Goal: Task Accomplishment & Management: Manage account settings

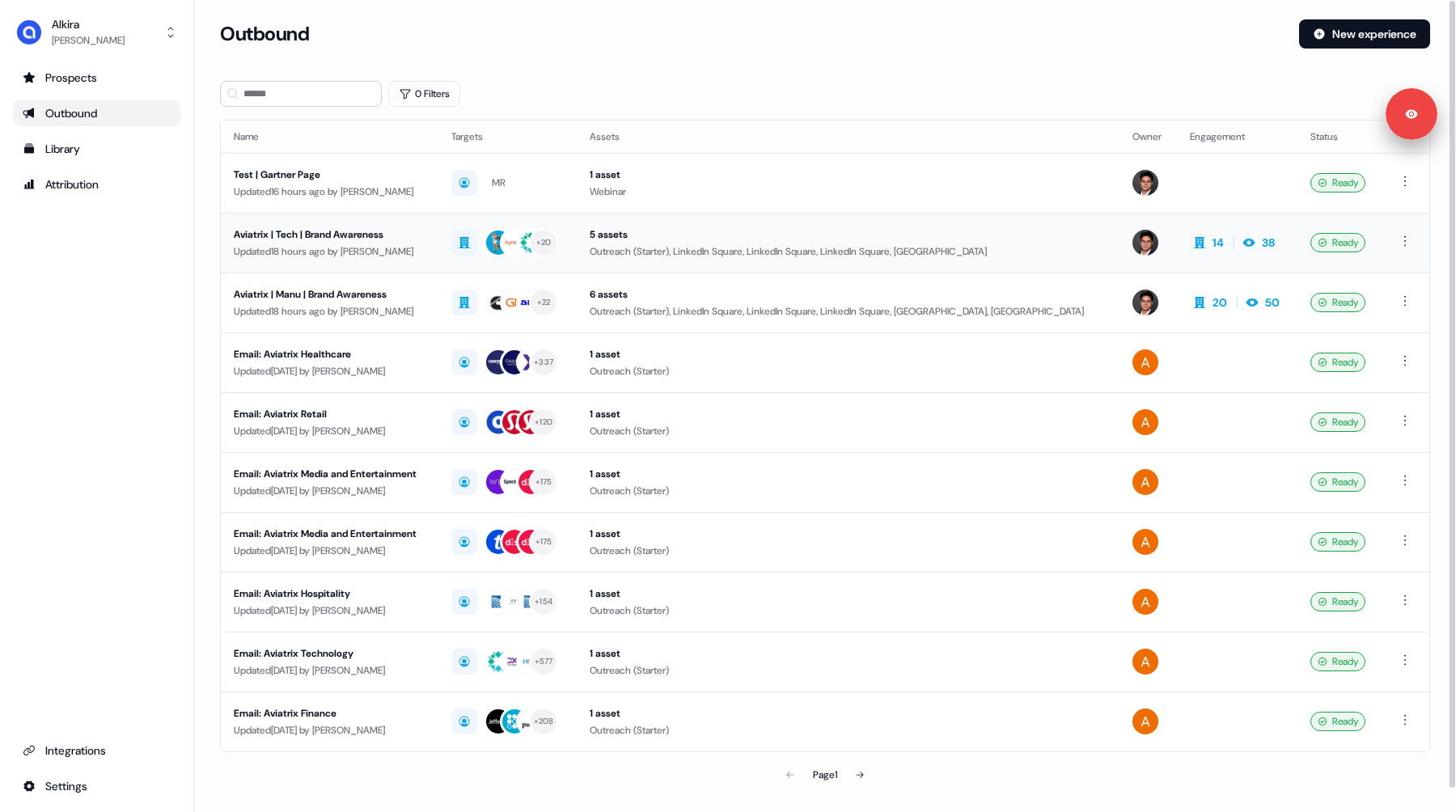
click at [330, 247] on div "Updated 18 hours ago by [PERSON_NAME]" at bounding box center [330, 251] width 192 height 17
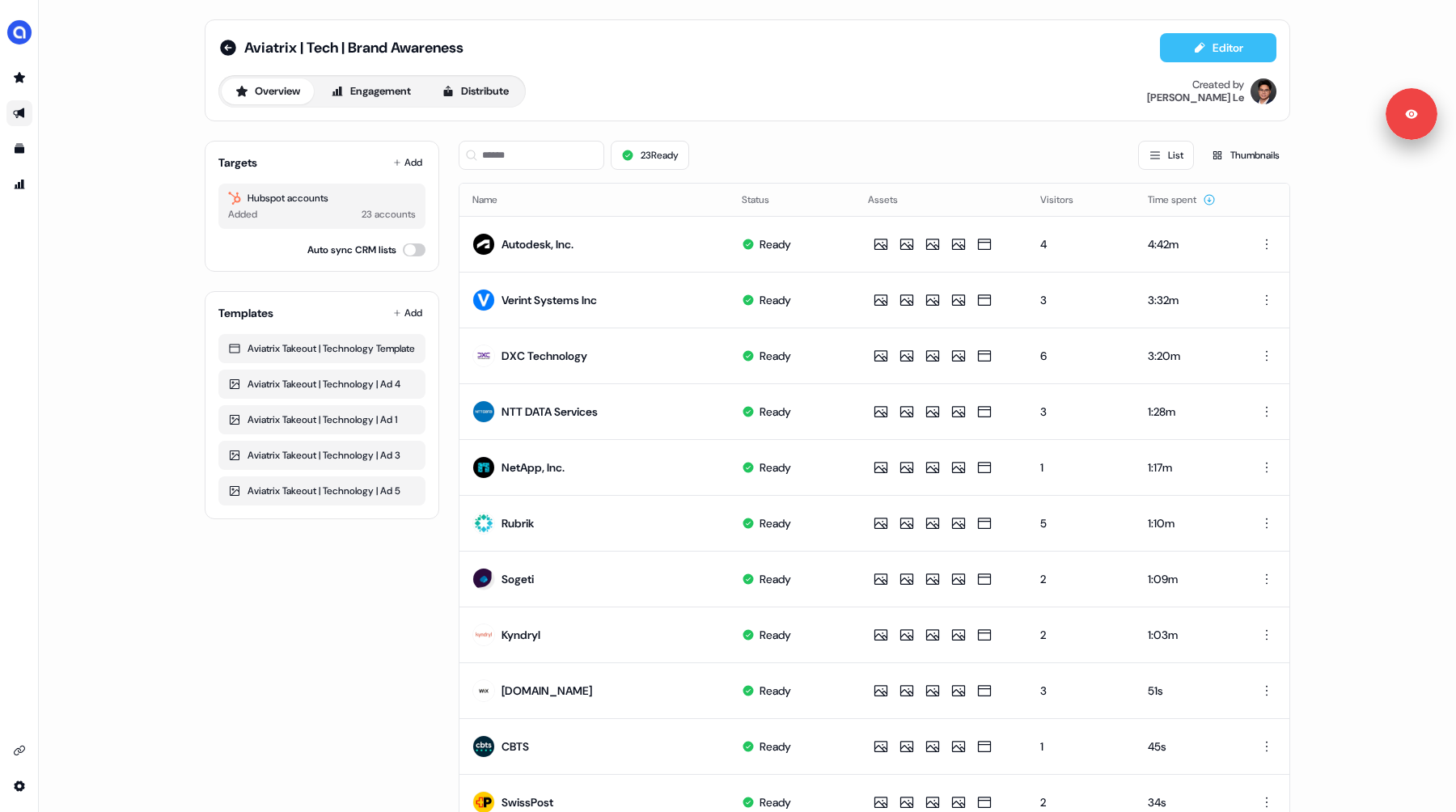
click at [1199, 55] on button "Editor" at bounding box center [1217, 48] width 116 height 29
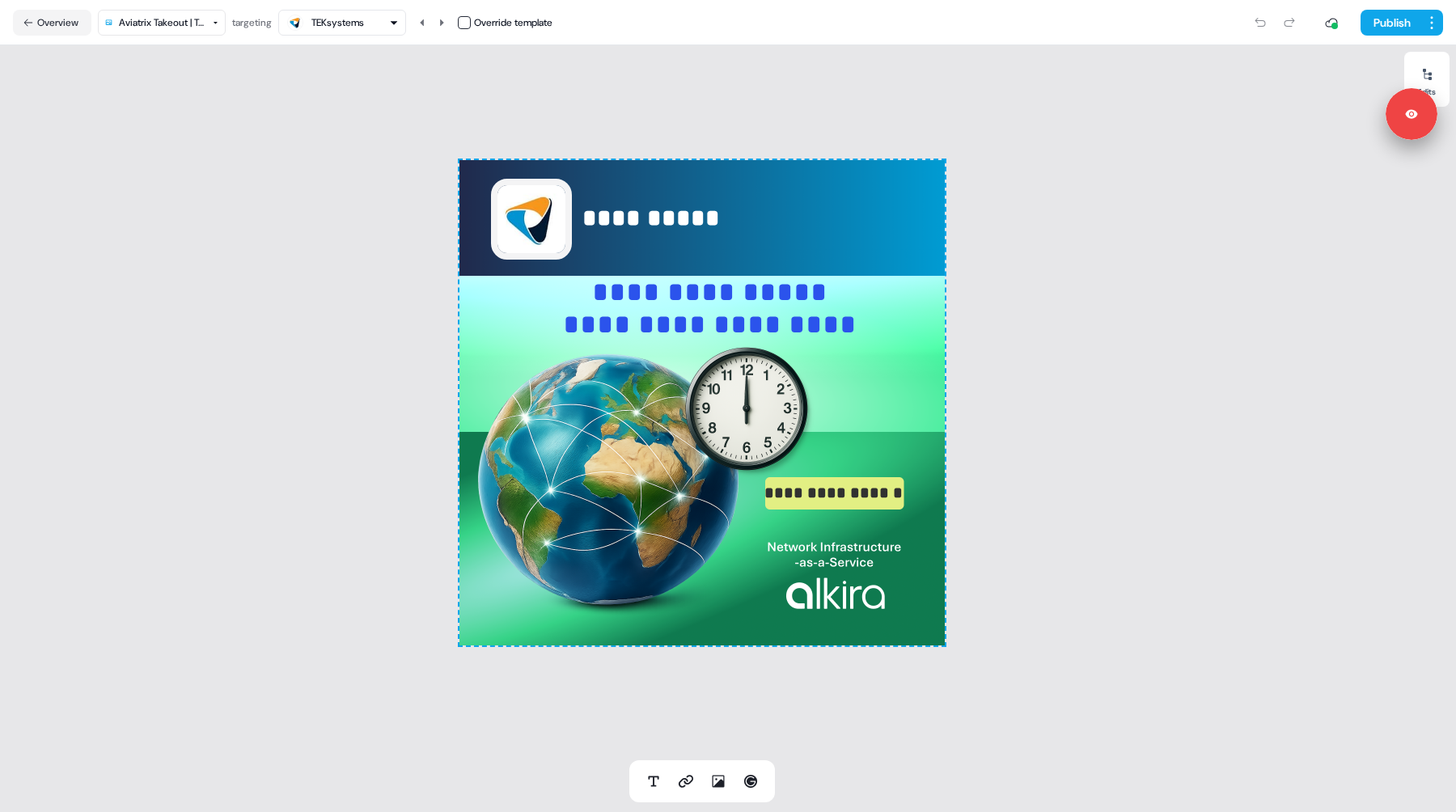
click at [178, 25] on html "**********" at bounding box center [728, 406] width 1456 height 812
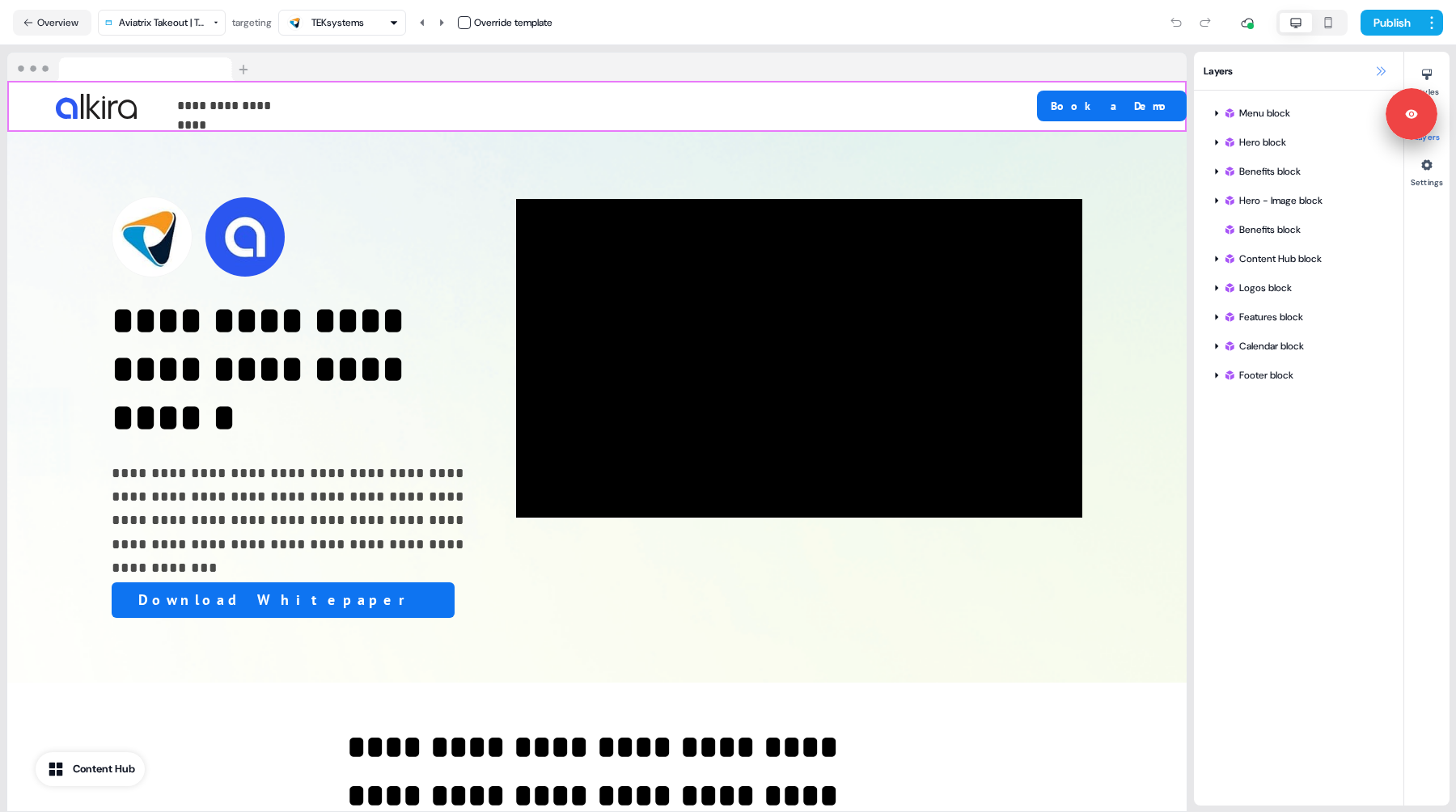
click at [1377, 71] on icon at bounding box center [1380, 70] width 13 height 13
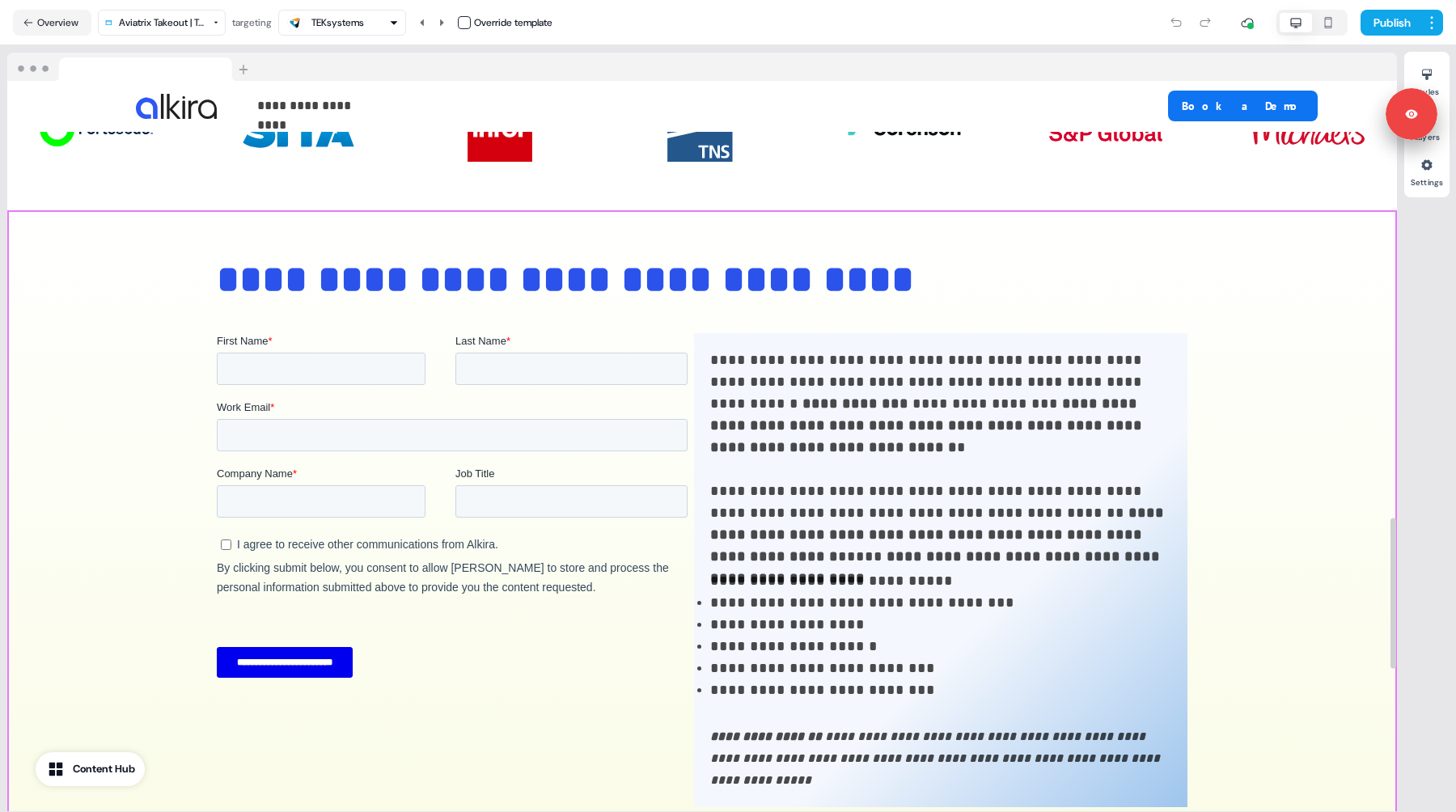
scroll to position [2114, 0]
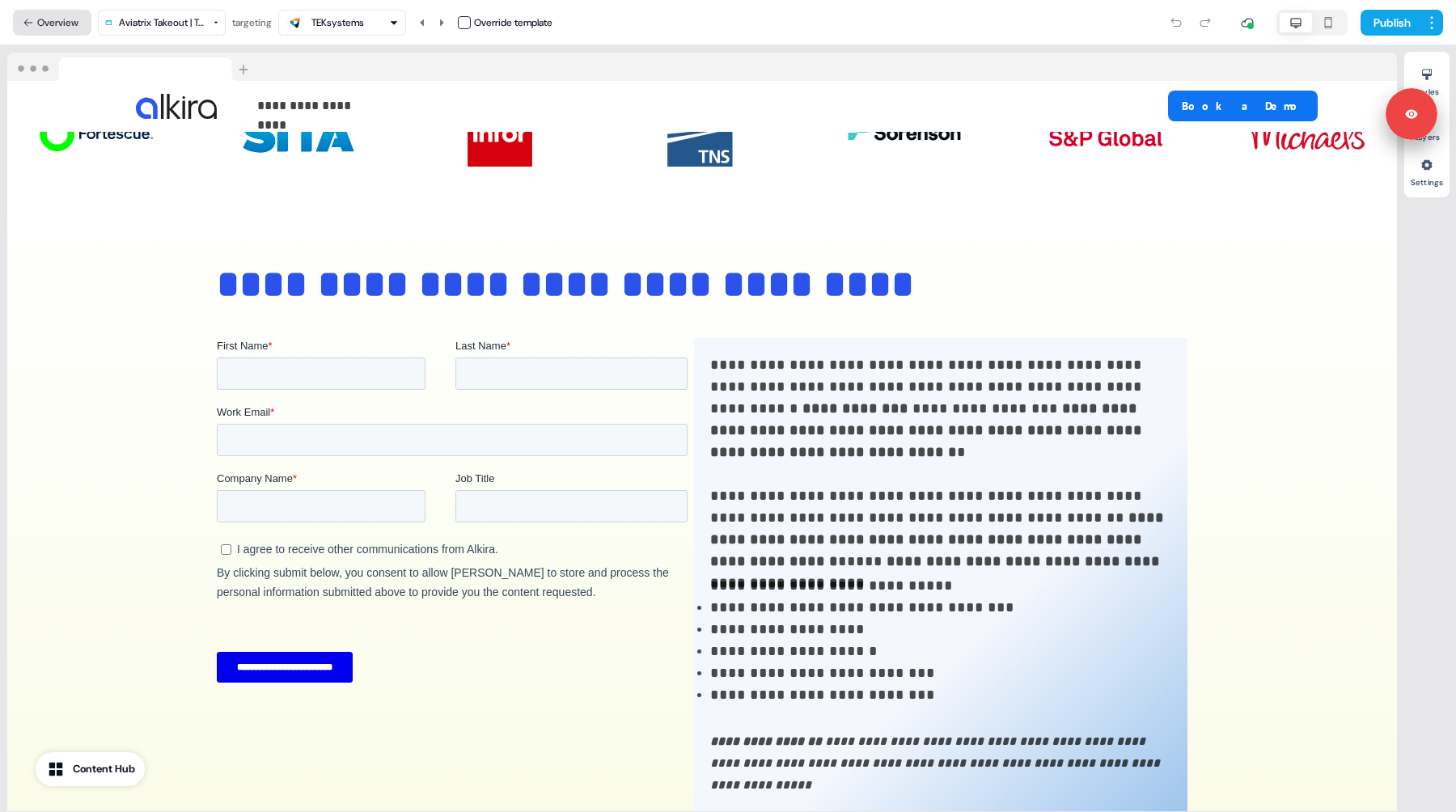
click at [55, 16] on button "Overview" at bounding box center [52, 22] width 78 height 26
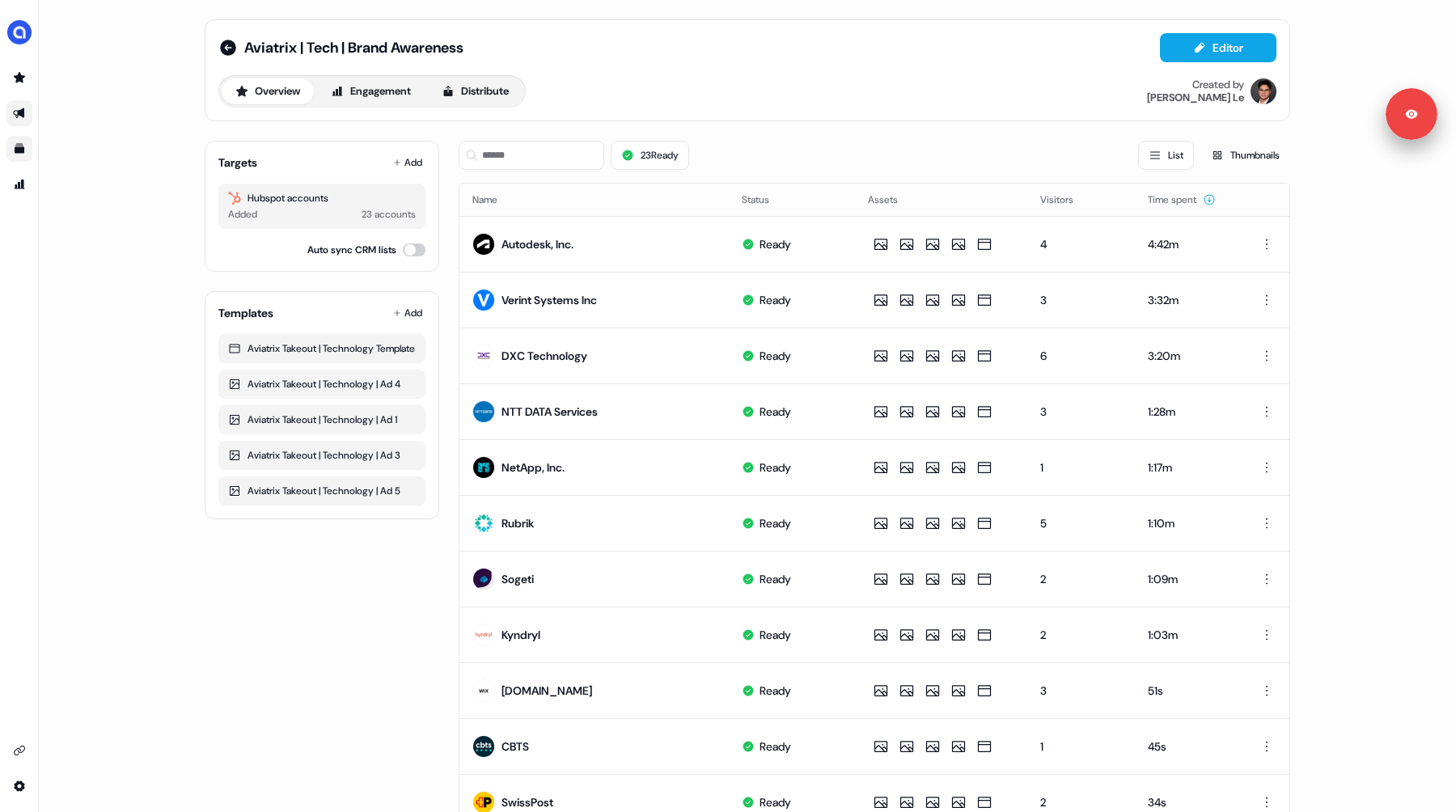
click at [20, 149] on icon "Go to templates" at bounding box center [20, 149] width 10 height 10
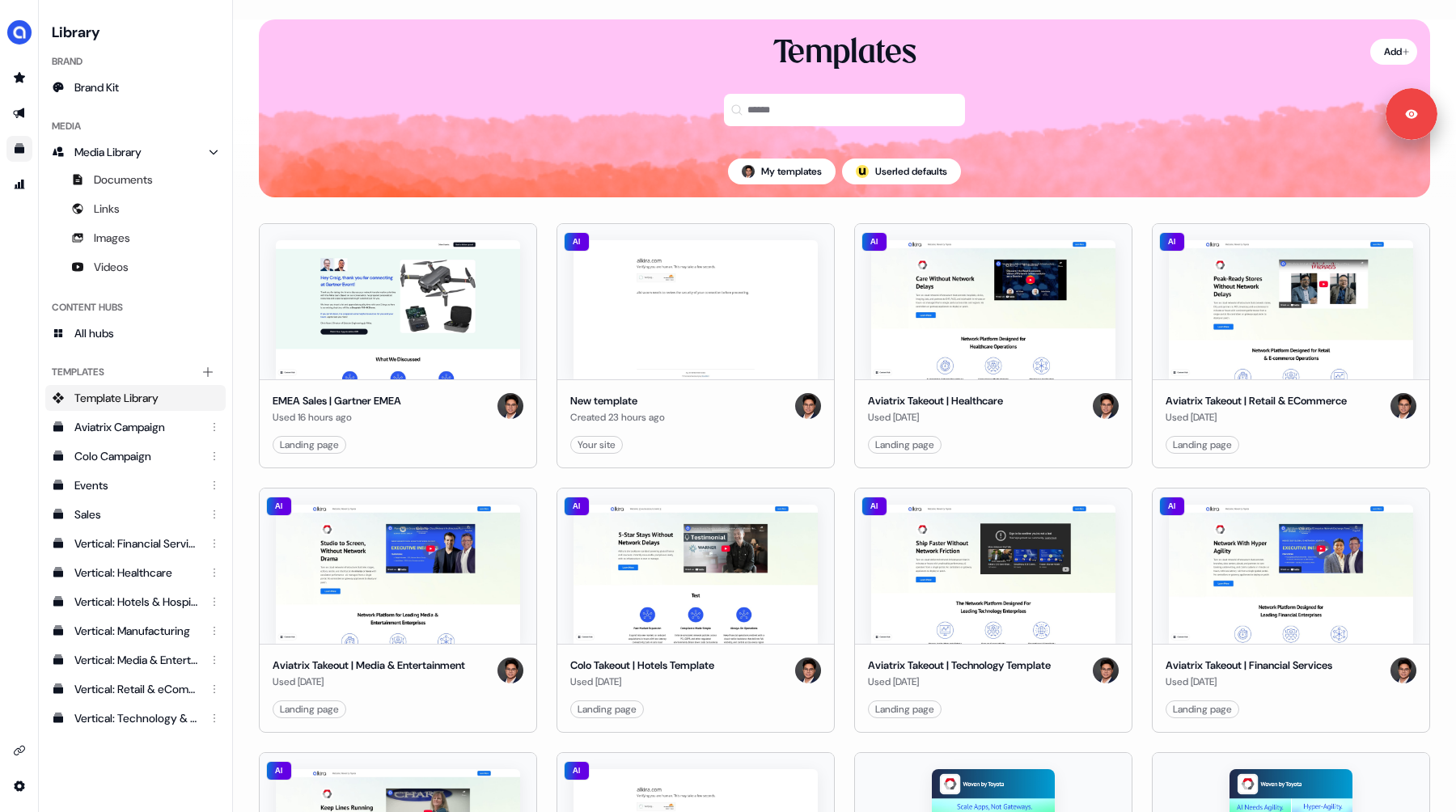
click at [432, 443] on link "Edit" at bounding box center [437, 445] width 17 height 17
click at [434, 447] on link "Edit" at bounding box center [437, 445] width 17 height 17
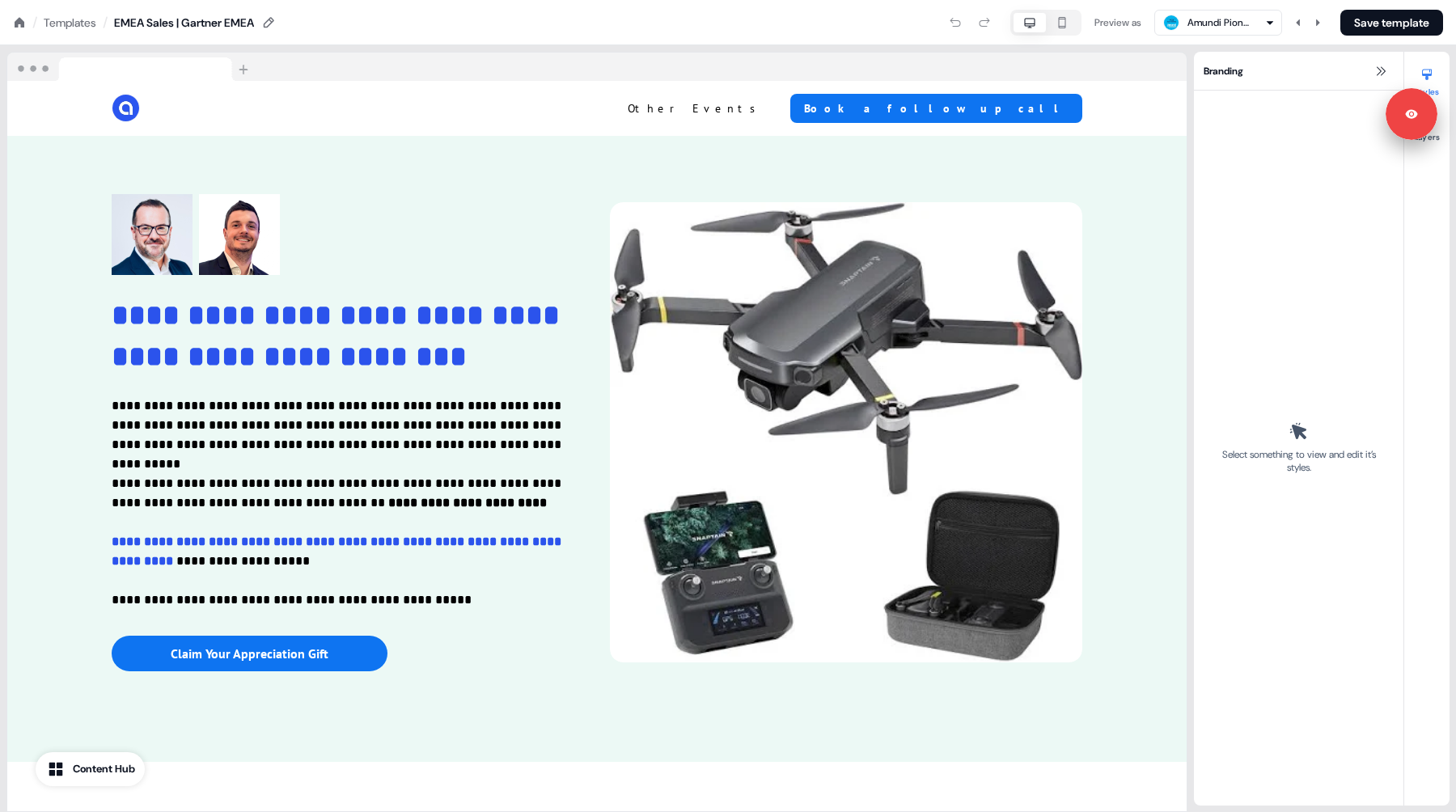
click at [17, 24] on icon at bounding box center [20, 21] width 10 height 10
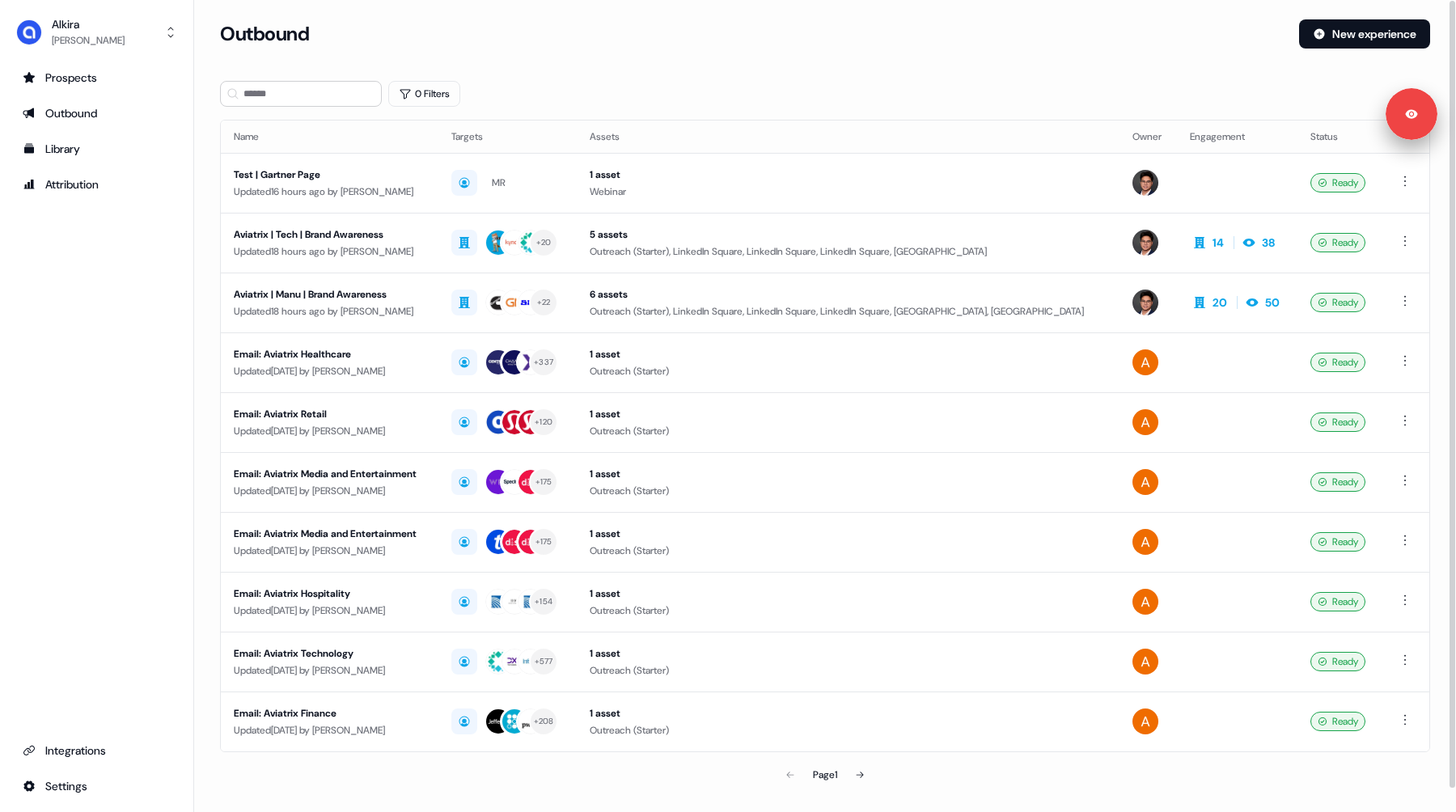
click at [723, 72] on section "Loading... Outbound New experience 0 Filters Name Targets Assets Owner Engageme…" at bounding box center [825, 428] width 1262 height 817
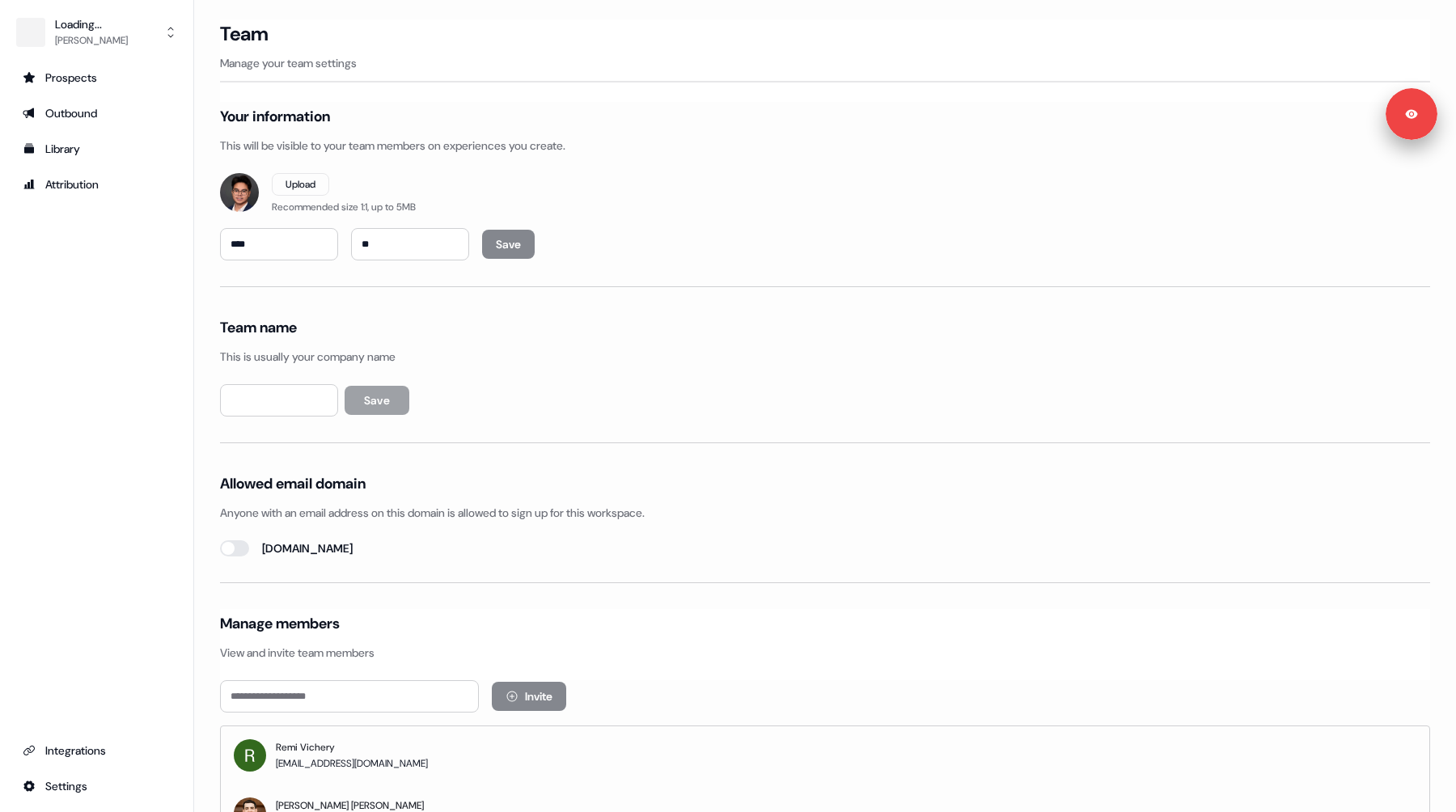
type input "**********"
click at [96, 117] on div "Outbound" at bounding box center [97, 113] width 148 height 17
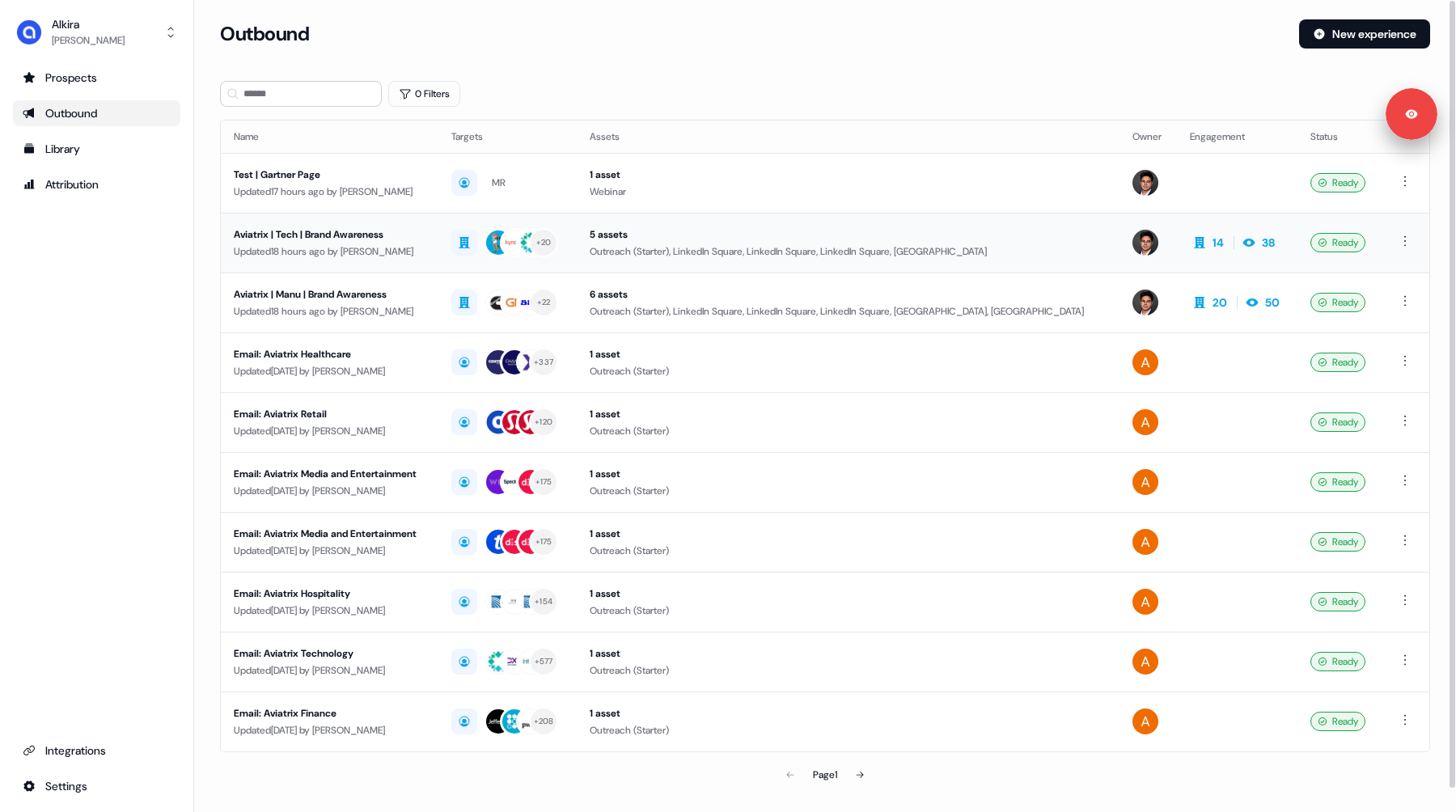
click at [381, 242] on div "Aviatrix | Tech | Brand Awareness Updated 18 hours ago by [PERSON_NAME]" at bounding box center [330, 243] width 192 height 33
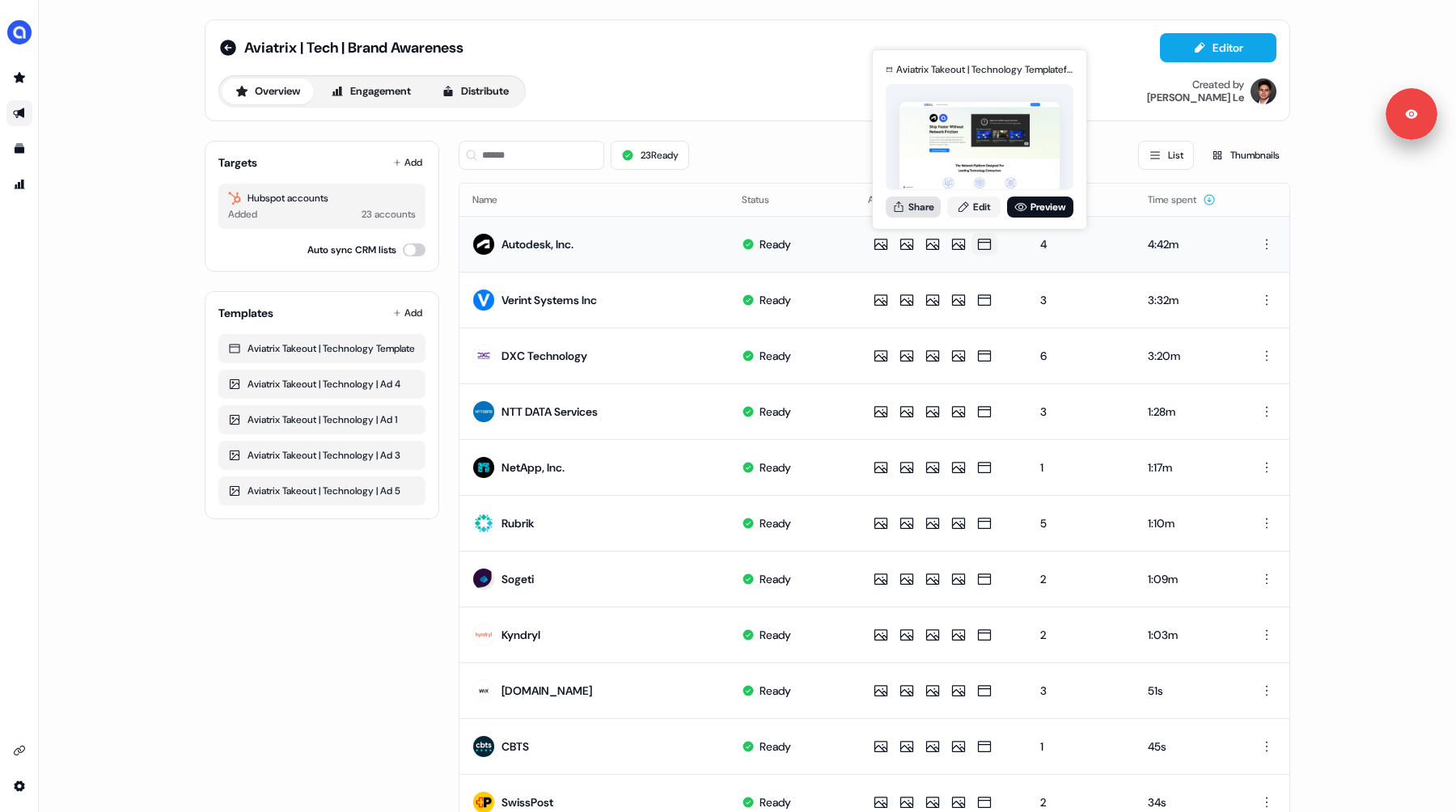
click at [908, 207] on button "Share" at bounding box center [913, 208] width 55 height 21
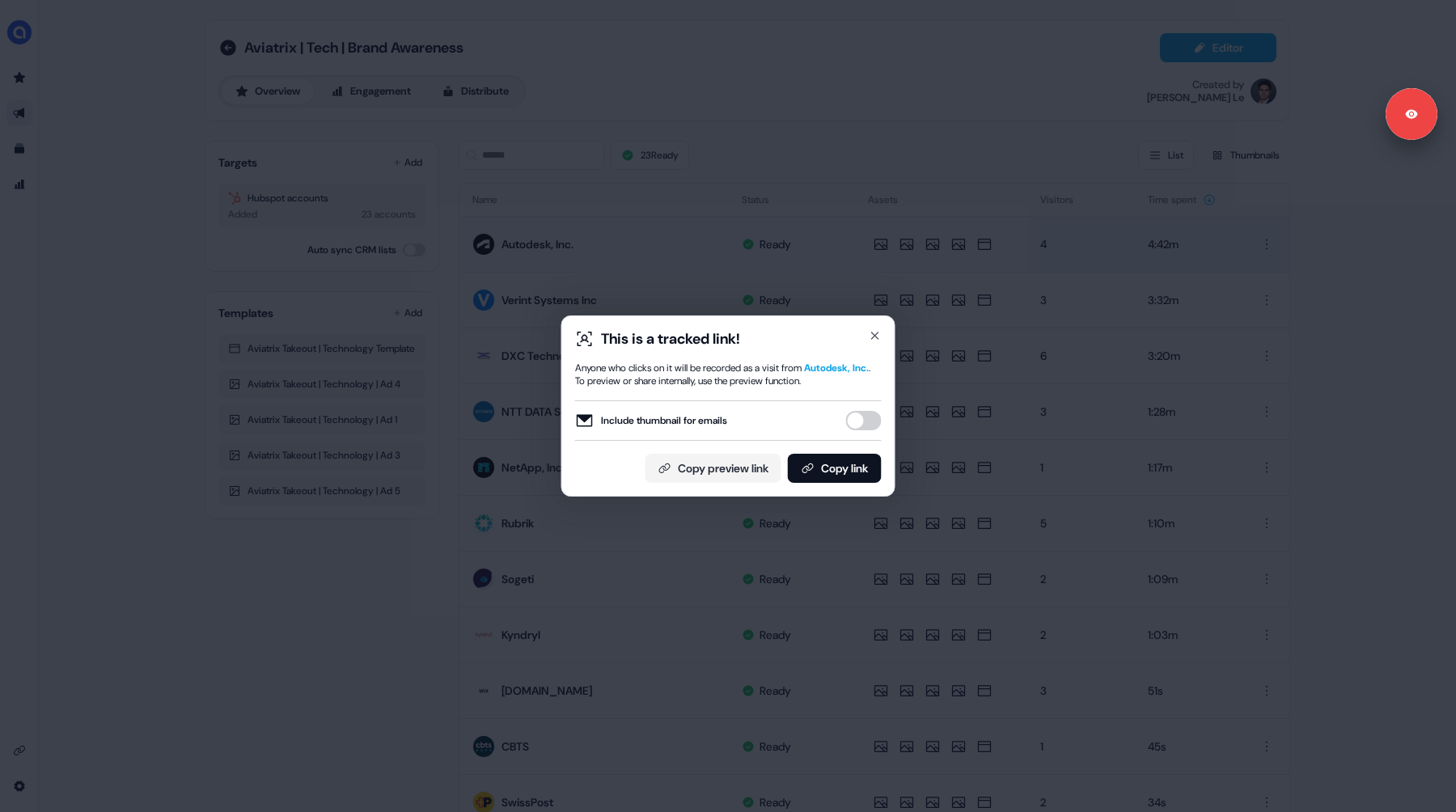
click at [865, 420] on button "Include thumbnail for emails" at bounding box center [863, 420] width 35 height 19
click at [810, 469] on icon at bounding box center [807, 468] width 13 height 13
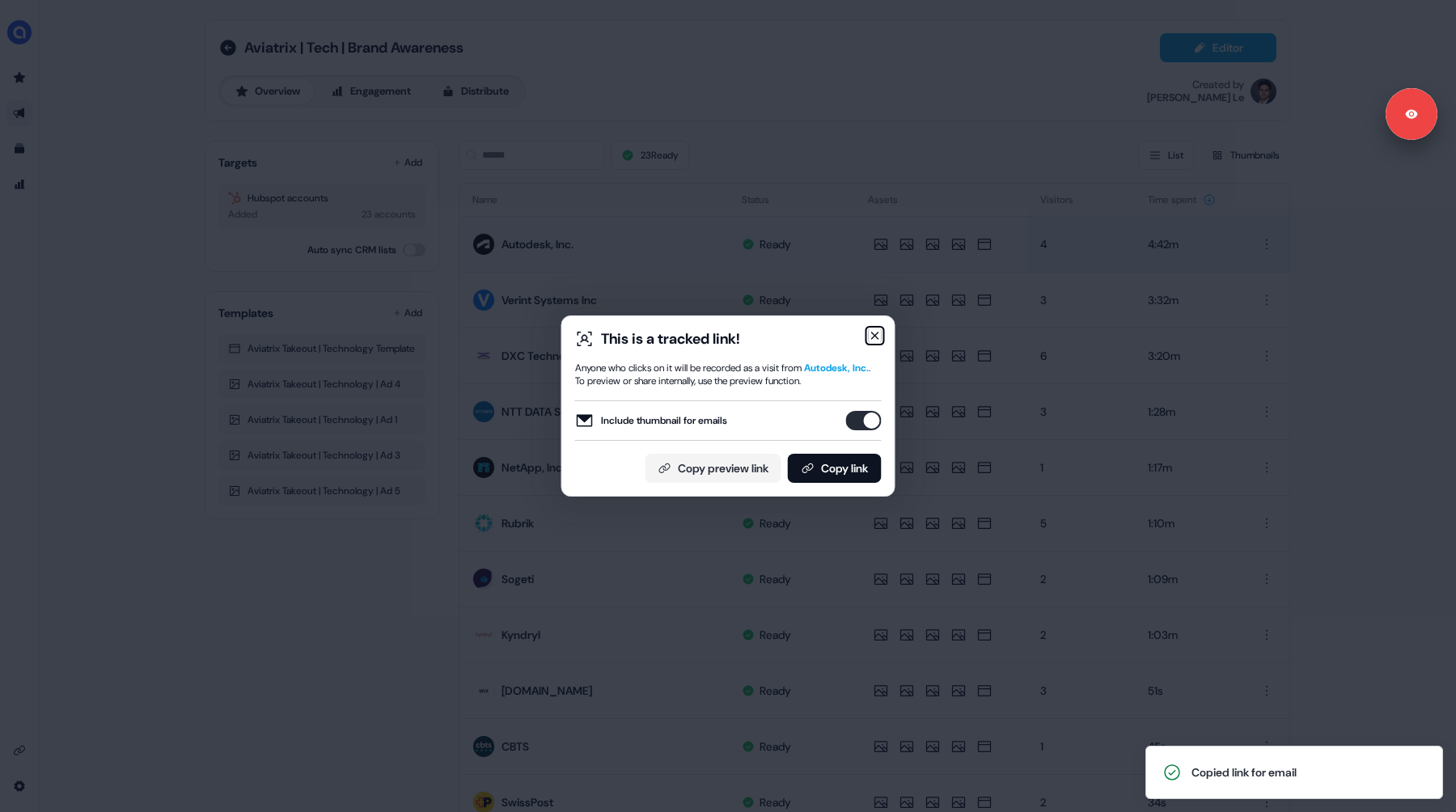
click at [875, 335] on icon "button" at bounding box center [875, 335] width 7 height 7
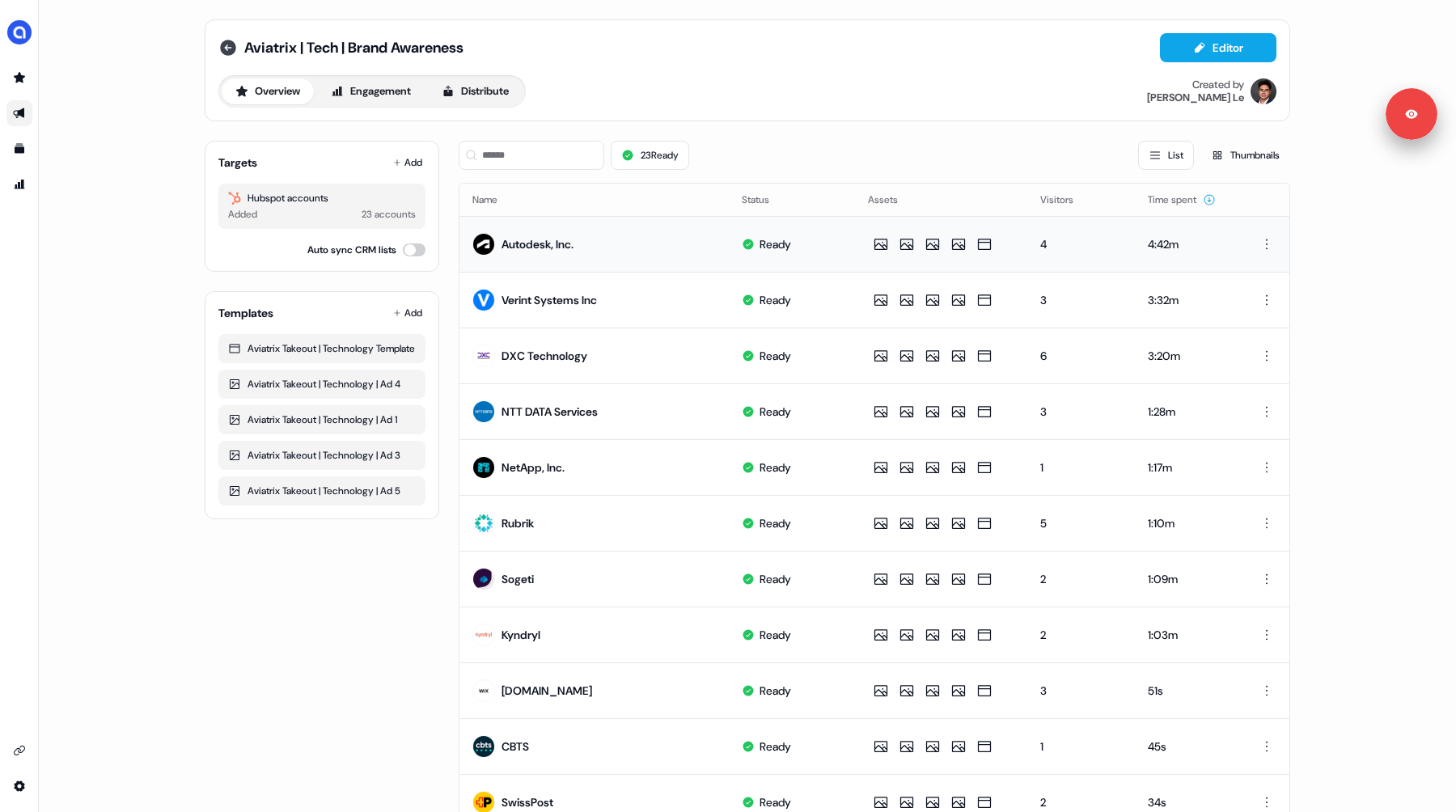
click at [225, 50] on icon at bounding box center [228, 48] width 17 height 17
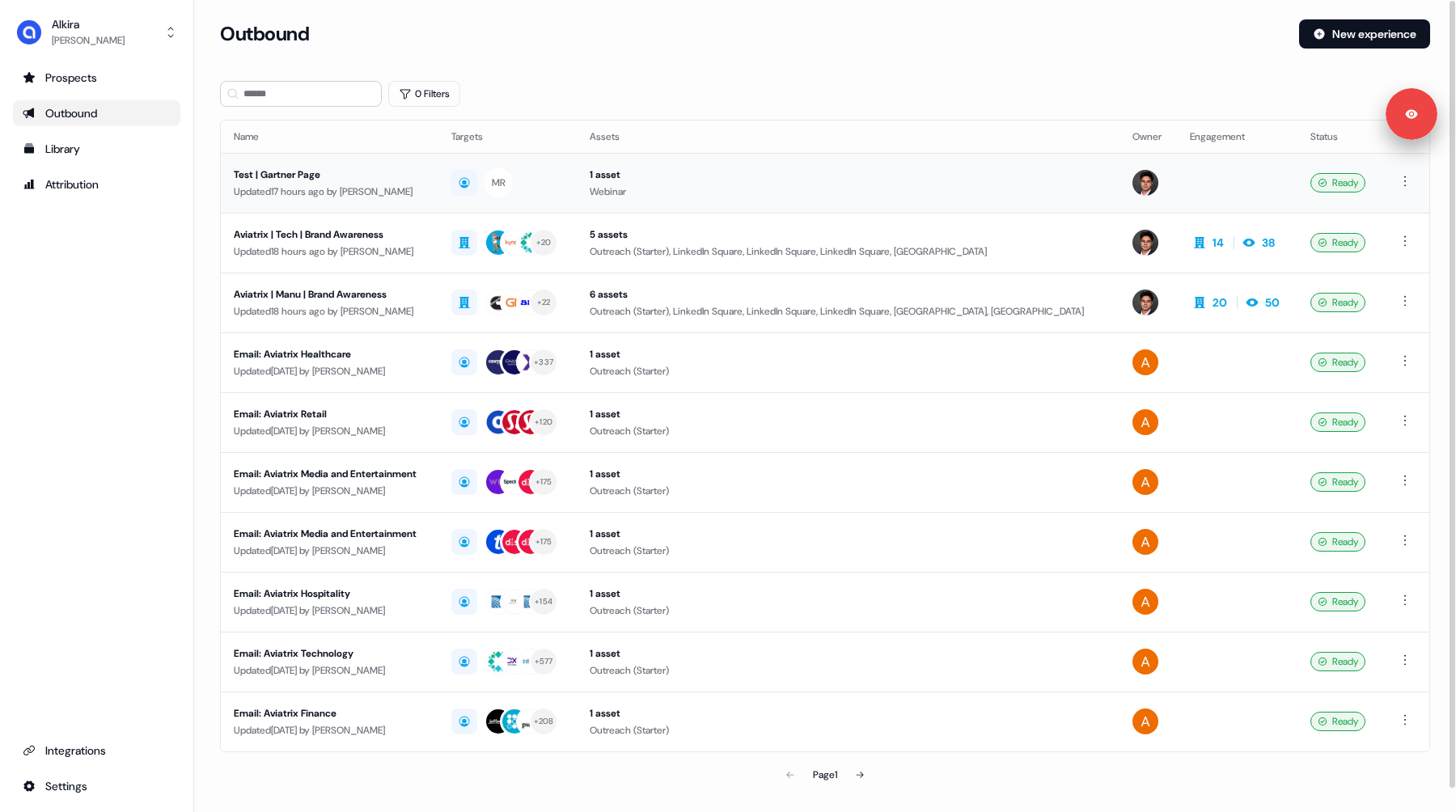
click at [316, 197] on div "Updated 17 hours ago by [PERSON_NAME]" at bounding box center [330, 191] width 192 height 17
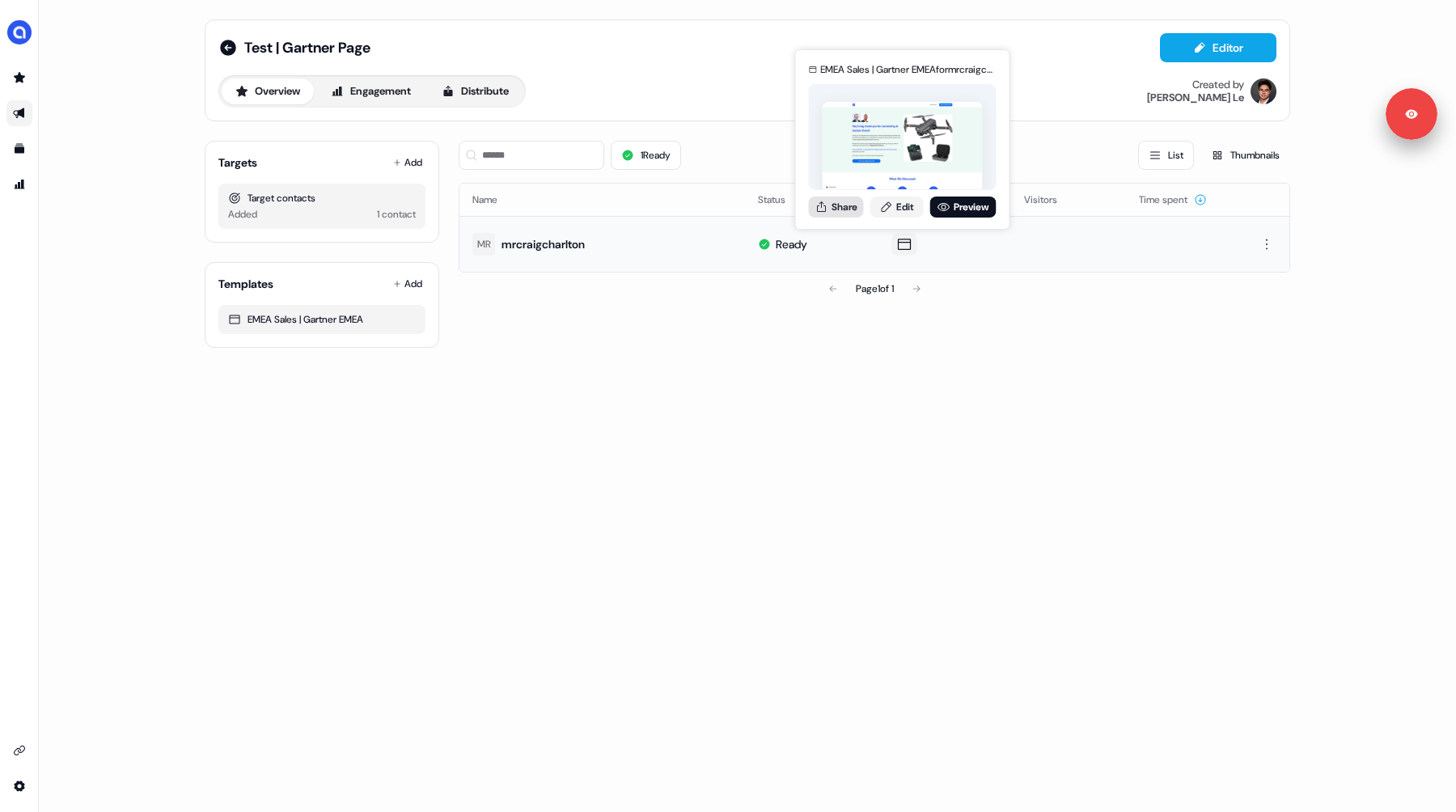
click at [840, 211] on button "Share" at bounding box center [836, 208] width 55 height 21
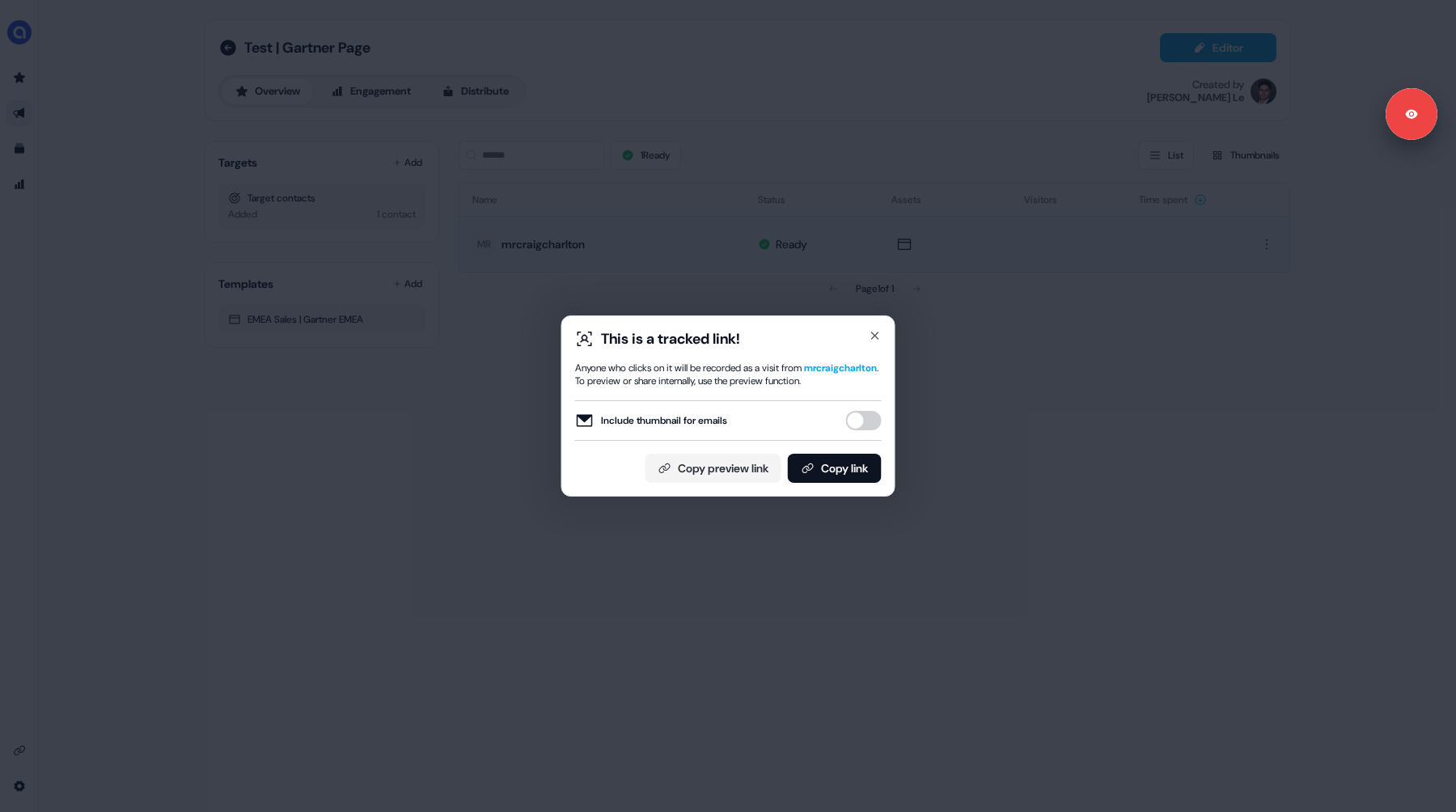
click at [864, 430] on button "Include thumbnail for emails" at bounding box center [863, 420] width 35 height 19
click at [821, 467] on button "Copy link" at bounding box center [835, 468] width 94 height 29
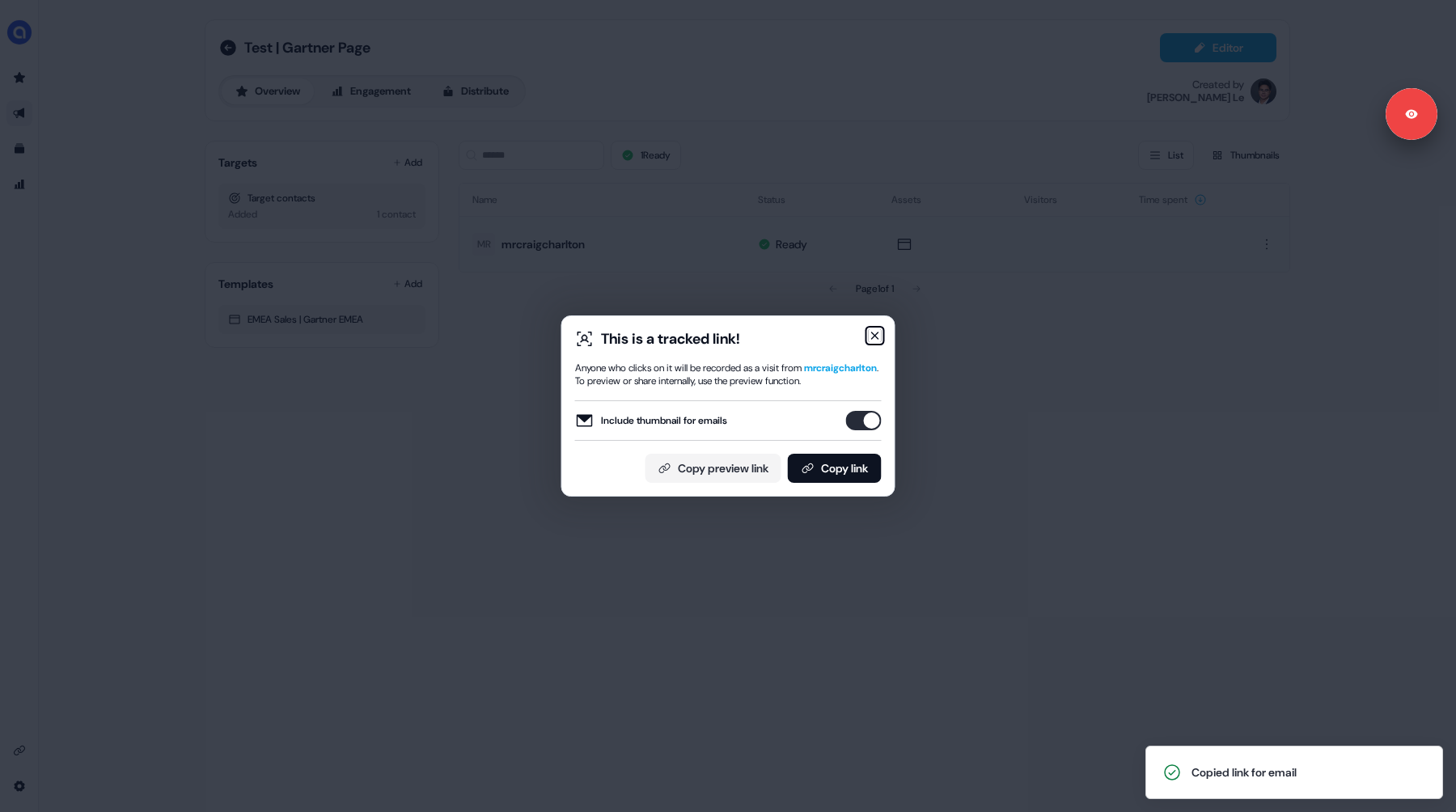
click at [880, 329] on icon "button" at bounding box center [875, 335] width 13 height 13
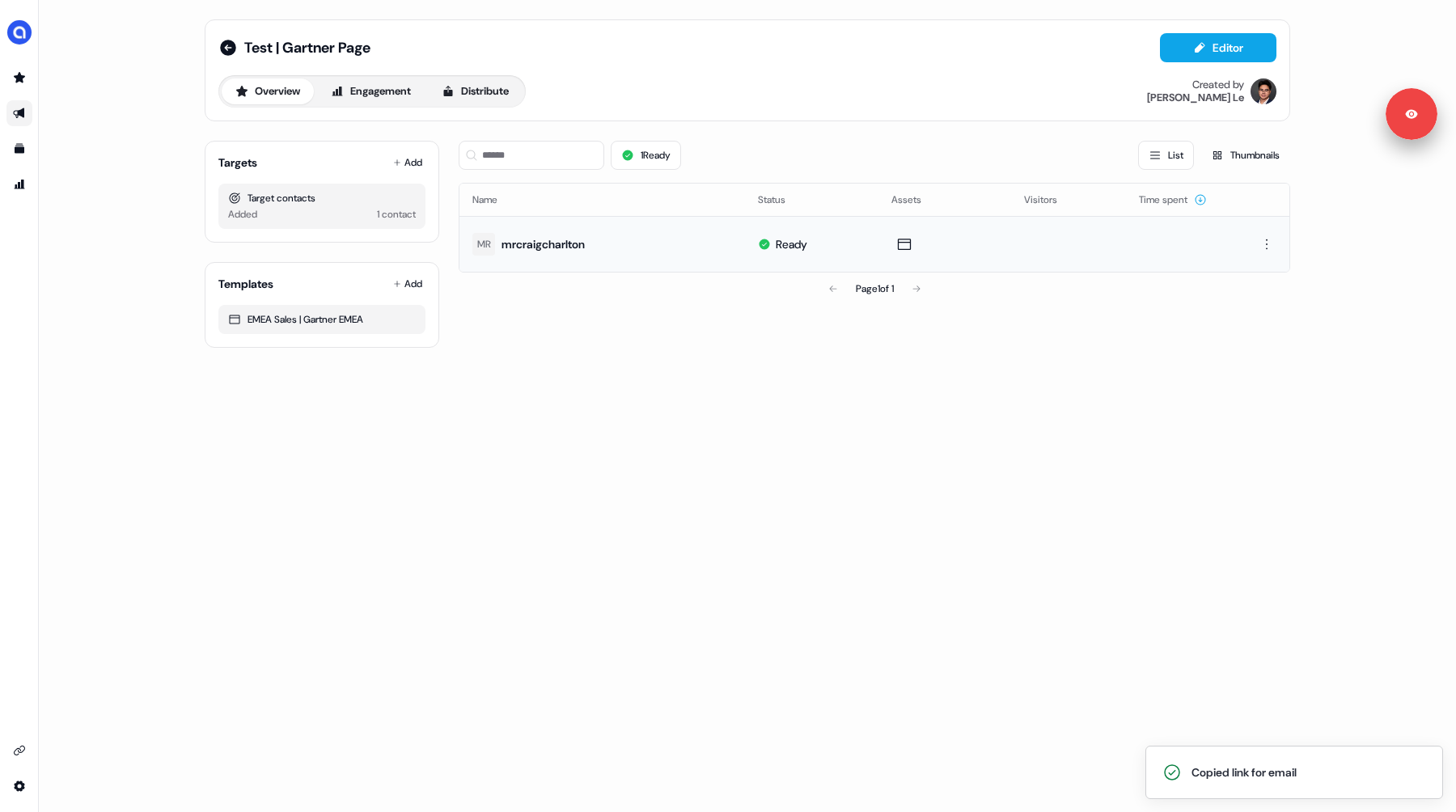
click at [525, 410] on div "Test | Gartner Page Editor Overview Engagement Distribute Created by [PERSON_NA…" at bounding box center [747, 406] width 1417 height 812
click at [124, 272] on div "Test | Gartner Page Editor Overview Engagement Distribute Created by [PERSON_NA…" at bounding box center [747, 406] width 1417 height 812
click at [19, 143] on icon "Go to templates" at bounding box center [19, 148] width 13 height 13
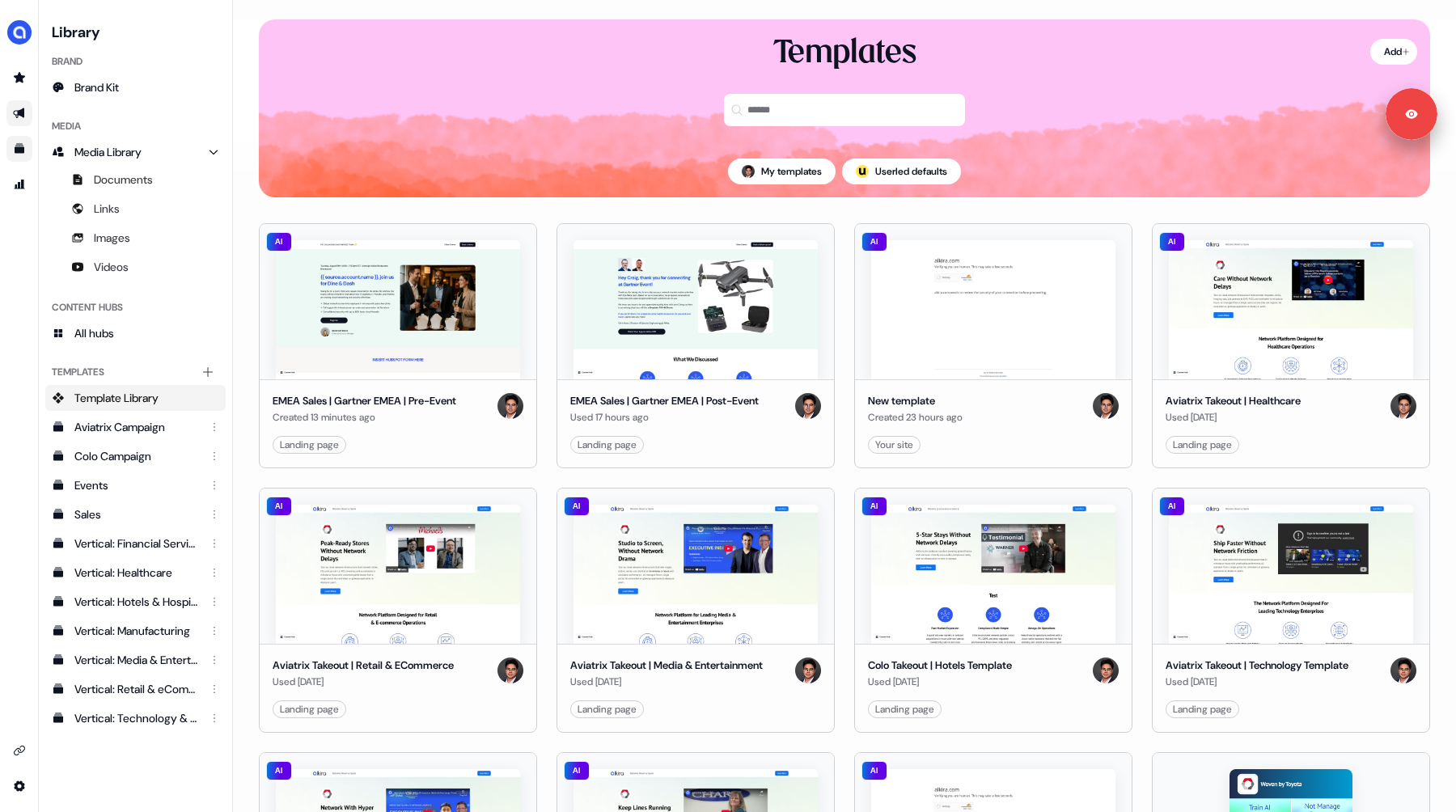
click at [17, 119] on icon "Go to outbound experience" at bounding box center [19, 112] width 13 height 13
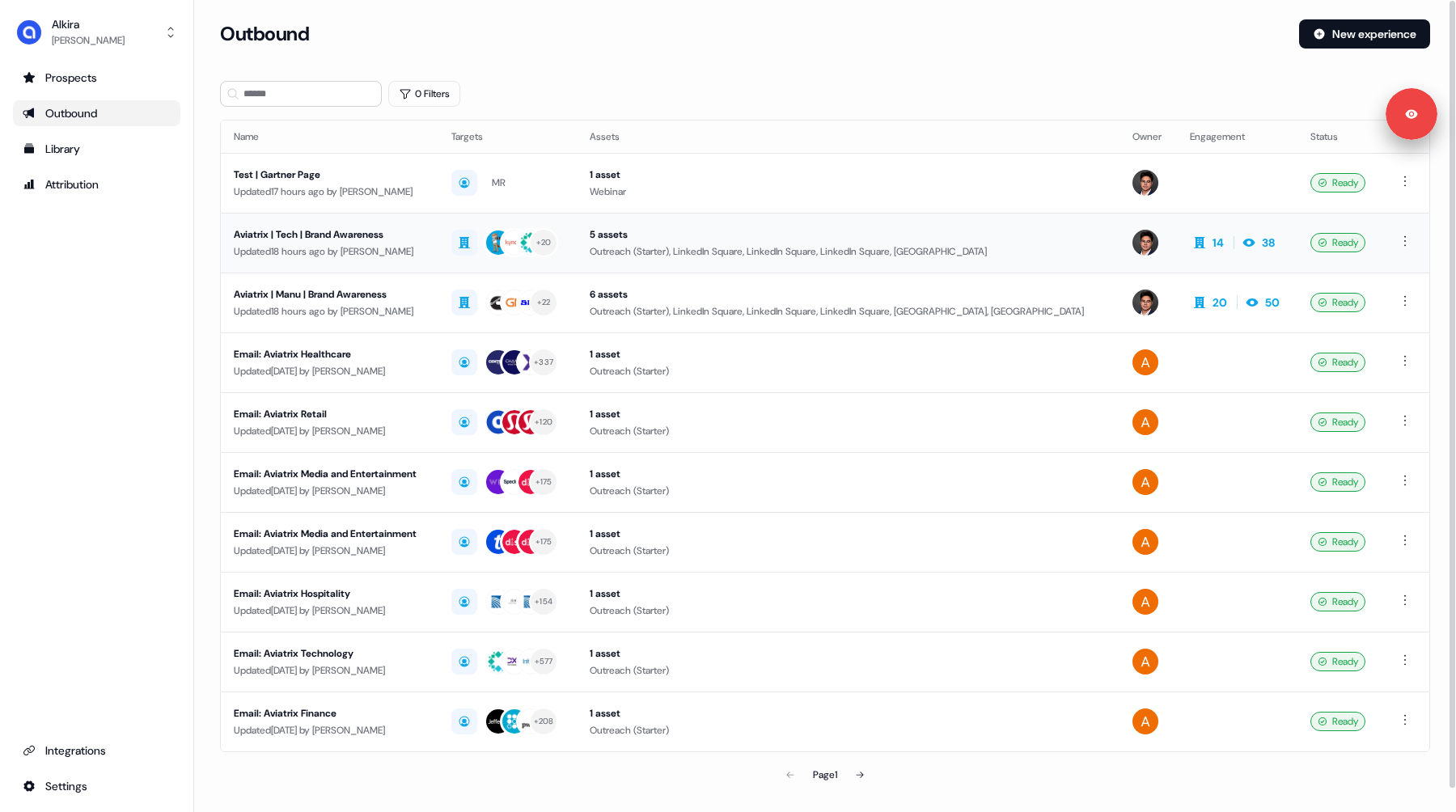
click at [415, 248] on div "Updated 18 hours ago by [PERSON_NAME]" at bounding box center [330, 251] width 192 height 17
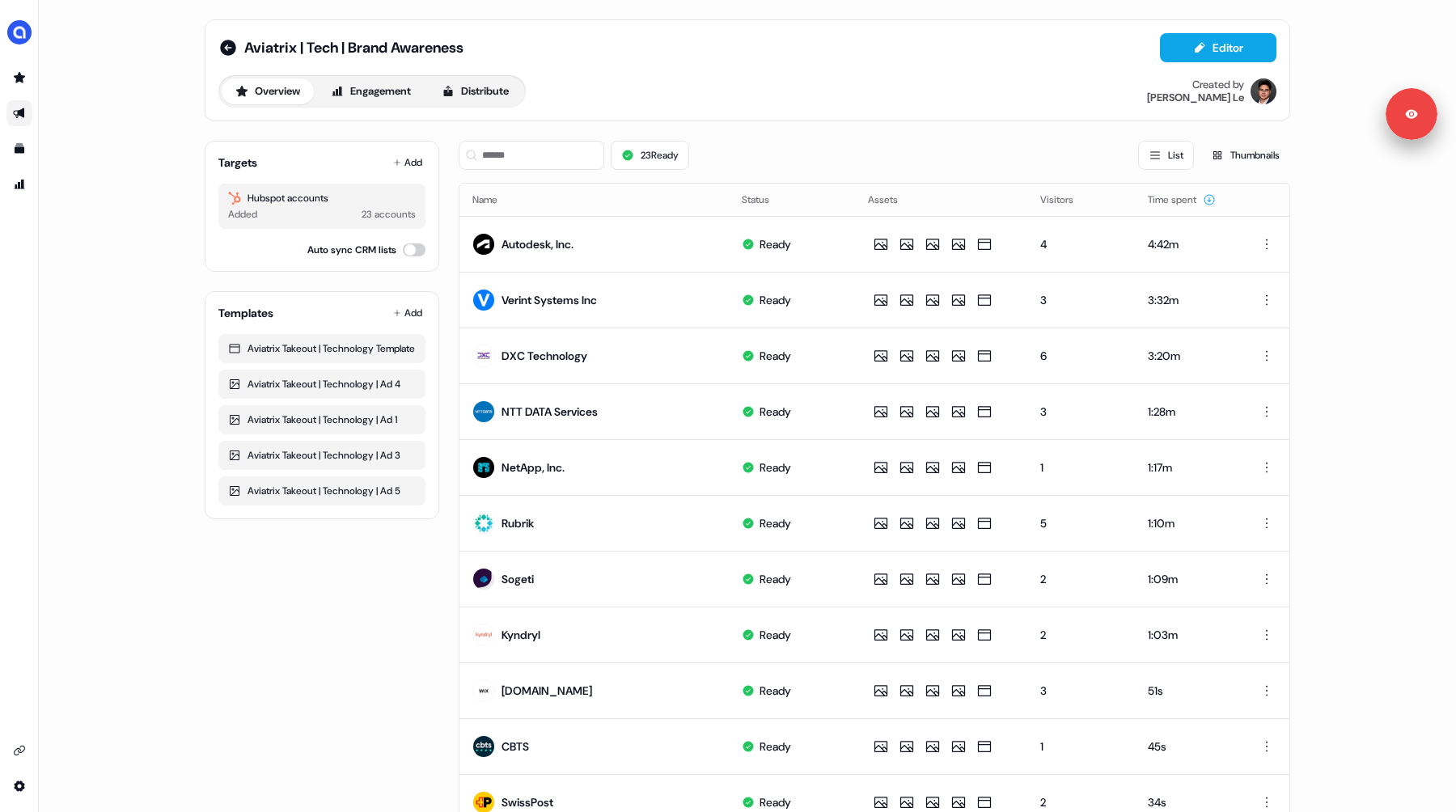
click at [110, 95] on div "Aviatrix | Tech | Brand Awareness Editor Overview Engagement Distribute Created…" at bounding box center [747, 406] width 1417 height 812
click at [16, 82] on icon "Go to prospects" at bounding box center [19, 77] width 13 height 13
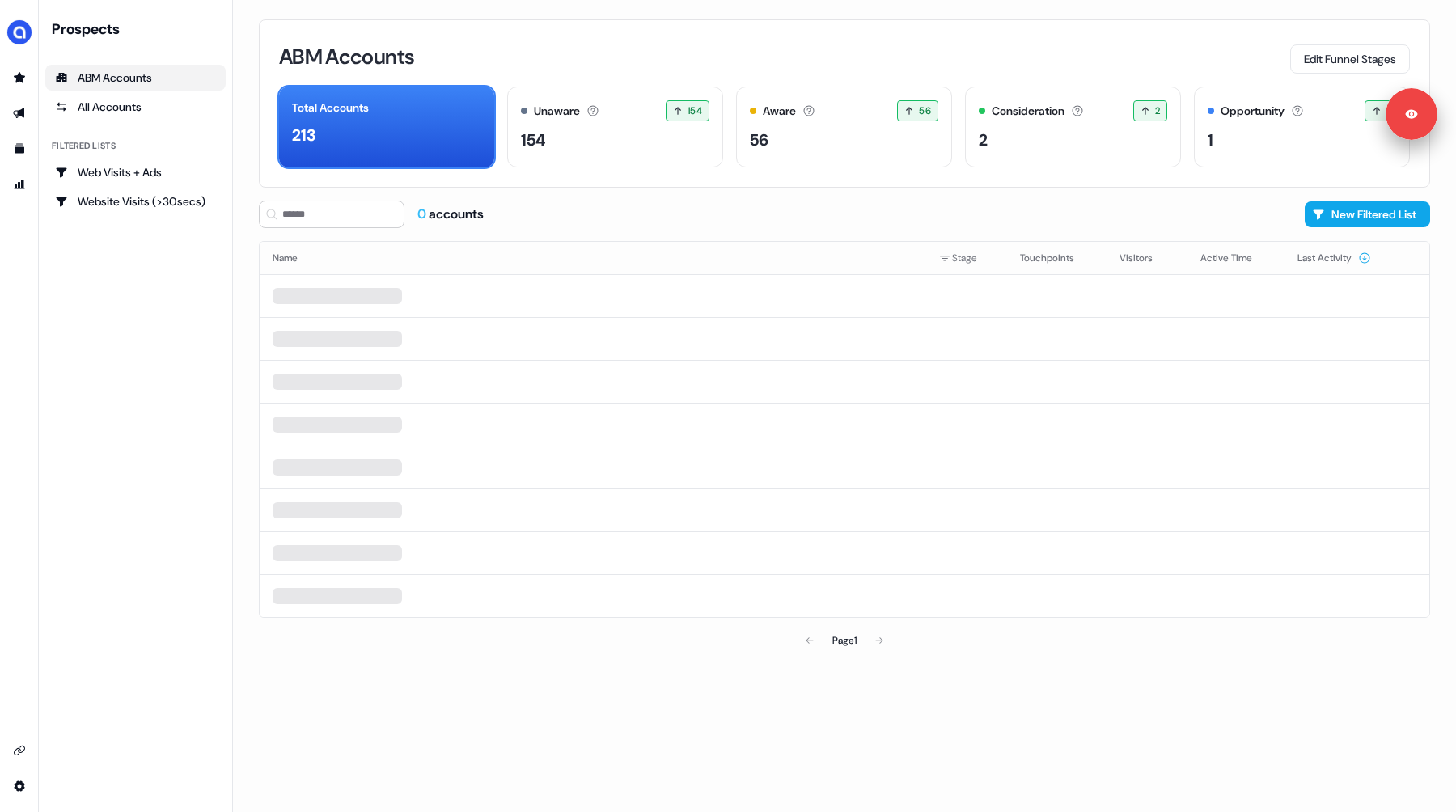
click at [777, 216] on div "0 accounts New Filtered List" at bounding box center [844, 214] width 1171 height 27
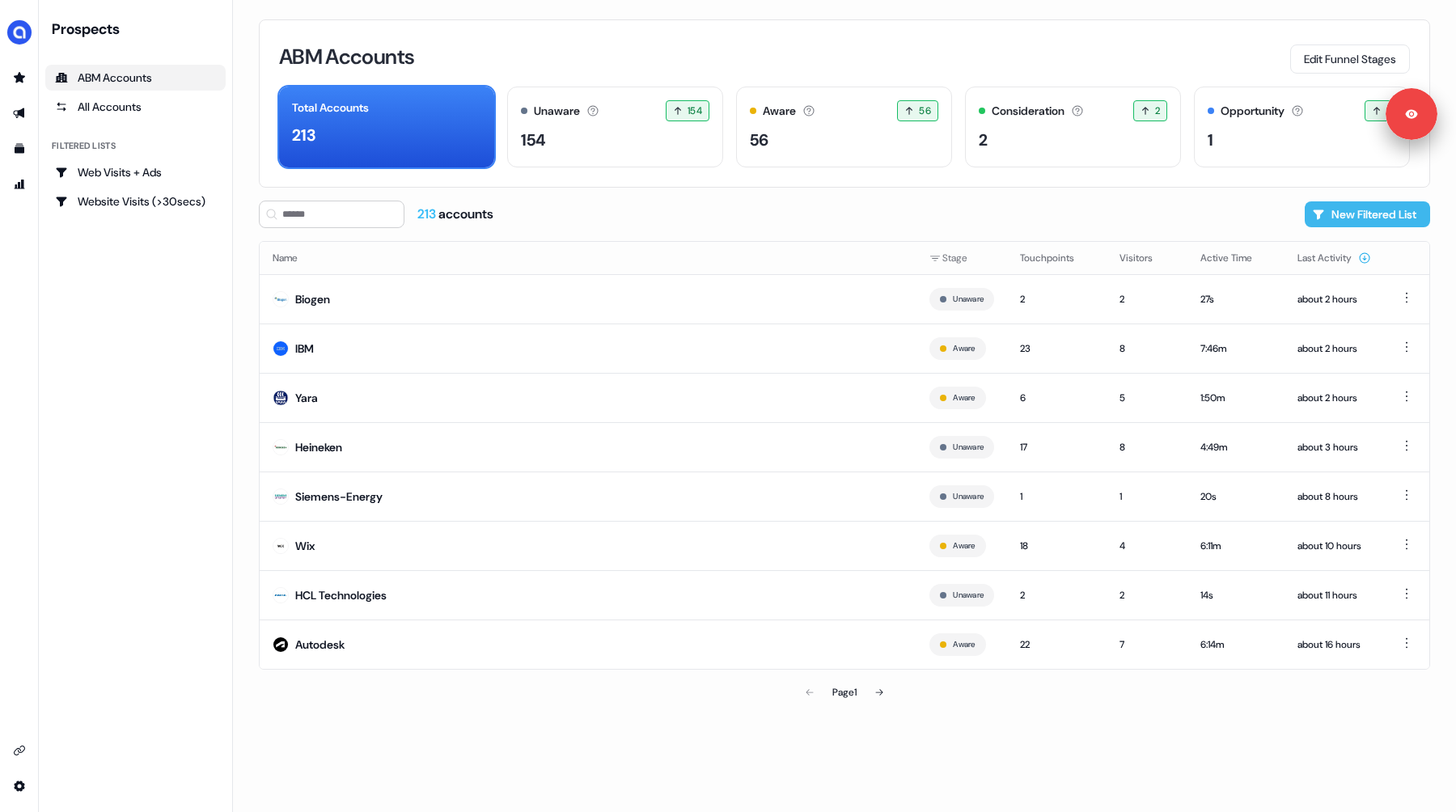
click at [1348, 206] on button "New Filtered List" at bounding box center [1367, 214] width 126 height 26
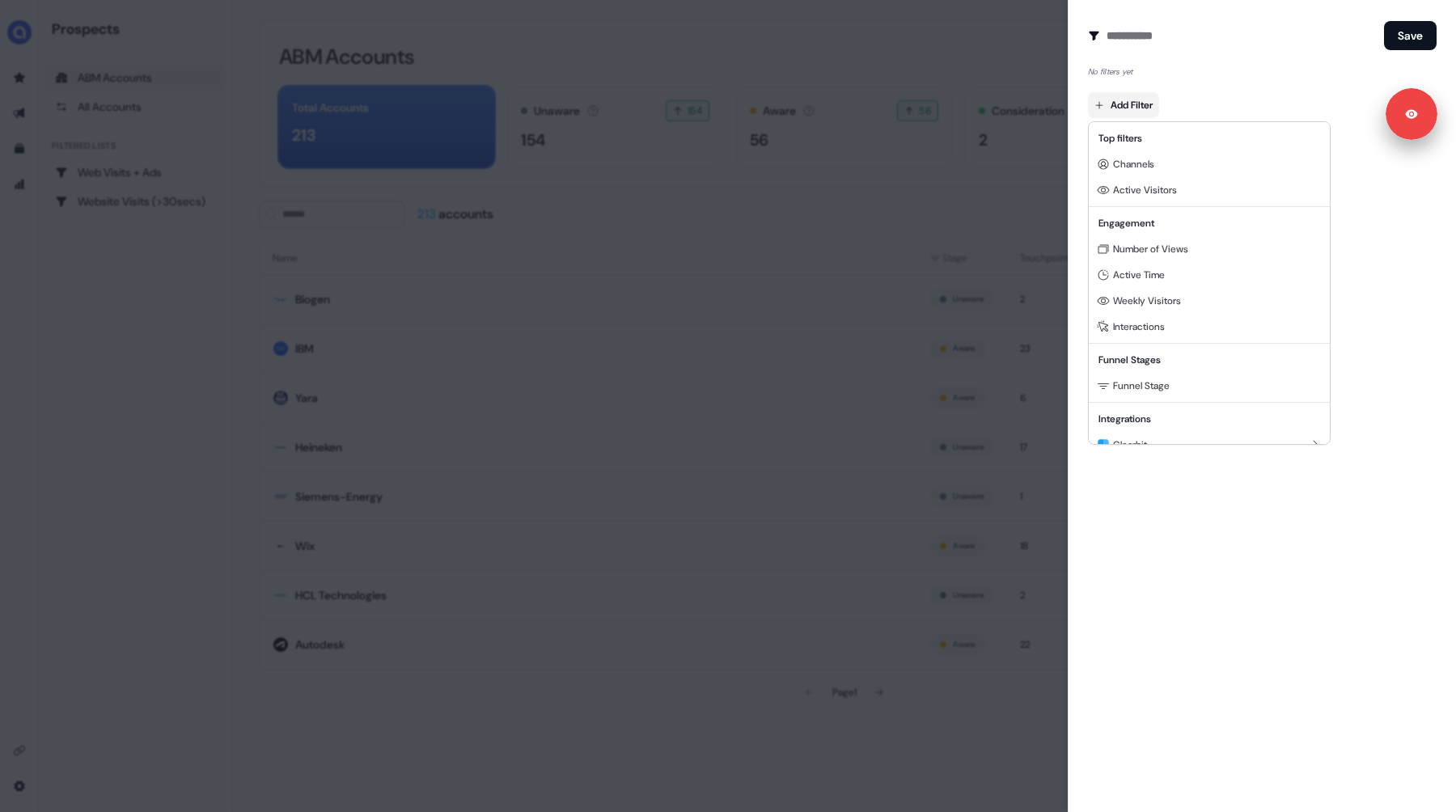
click at [1122, 115] on body "Signed in as [PERSON_NAME] Sign out For the best experience switch devices to a…" at bounding box center [728, 406] width 1456 height 812
click at [1372, 291] on div at bounding box center [728, 406] width 1456 height 812
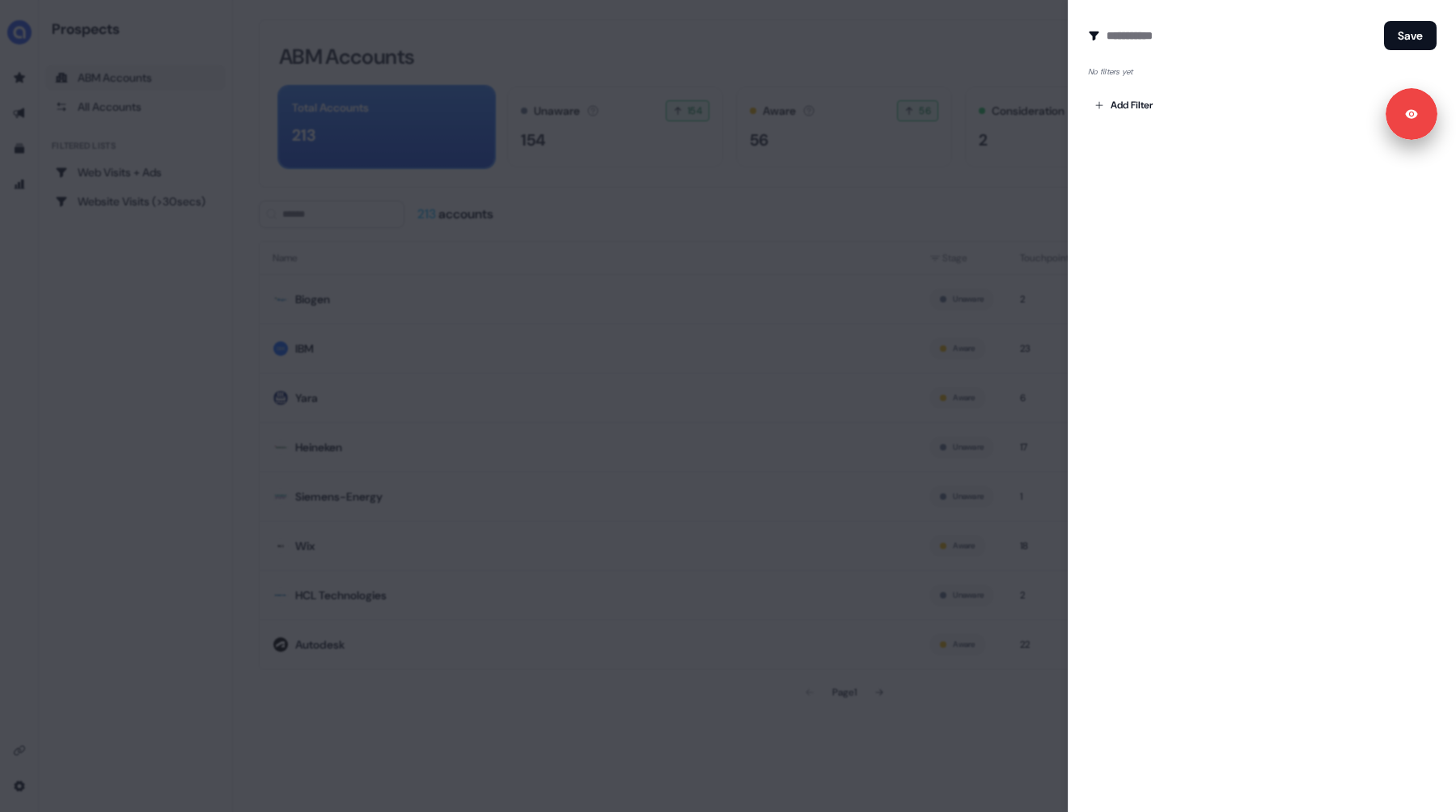
click at [974, 48] on div at bounding box center [728, 406] width 1456 height 812
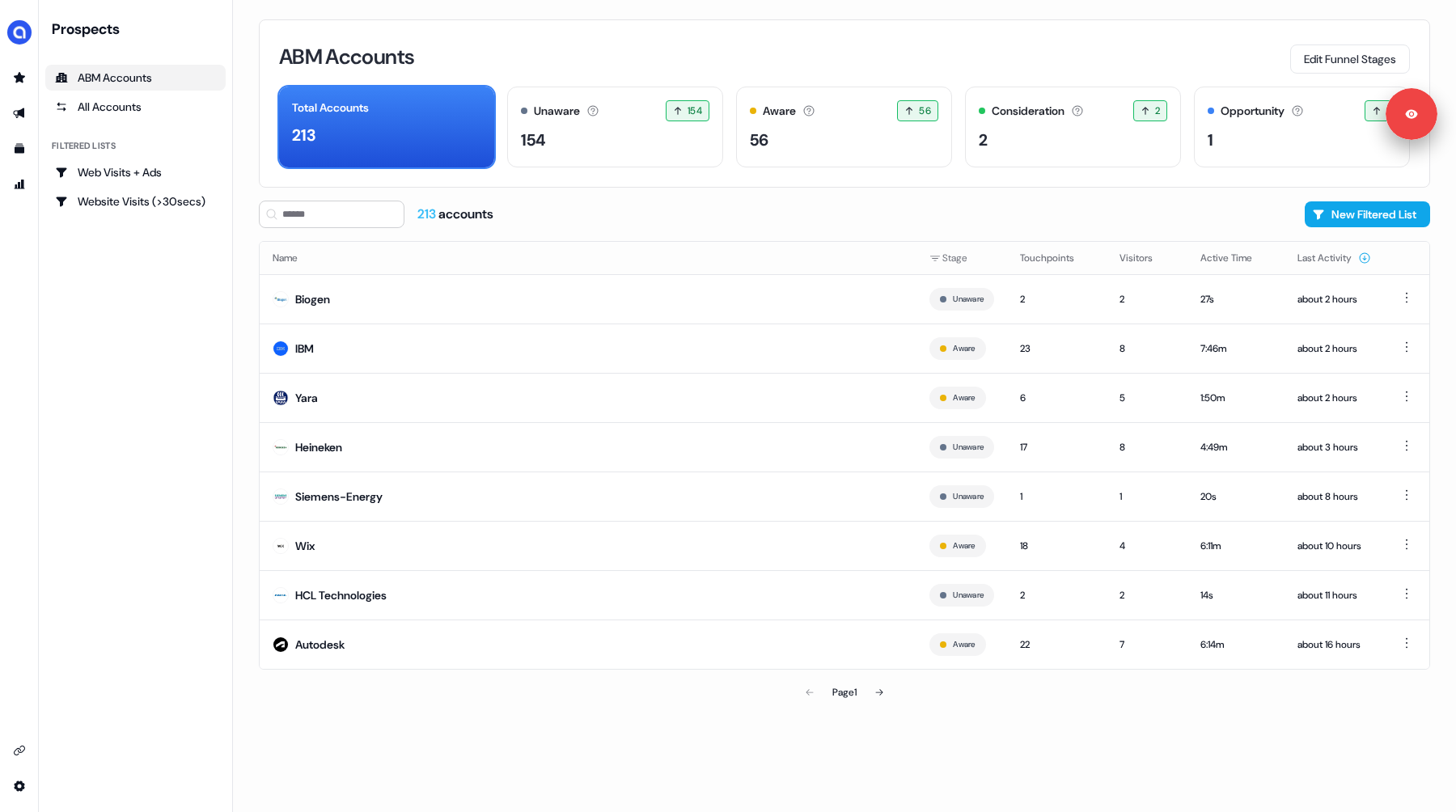
click at [141, 248] on div "Prospects ABM Accounts All Accounts Filtered lists Web Visits + Ads Website Vis…" at bounding box center [135, 406] width 180 height 773
click at [791, 209] on div "213 accounts New Filtered List" at bounding box center [844, 214] width 1171 height 27
click at [20, 109] on icon "Go to outbound experience" at bounding box center [19, 113] width 12 height 11
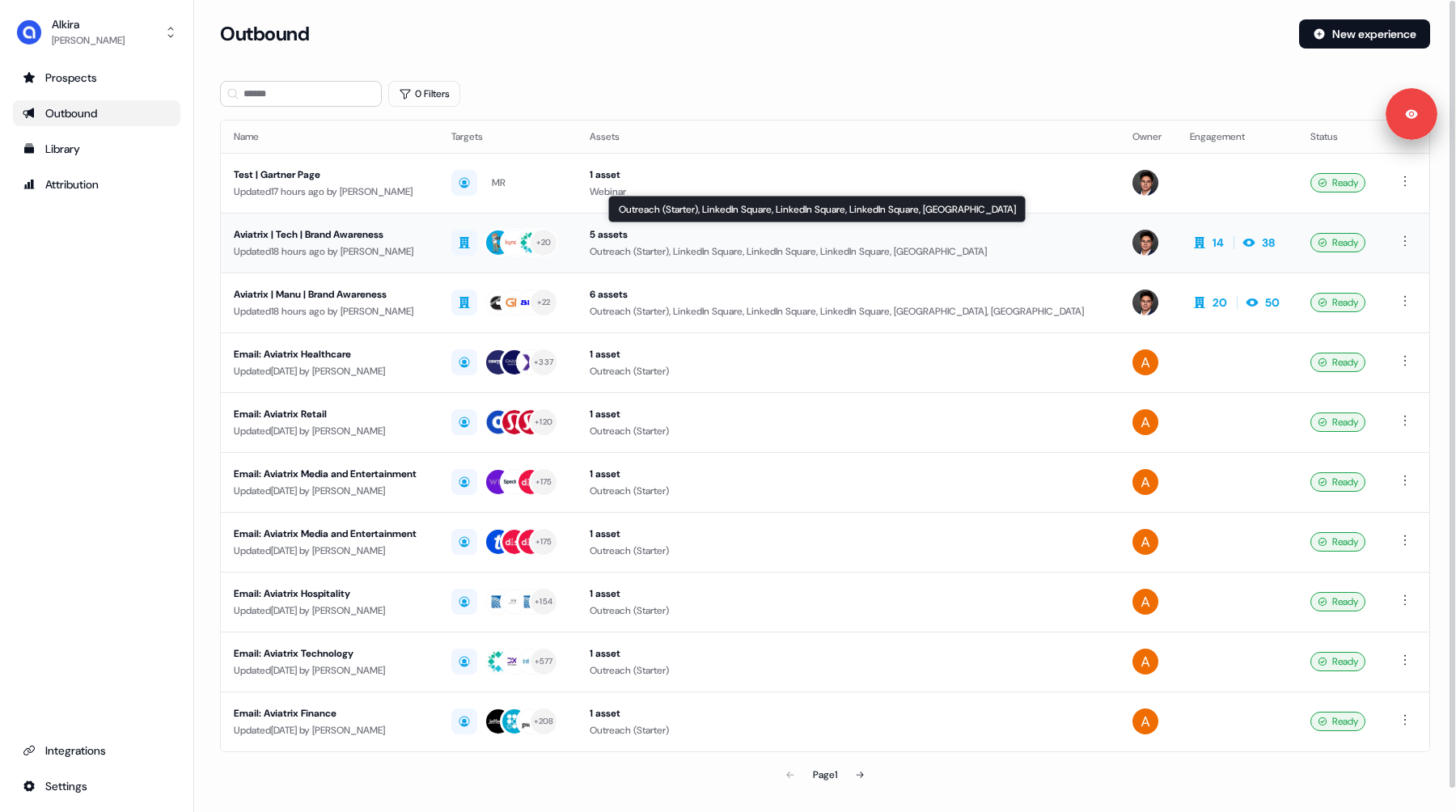
click at [732, 247] on div "Outreach (Starter), LinkedIn Square, LinkedIn Square, LinkedIn Square, [GEOGRAP…" at bounding box center [848, 251] width 517 height 17
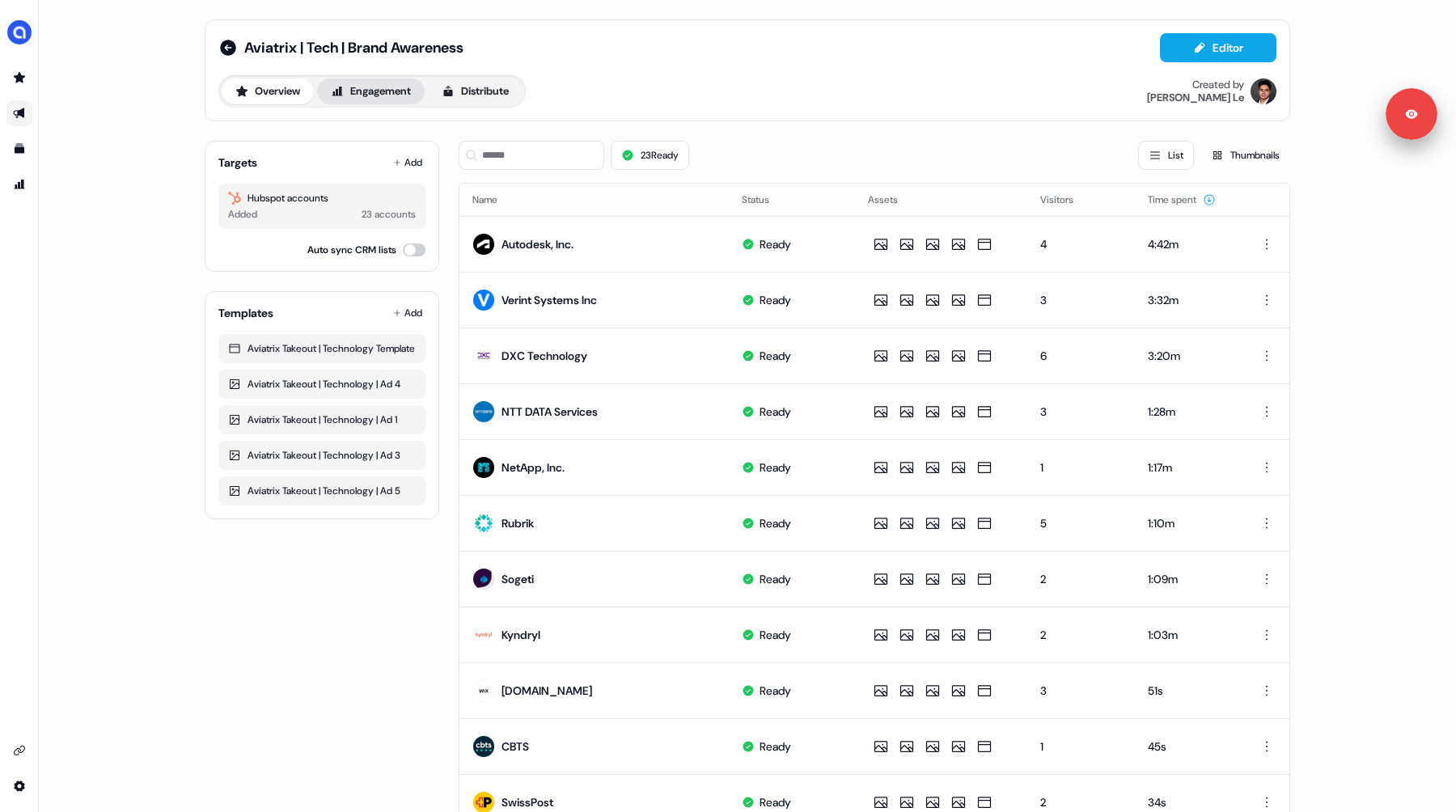
click at [368, 91] on button "Engagement" at bounding box center [371, 91] width 107 height 26
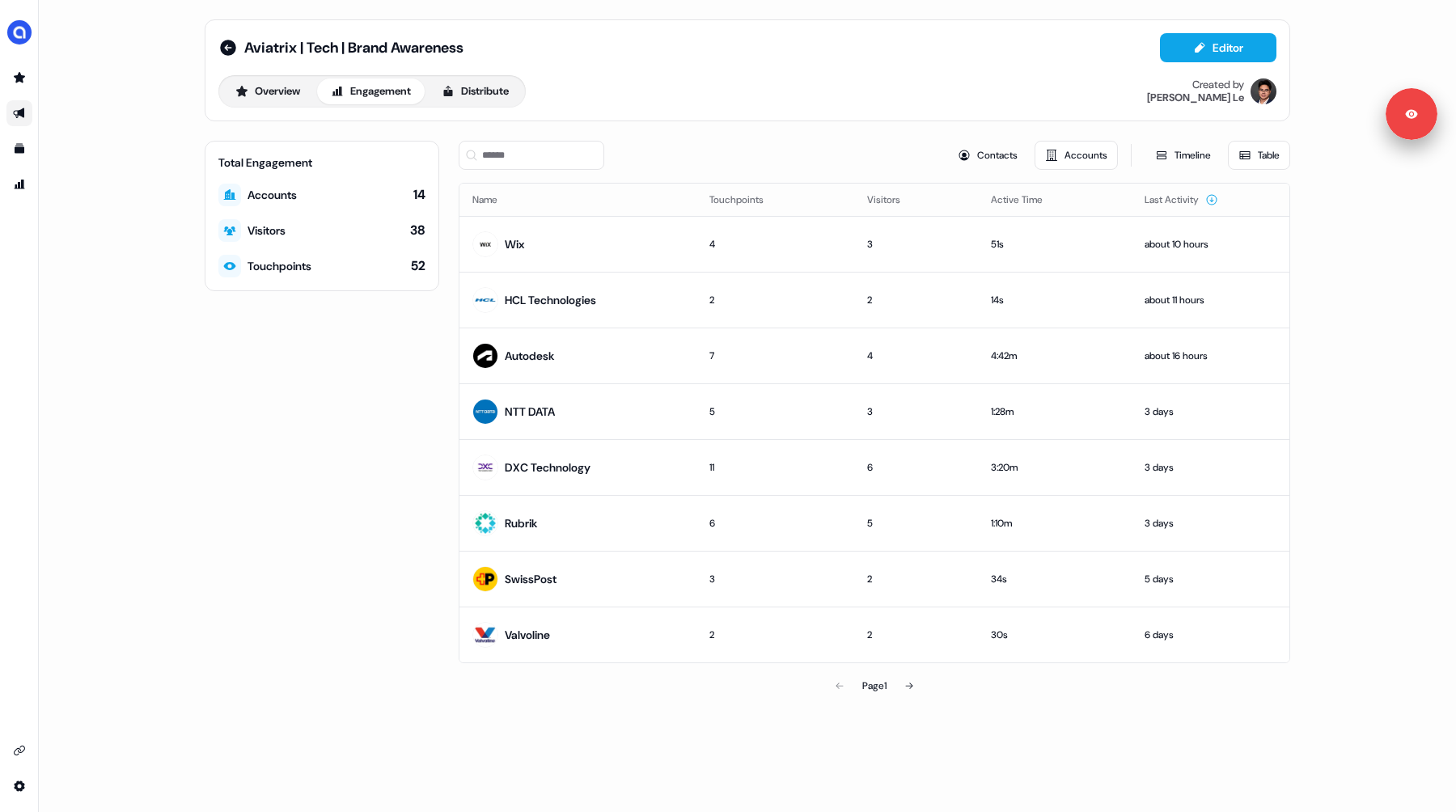
click at [802, 151] on div "Contacts Accounts Timeline Table" at bounding box center [874, 155] width 832 height 29
click at [19, 84] on link "Go to prospects" at bounding box center [20, 77] width 26 height 26
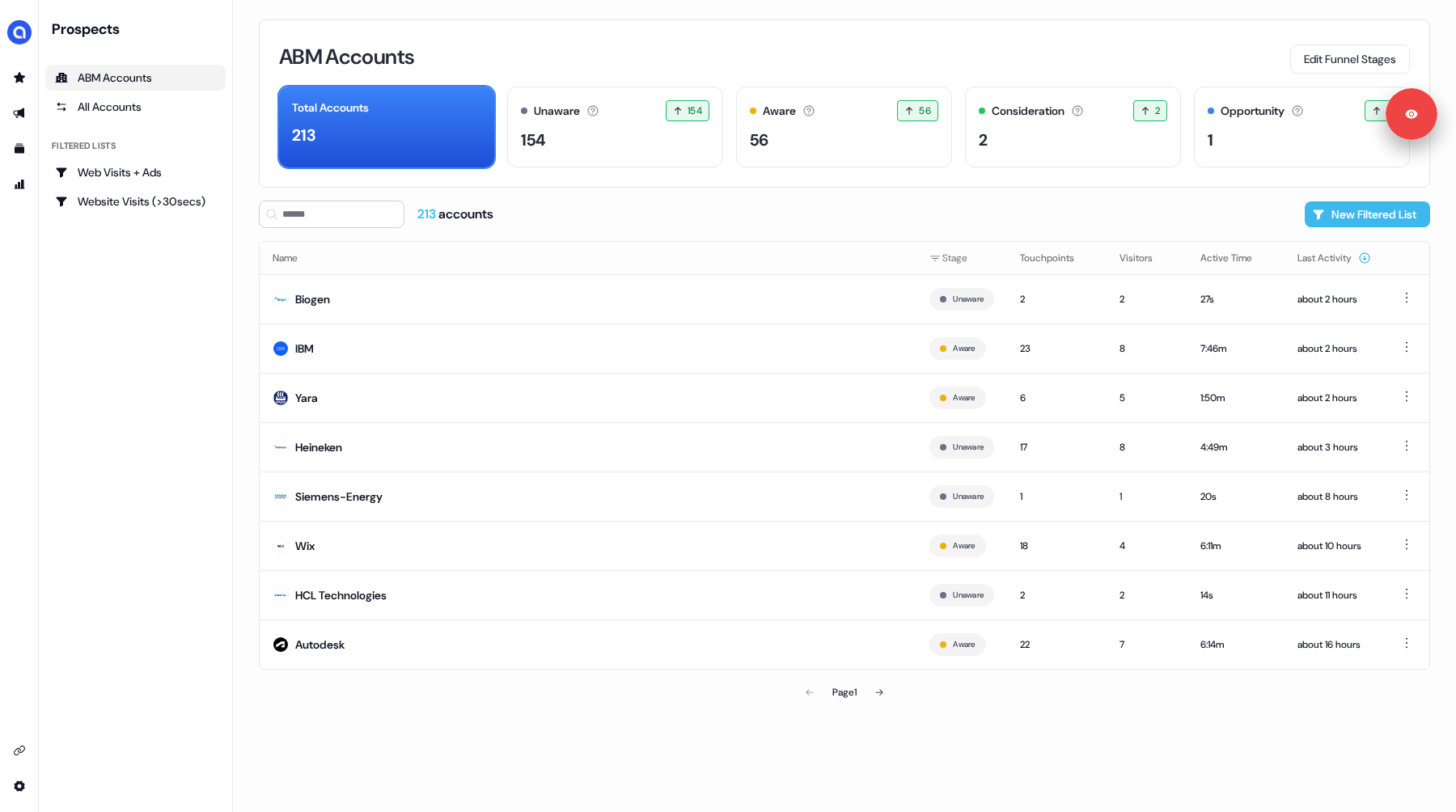
click at [1343, 209] on button "New Filtered List" at bounding box center [1367, 214] width 126 height 26
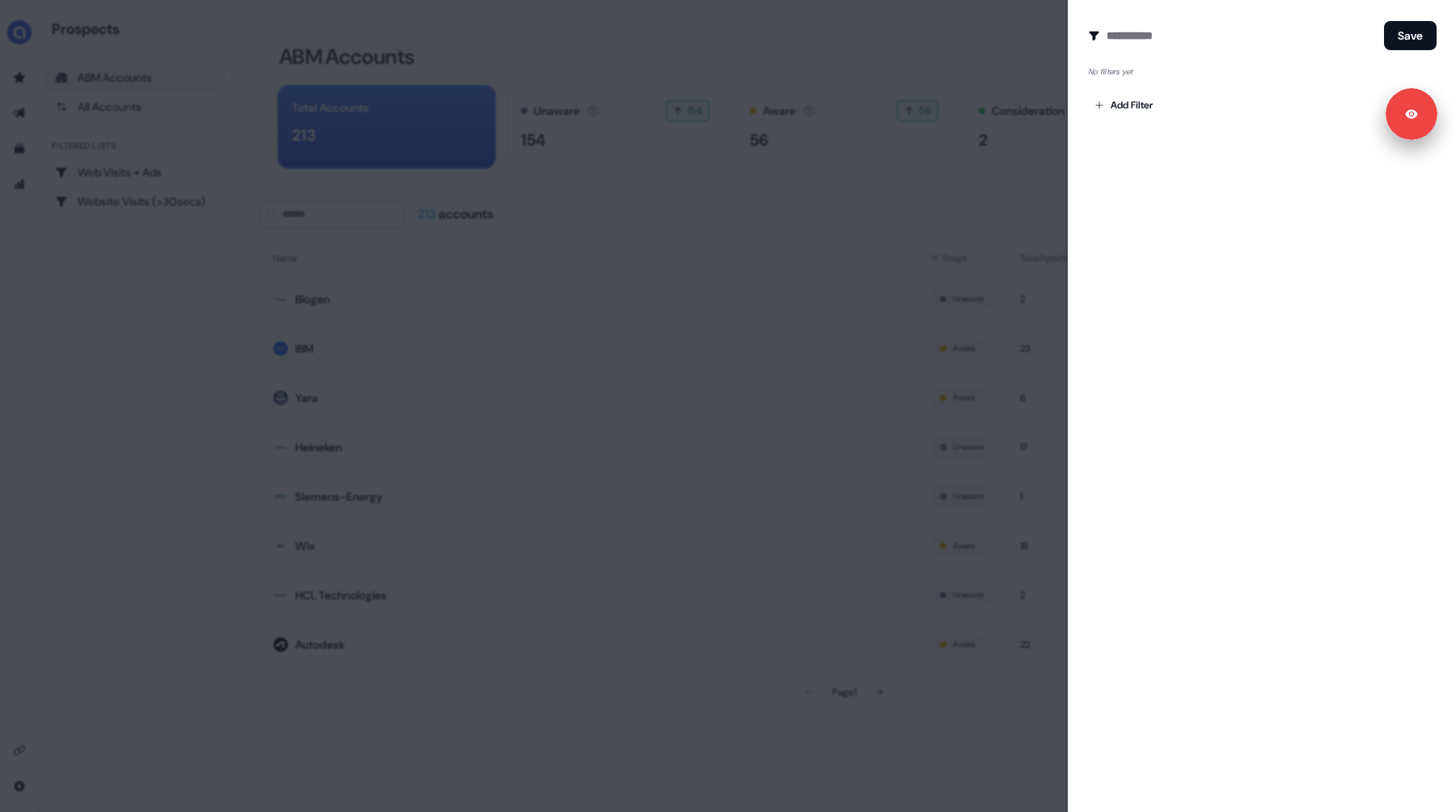
click at [1113, 84] on div "No filters yet Add Filter" at bounding box center [1261, 91] width 348 height 54
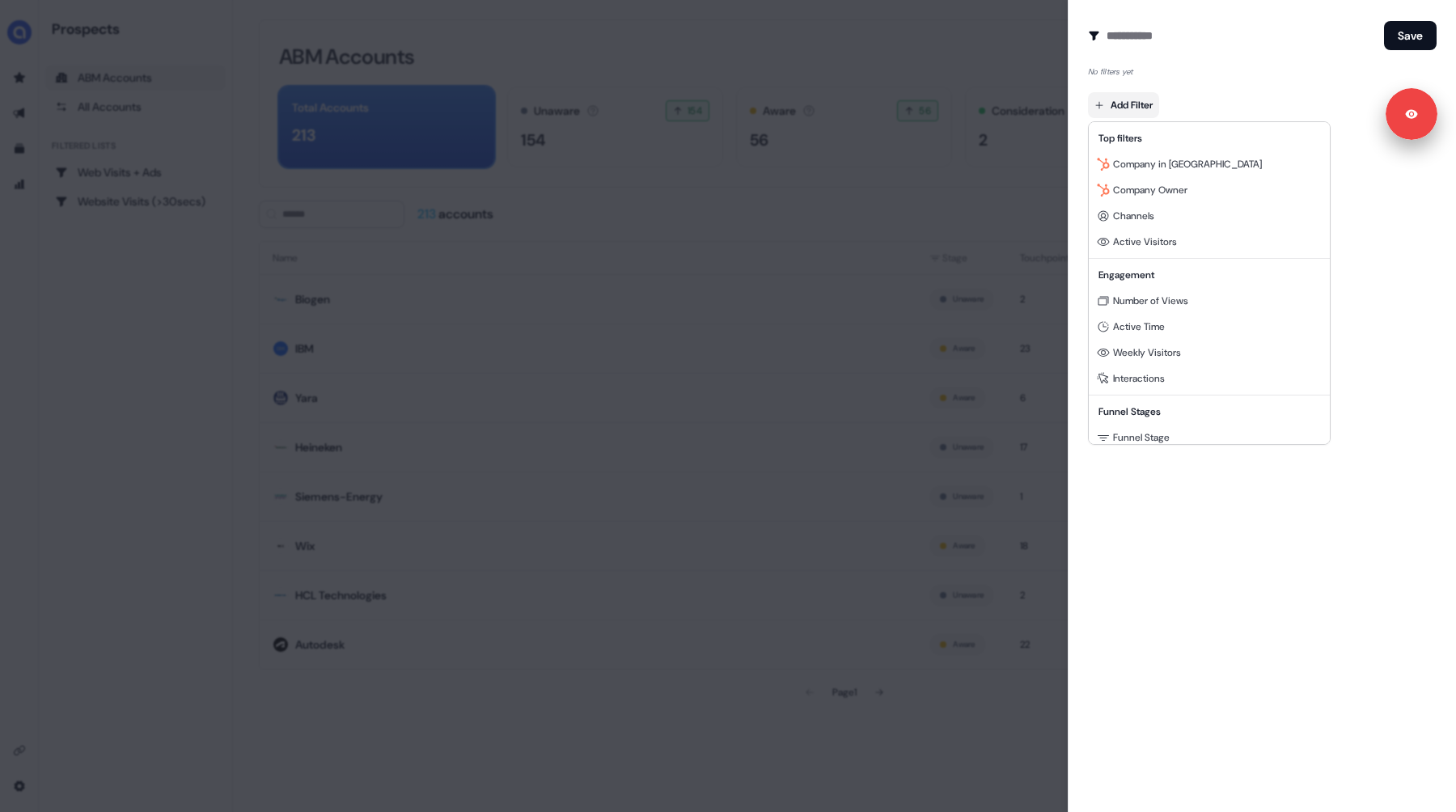
click at [1102, 97] on body "Signed in as [PERSON_NAME] Sign out For the best experience switch devices to a…" at bounding box center [728, 406] width 1456 height 812
click at [1153, 167] on span "Company in [GEOGRAPHIC_DATA]" at bounding box center [1187, 164] width 149 height 13
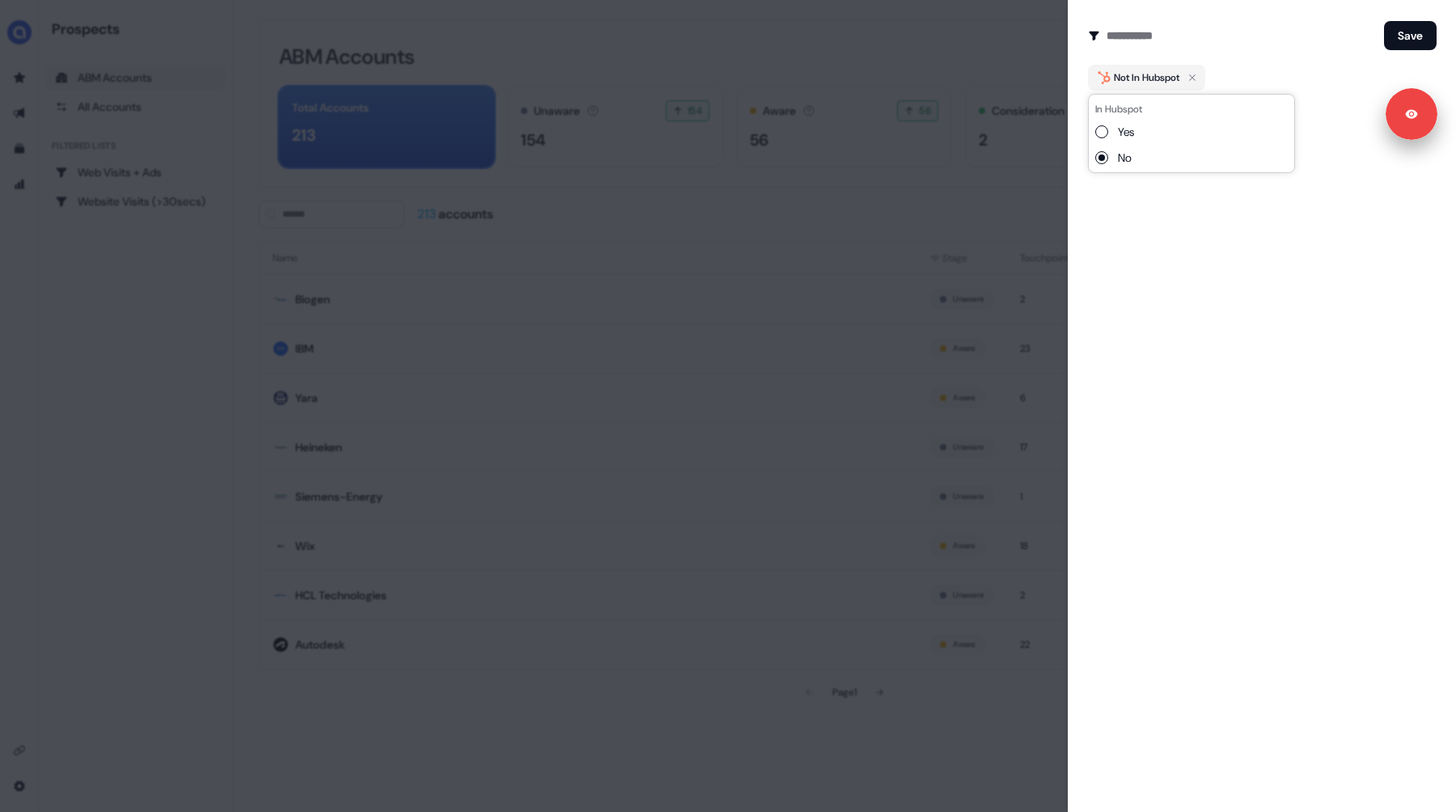
click at [1123, 139] on label "Yes" at bounding box center [1125, 132] width 17 height 17
click at [1108, 138] on button "Yes" at bounding box center [1101, 132] width 13 height 13
click at [1157, 197] on div "Create Audience Filter Create a new audience by setting a name and configuring …" at bounding box center [1262, 406] width 388 height 812
click at [1133, 116] on body "Signed in as [PERSON_NAME] Sign out For the best experience switch devices to a…" at bounding box center [728, 406] width 1456 height 812
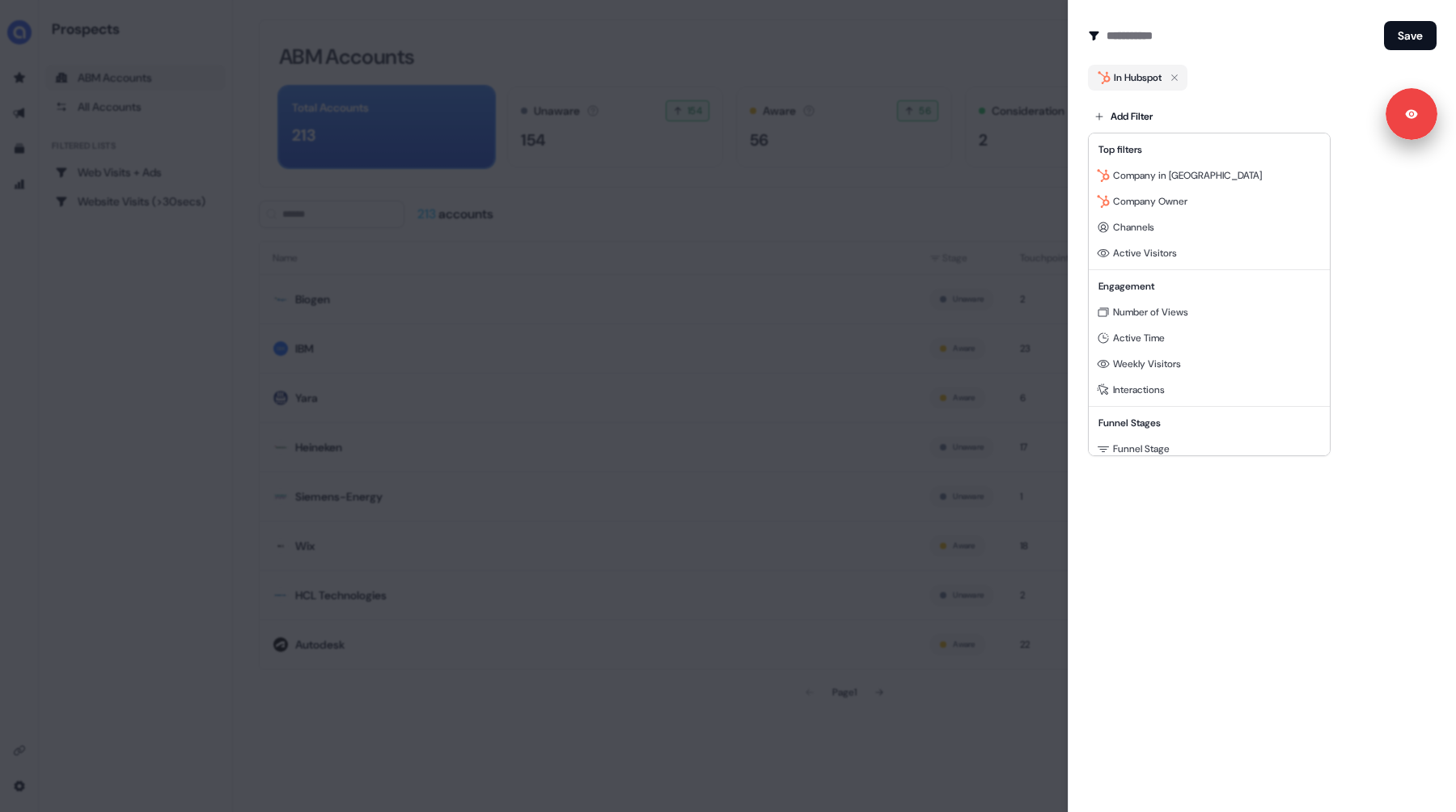
scroll to position [146, 0]
click at [1183, 416] on span "Hubspot Company" at bounding box center [1154, 412] width 83 height 13
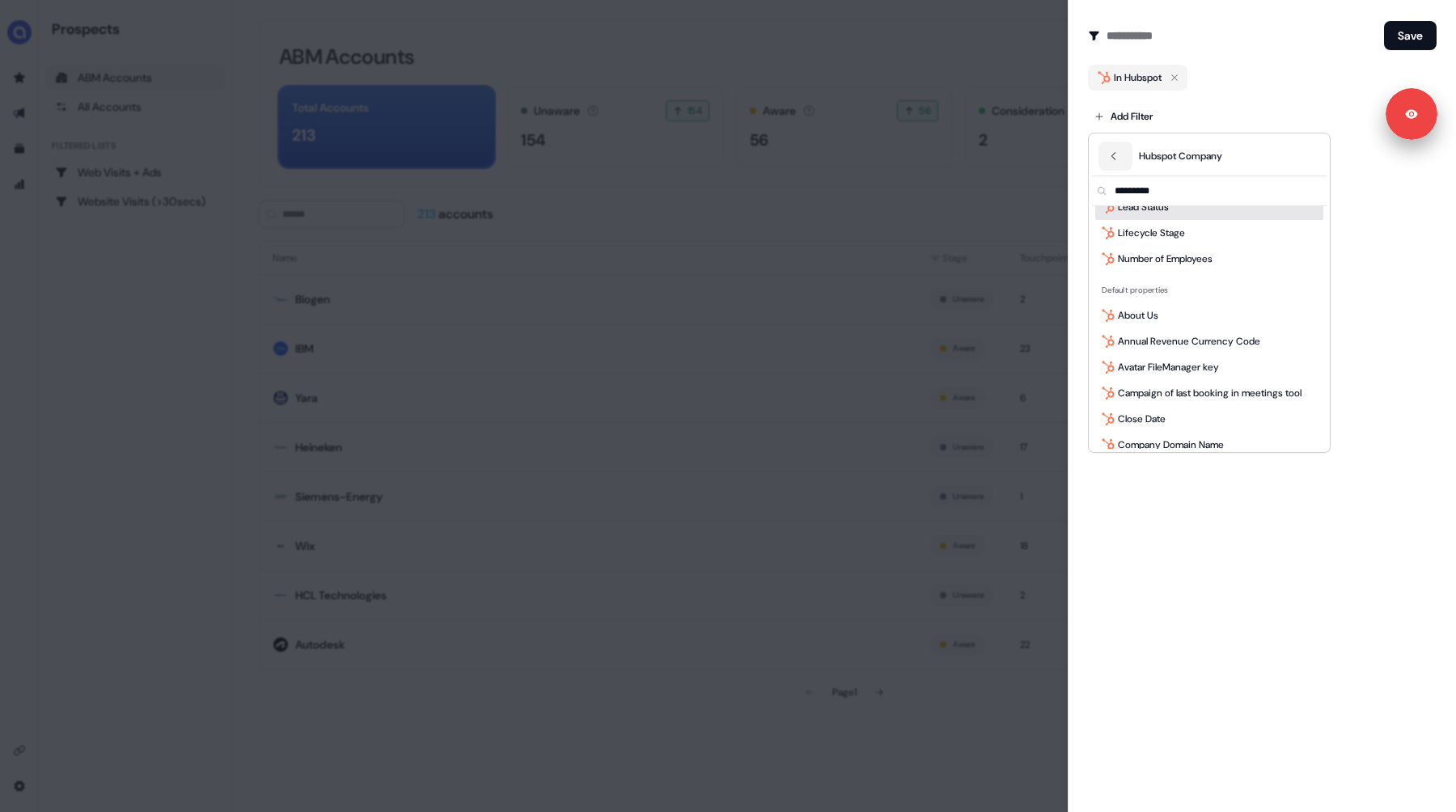
scroll to position [0, 0]
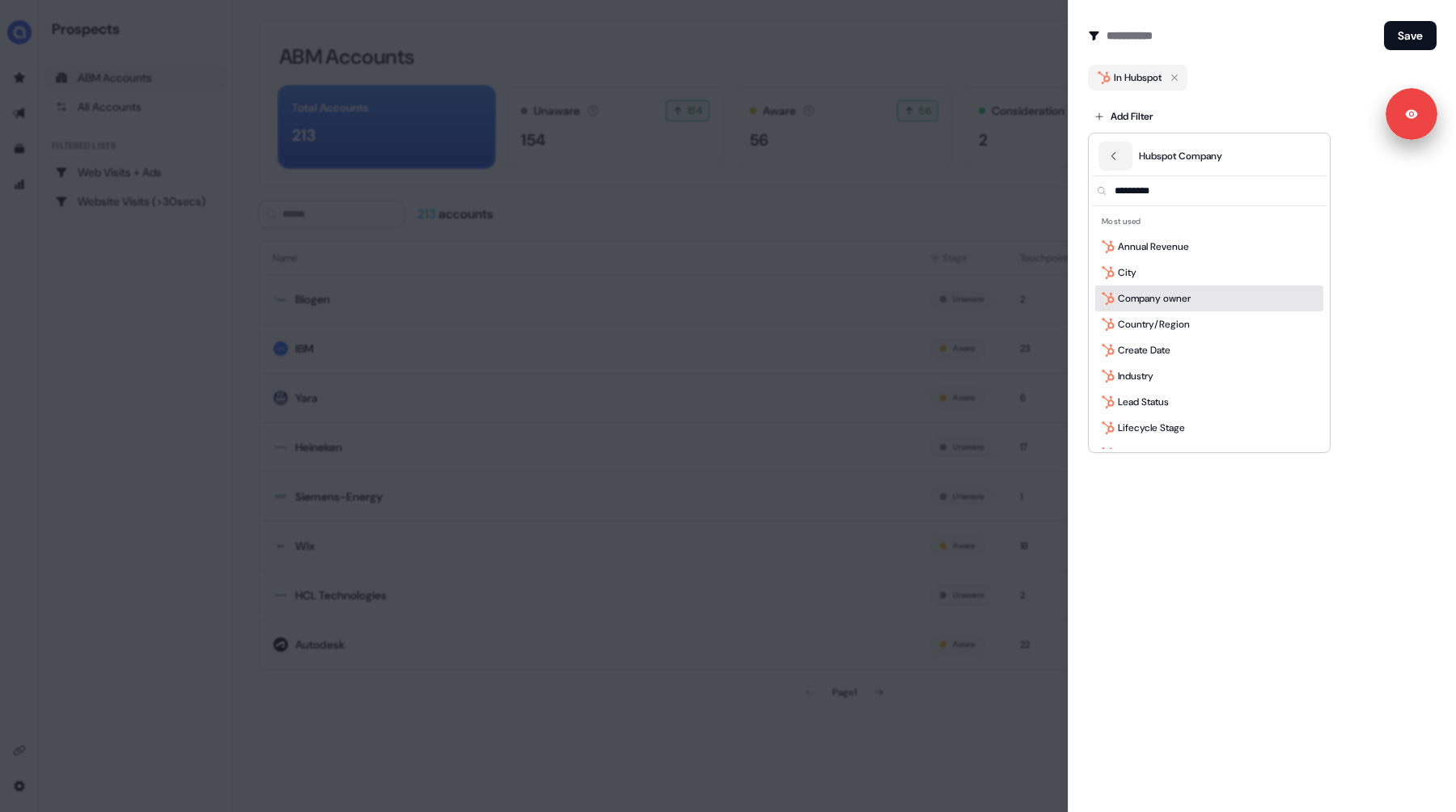
click at [1176, 80] on div at bounding box center [728, 406] width 1456 height 812
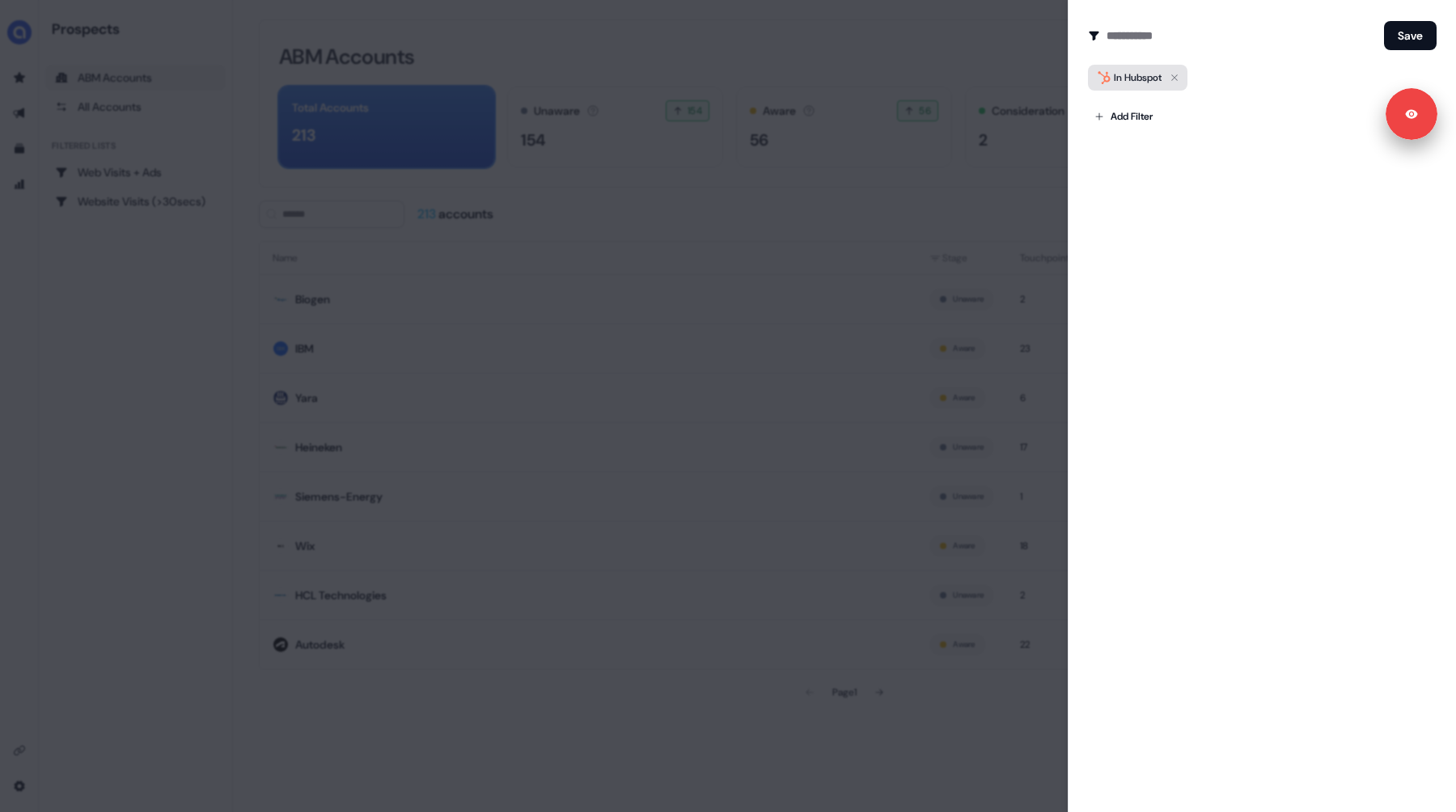
click at [1178, 79] on icon "button" at bounding box center [1174, 77] width 7 height 7
click at [813, 396] on div at bounding box center [728, 406] width 1456 height 812
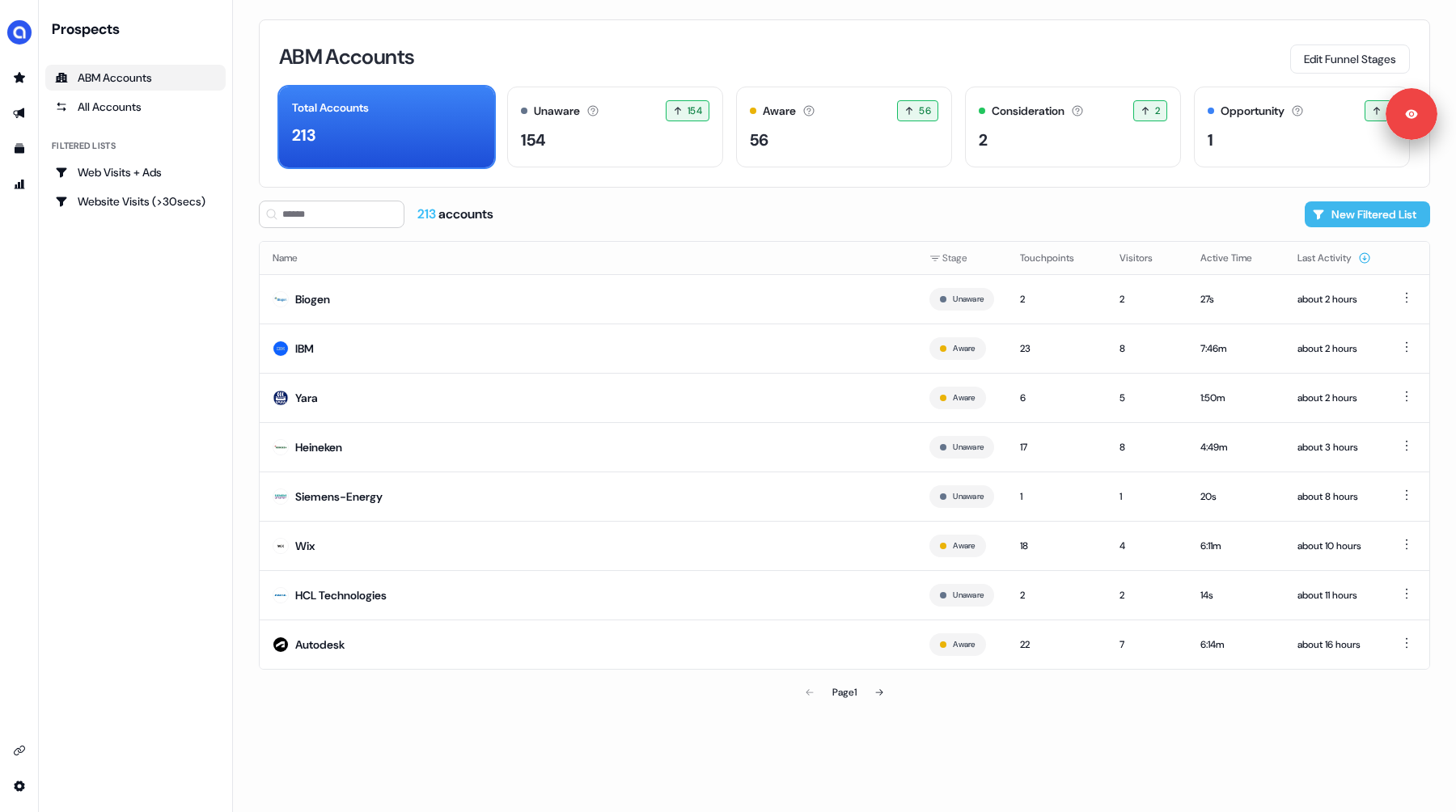
click at [1355, 216] on button "New Filtered List" at bounding box center [1367, 214] width 126 height 26
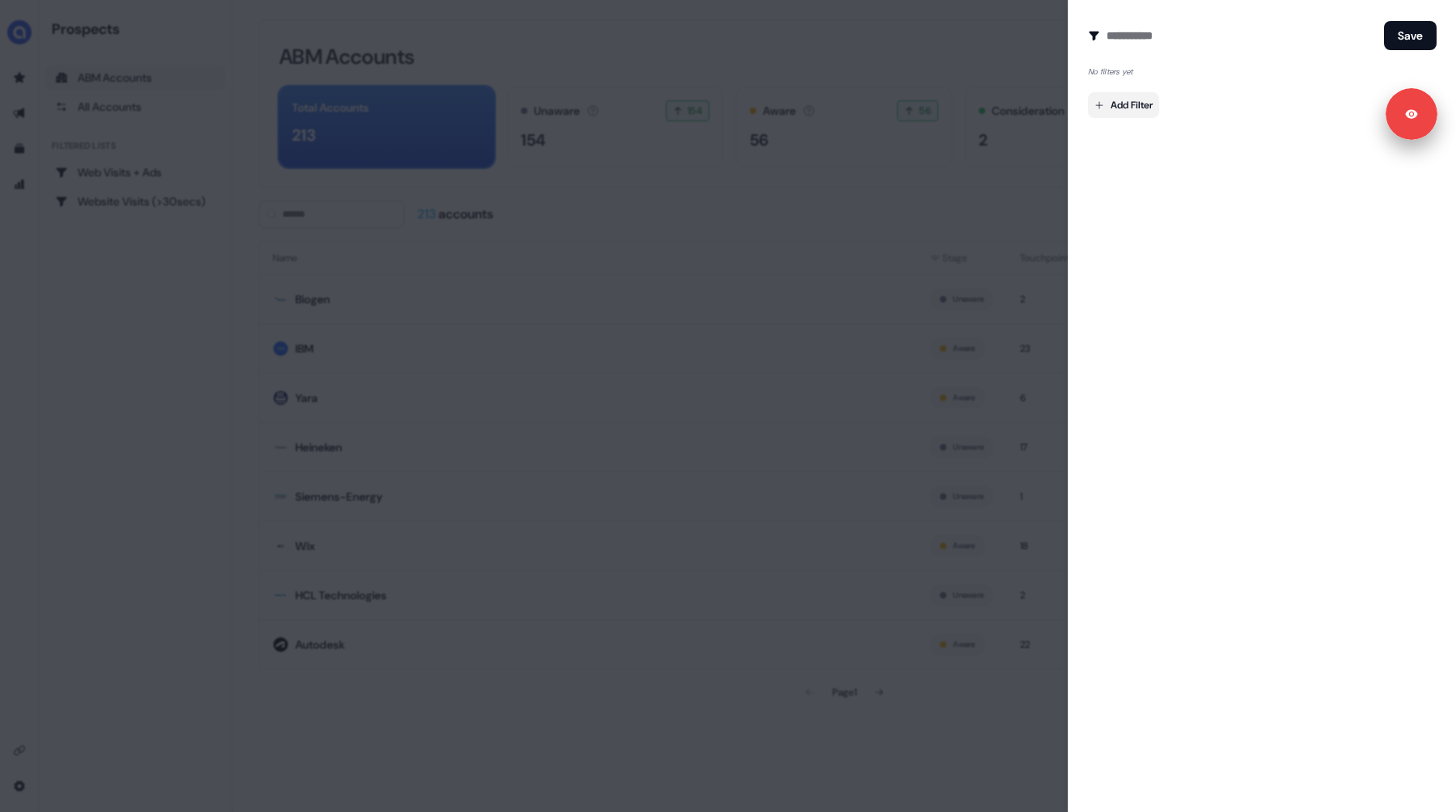
click at [1118, 106] on body "Signed in as [PERSON_NAME] Sign out For the best experience switch devices to a…" at bounding box center [728, 406] width 1456 height 812
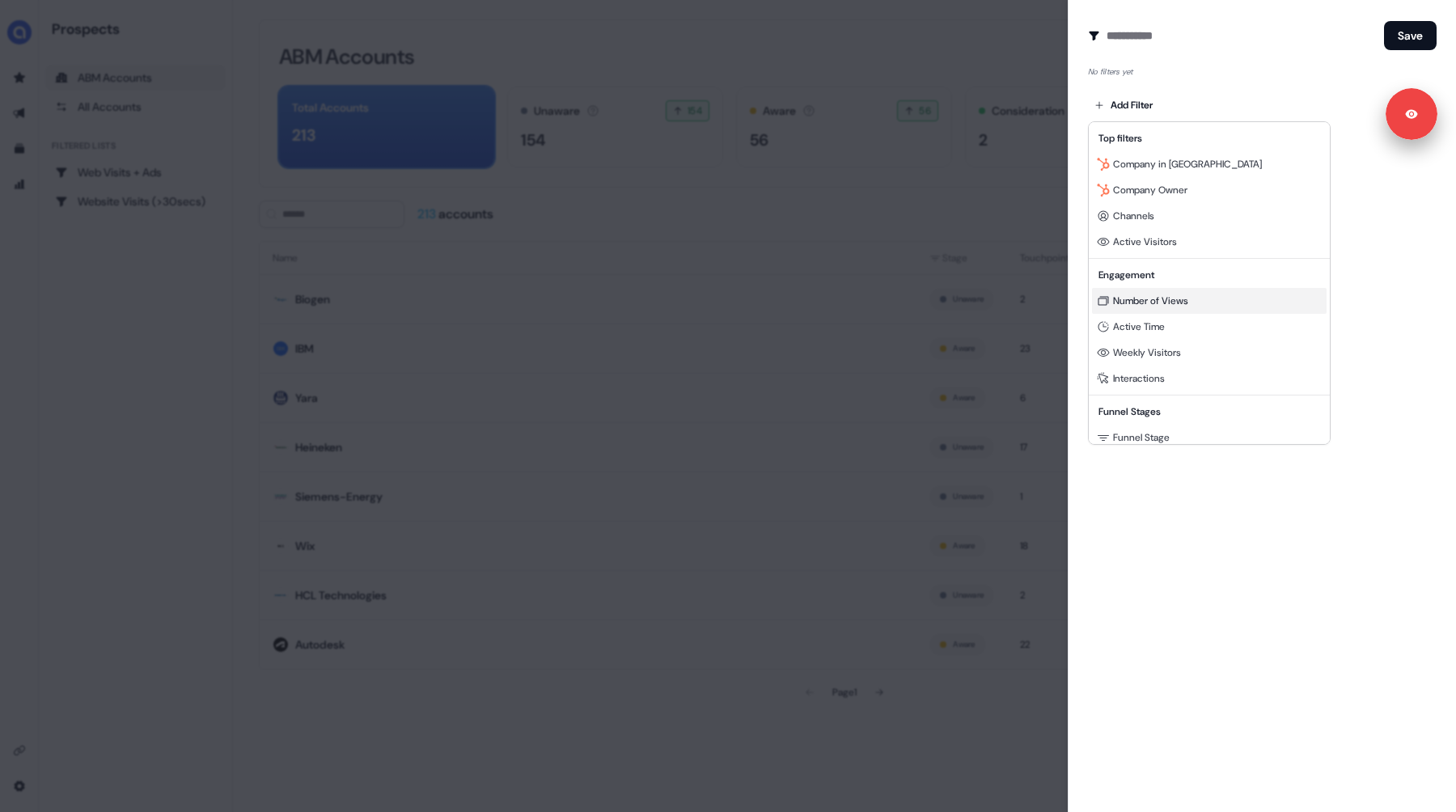
scroll to position [146, 0]
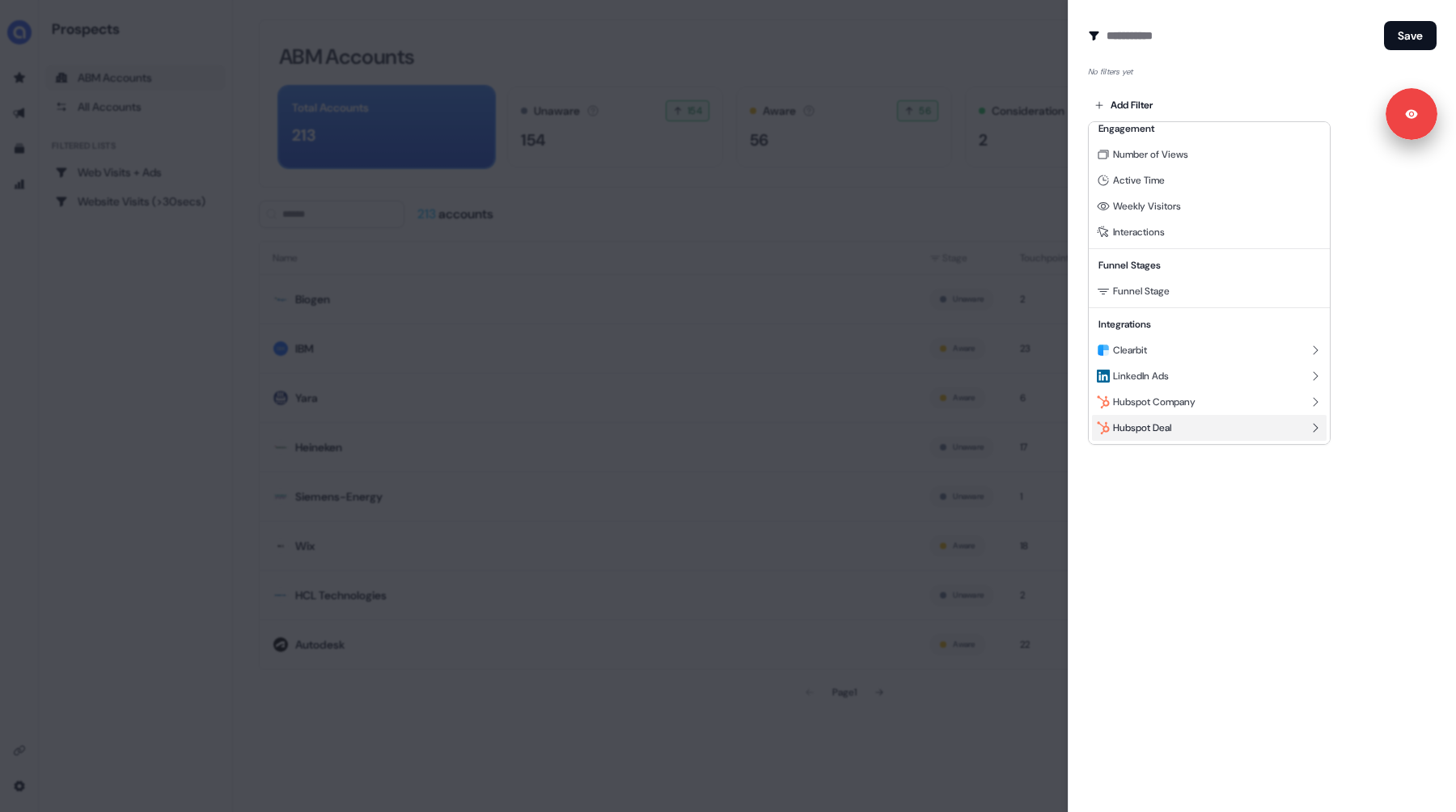
click at [1162, 430] on span "Hubspot Deal" at bounding box center [1142, 427] width 59 height 13
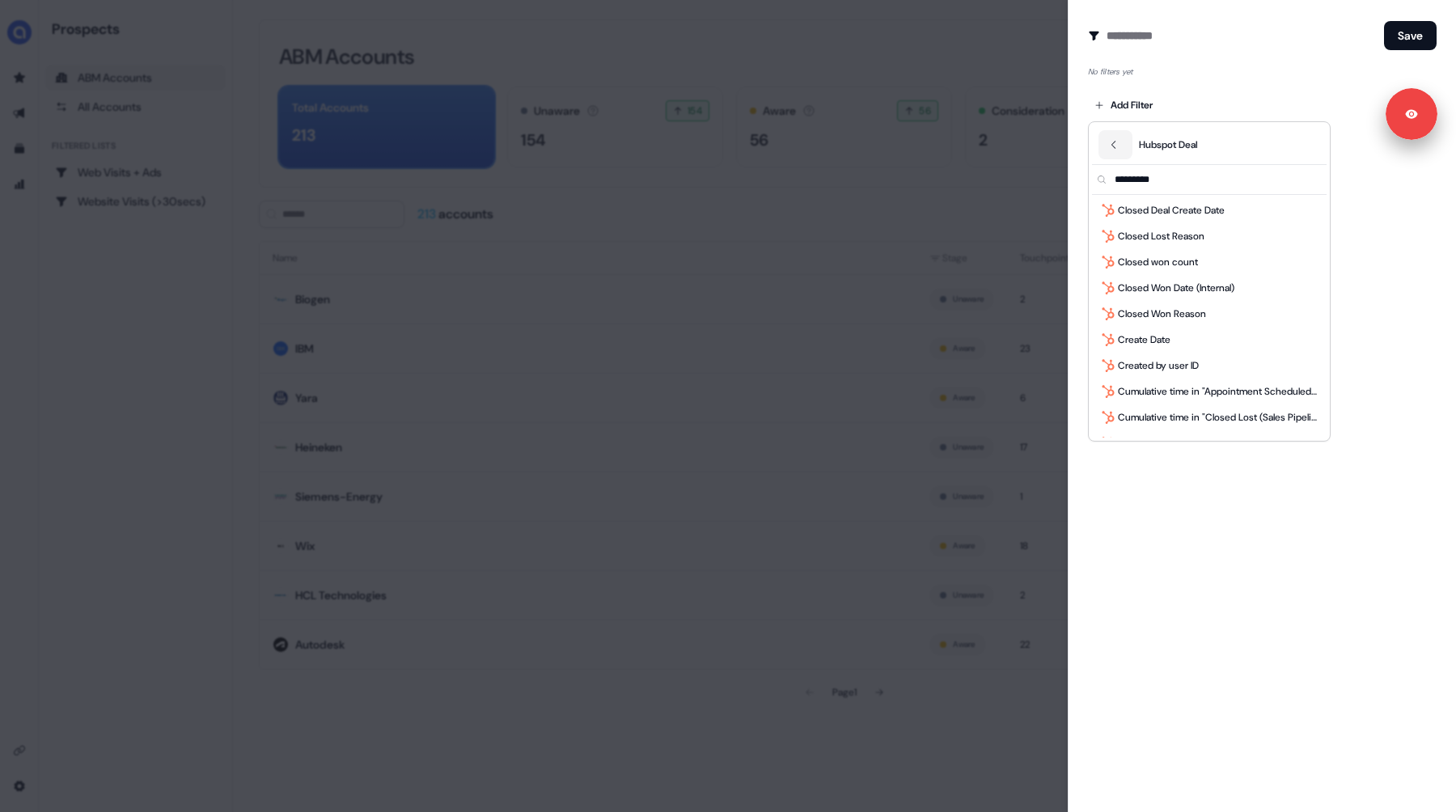
scroll to position [522, 0]
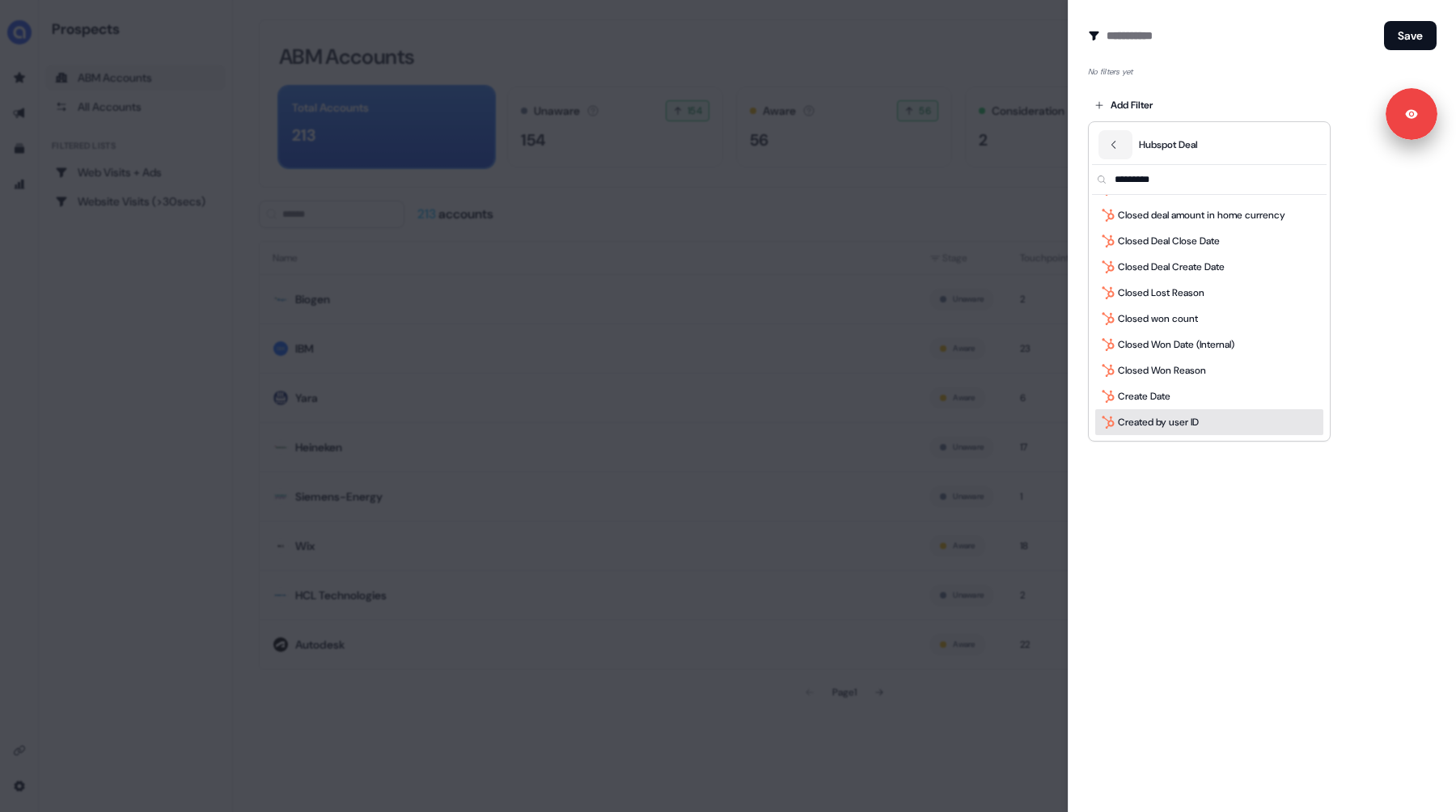
type input "*"
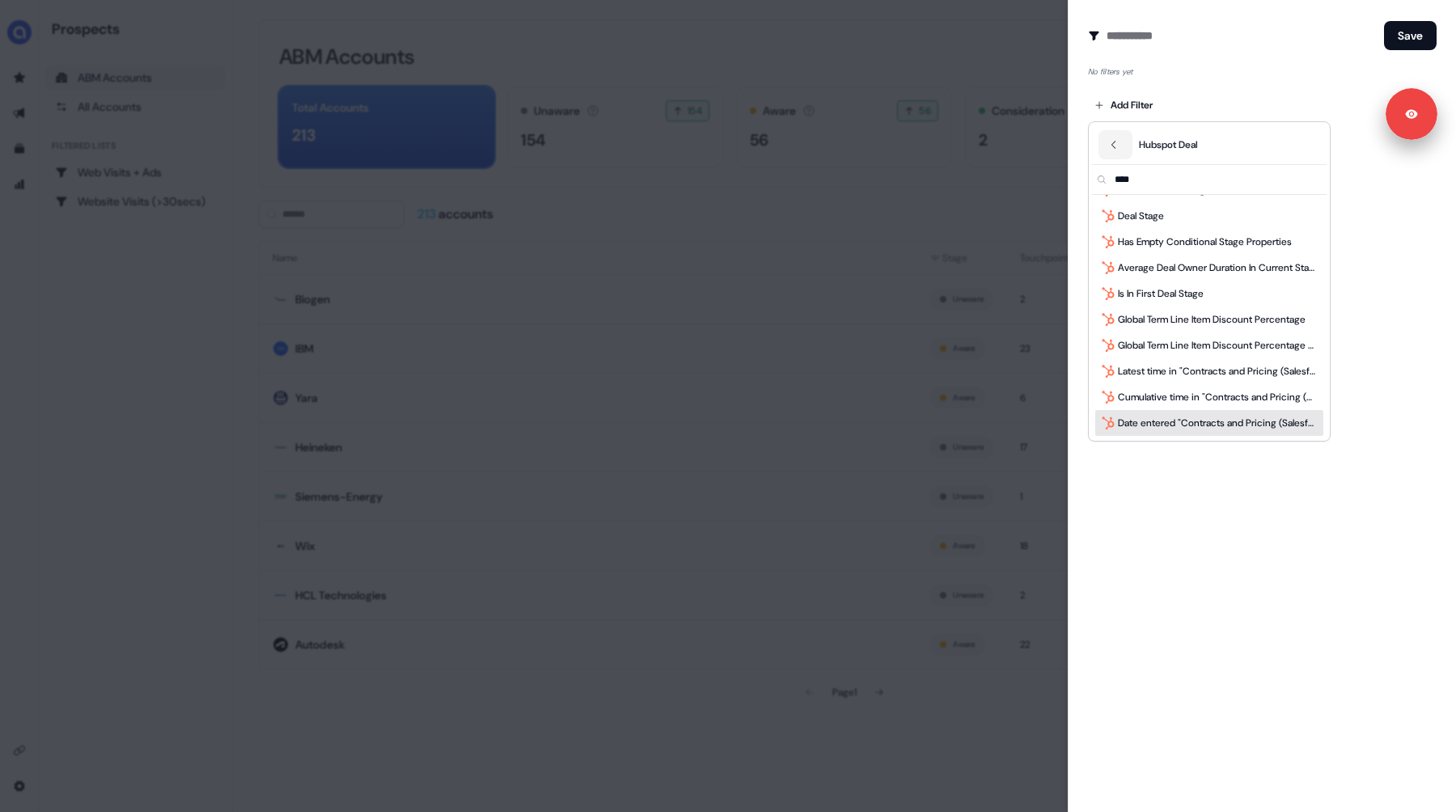
scroll to position [0, 0]
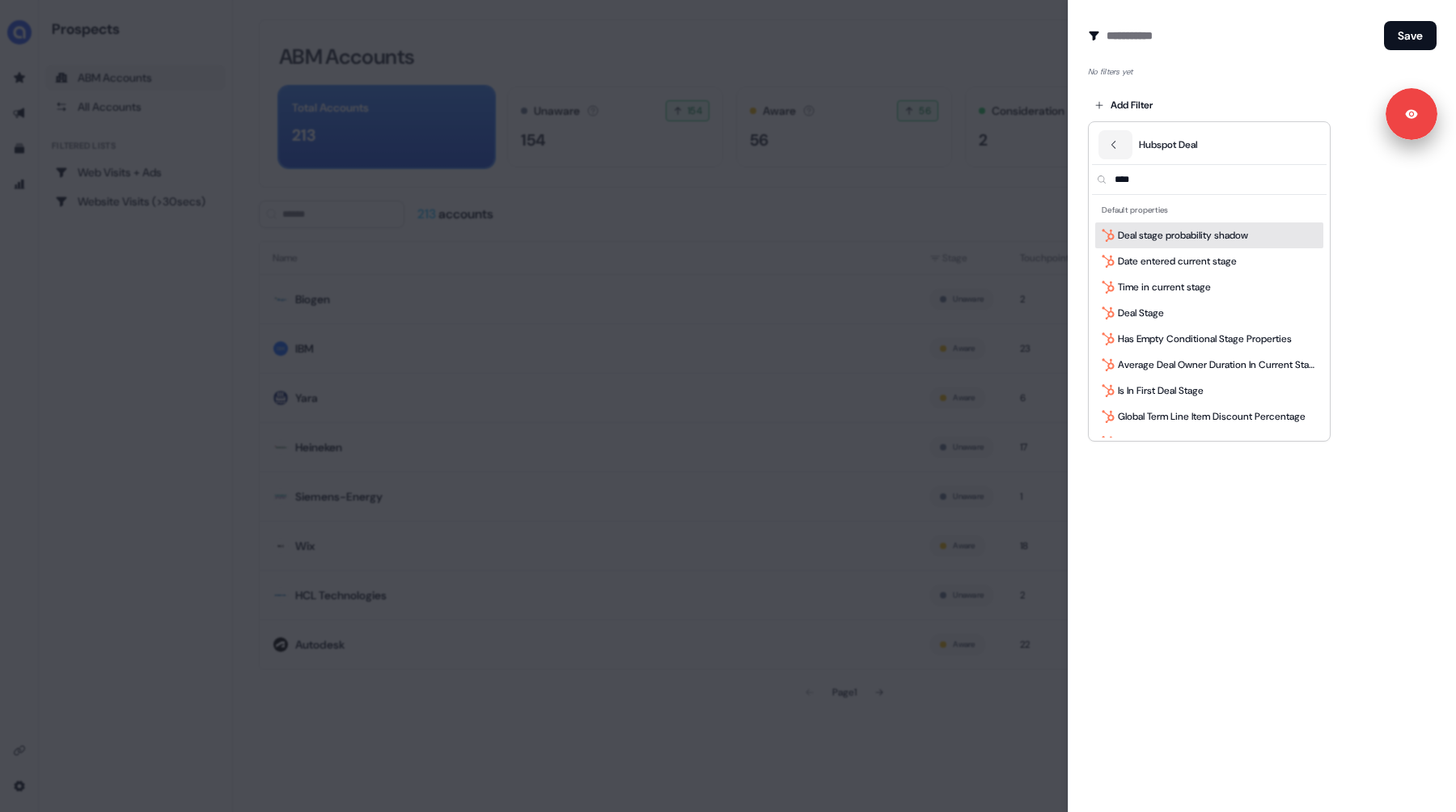
type input "****"
click at [1351, 197] on div at bounding box center [728, 406] width 1456 height 812
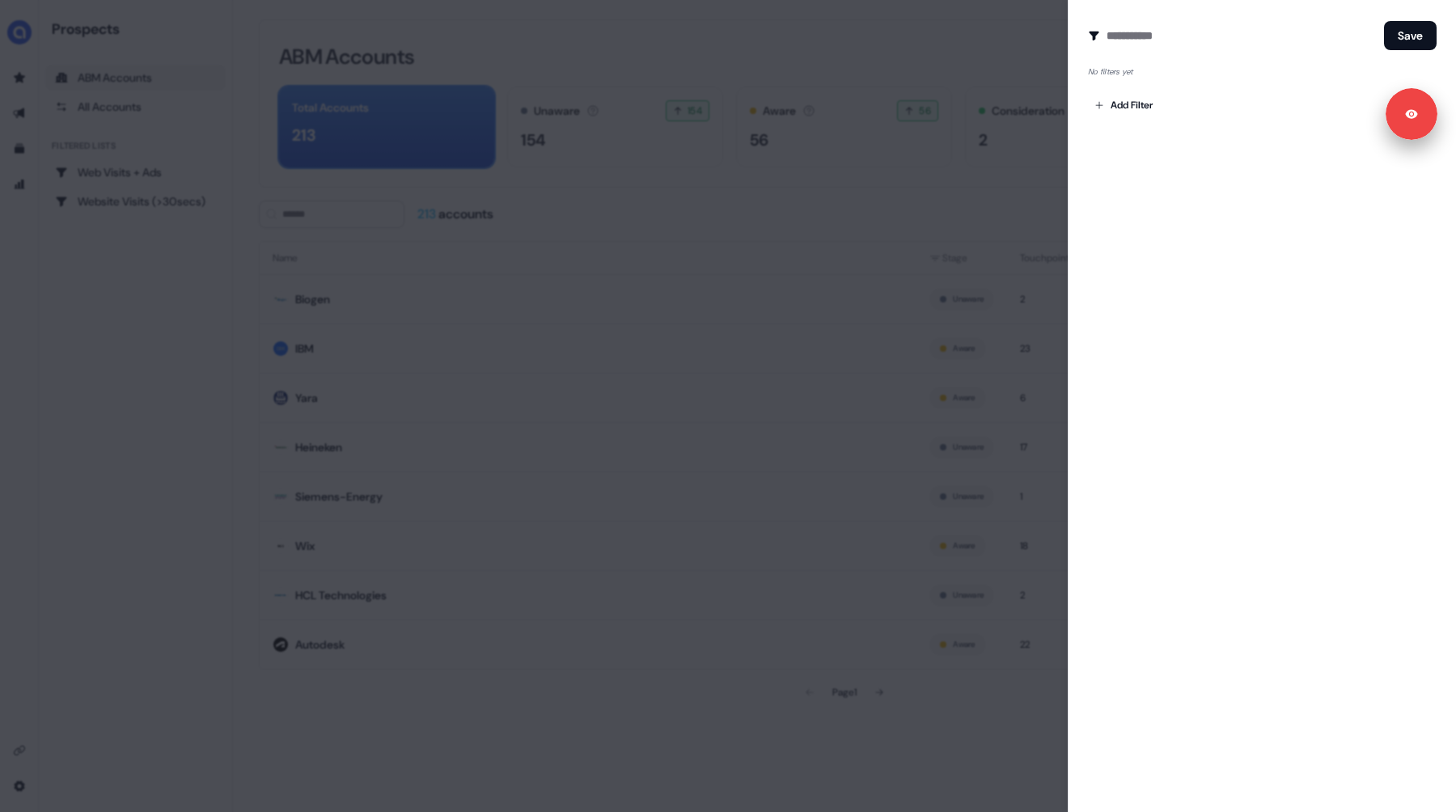
click at [1129, 144] on div "Create Audience Filter Create a new audience by setting a name and configuring …" at bounding box center [1262, 406] width 388 height 812
click at [1122, 106] on body "Signed in as [PERSON_NAME] Sign out For the best experience switch devices to a…" at bounding box center [728, 406] width 1456 height 812
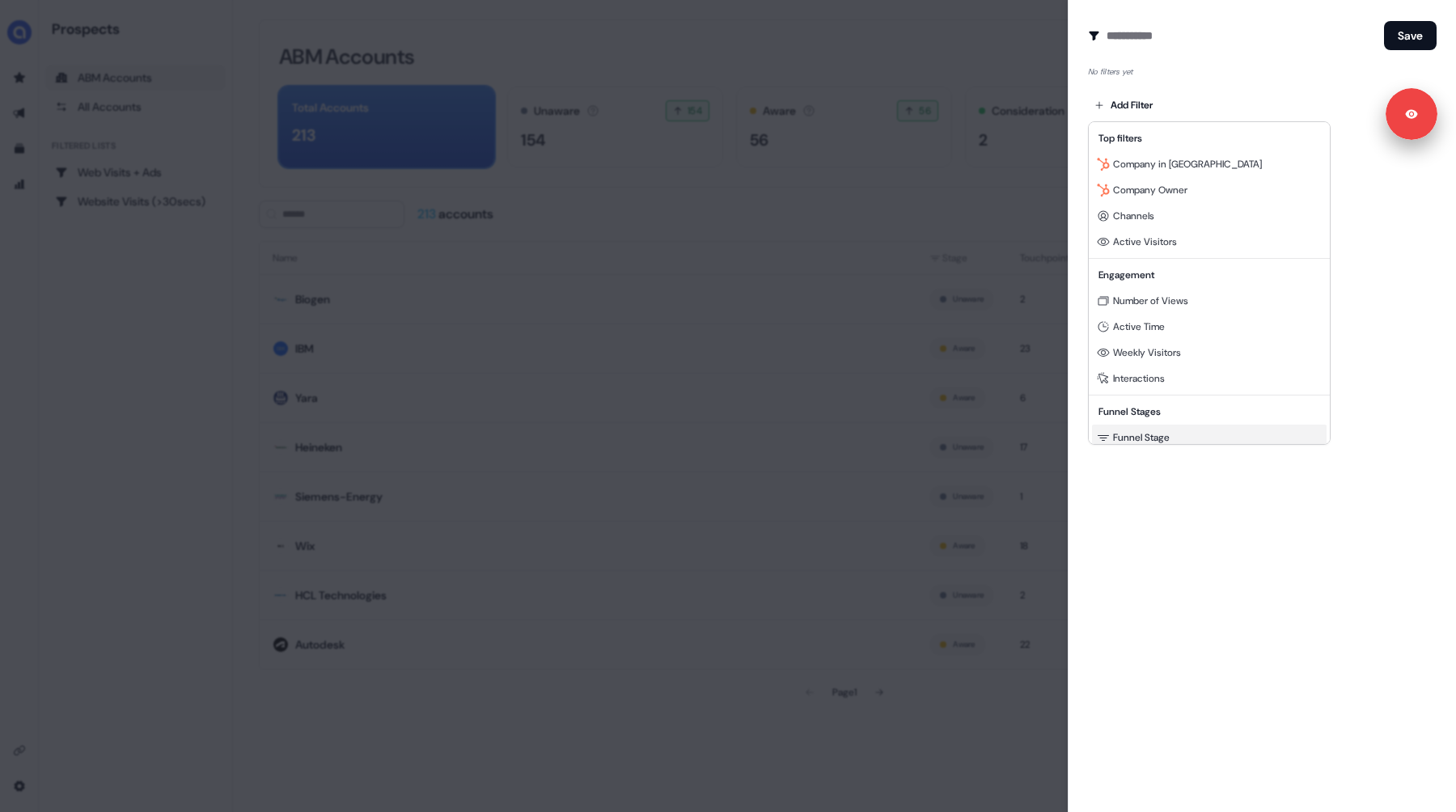
scroll to position [146, 0]
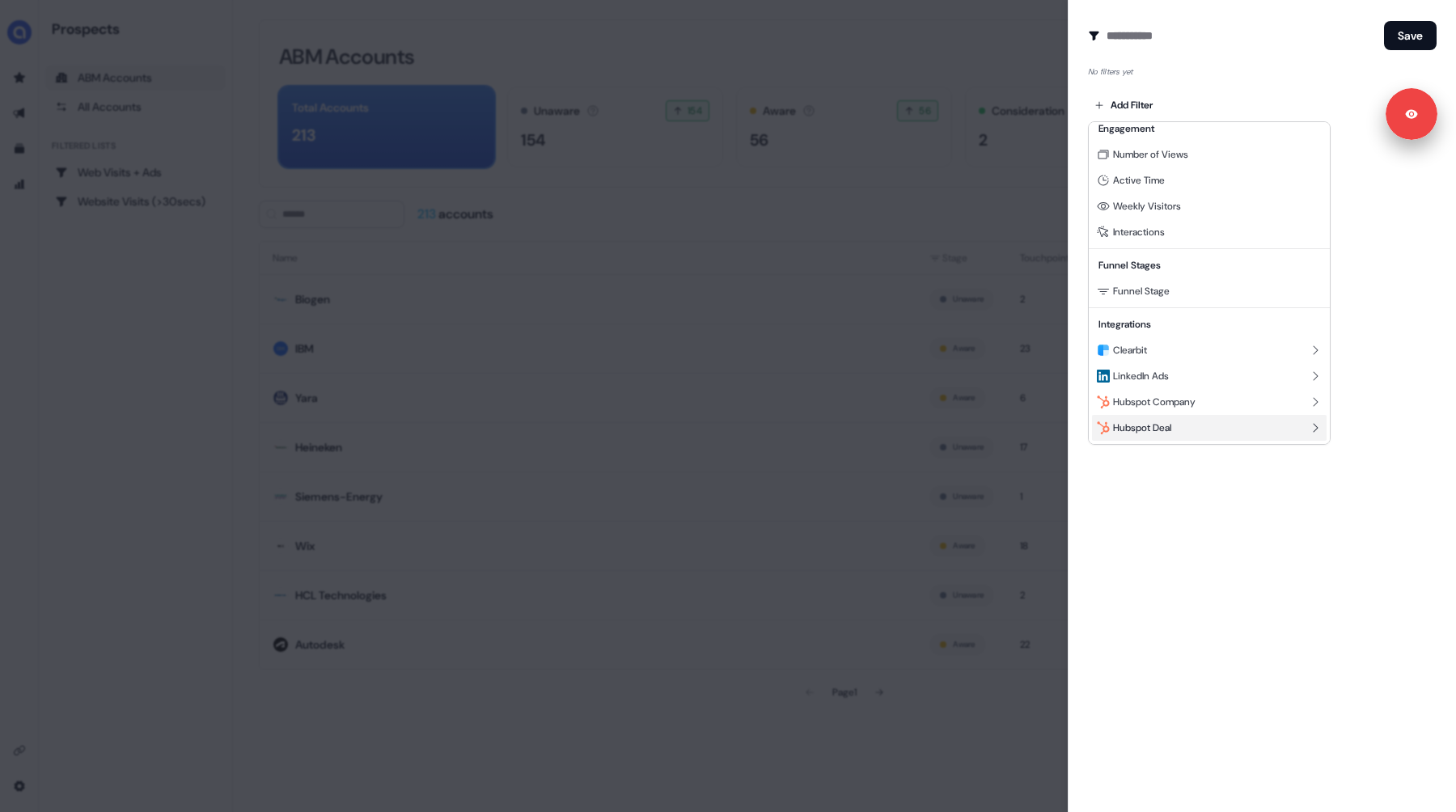
click at [1141, 424] on span "Hubspot Deal" at bounding box center [1142, 427] width 59 height 13
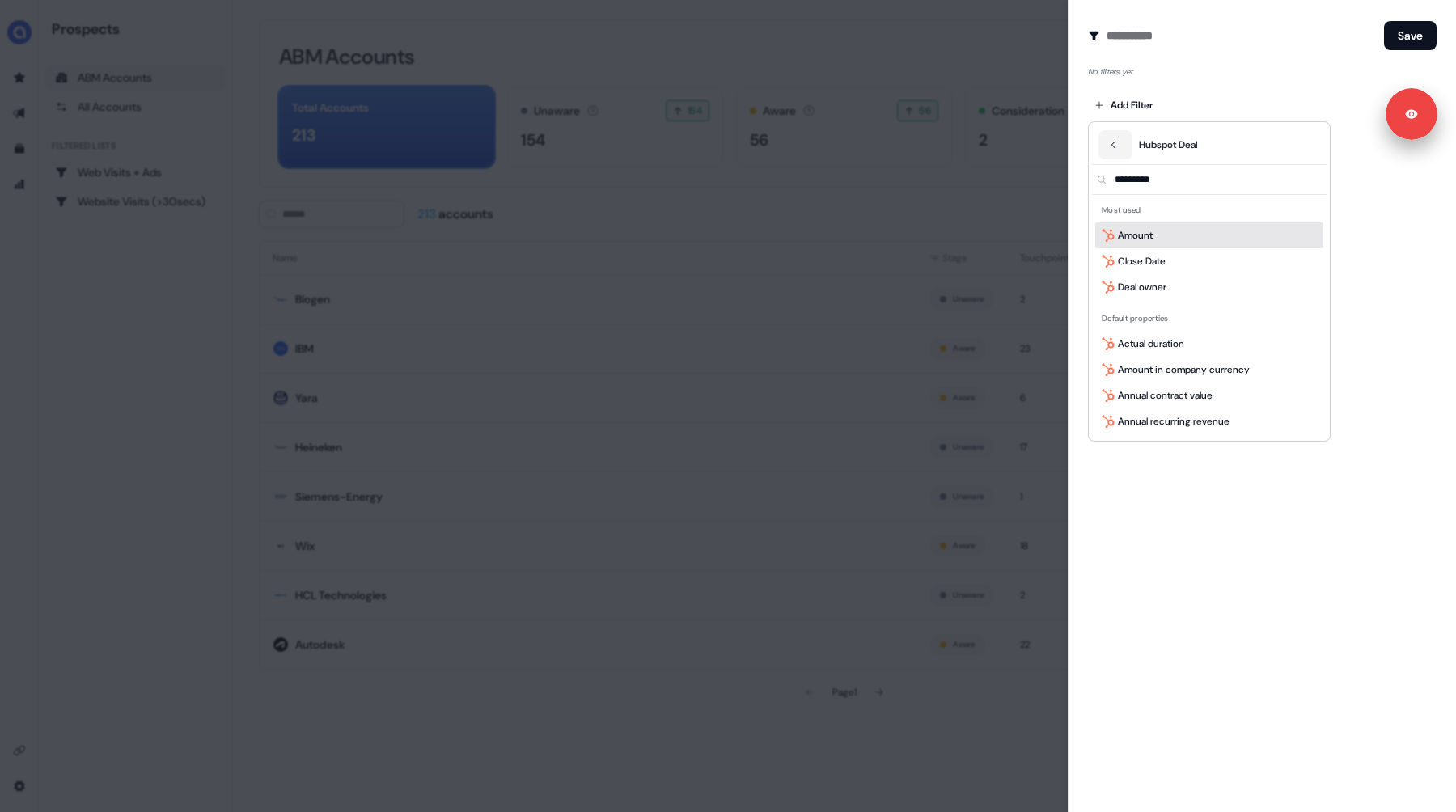
click at [1149, 184] on input "text" at bounding box center [1218, 179] width 216 height 29
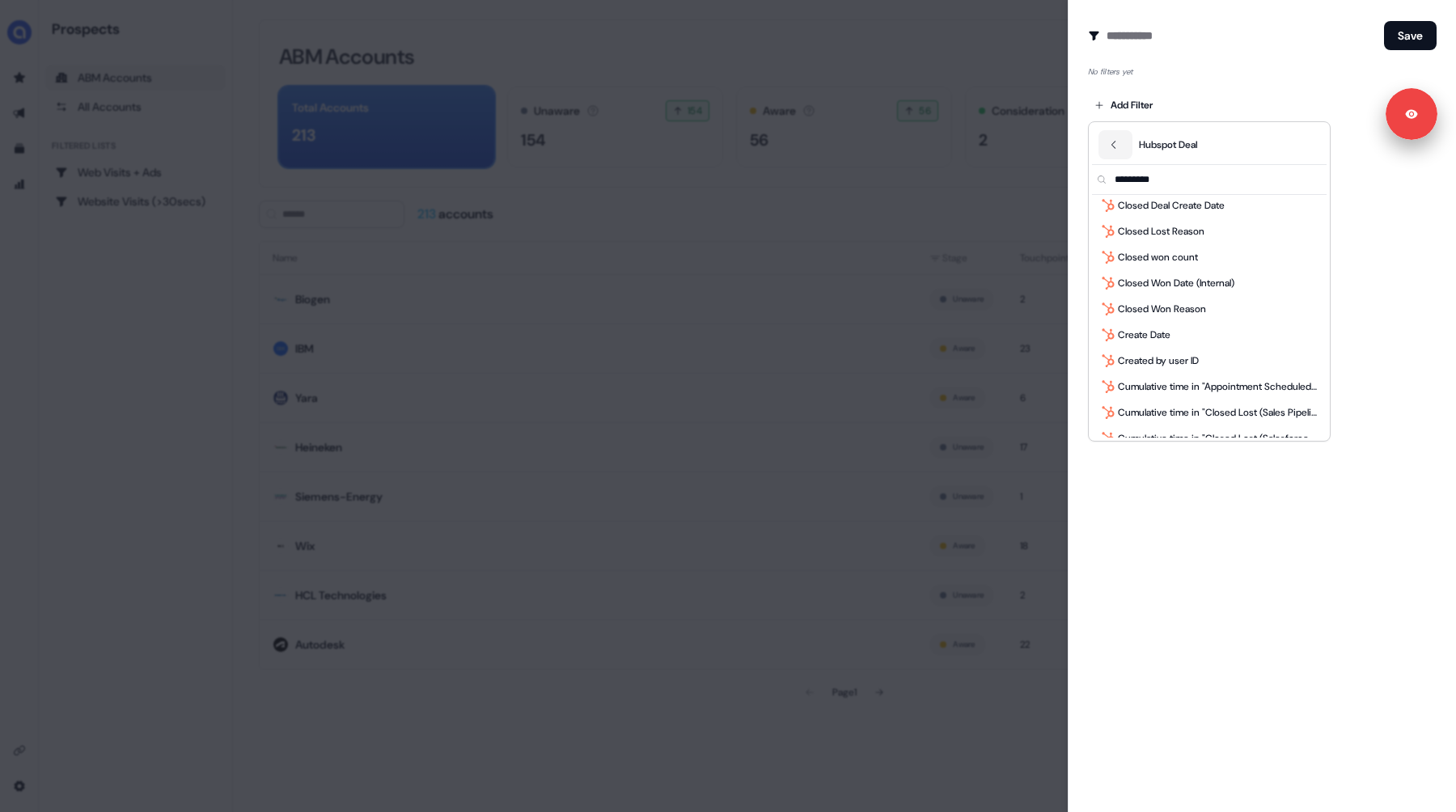
scroll to position [449, 0]
click at [1176, 229] on span "Closed Lost Reason" at bounding box center [1161, 230] width 87 height 17
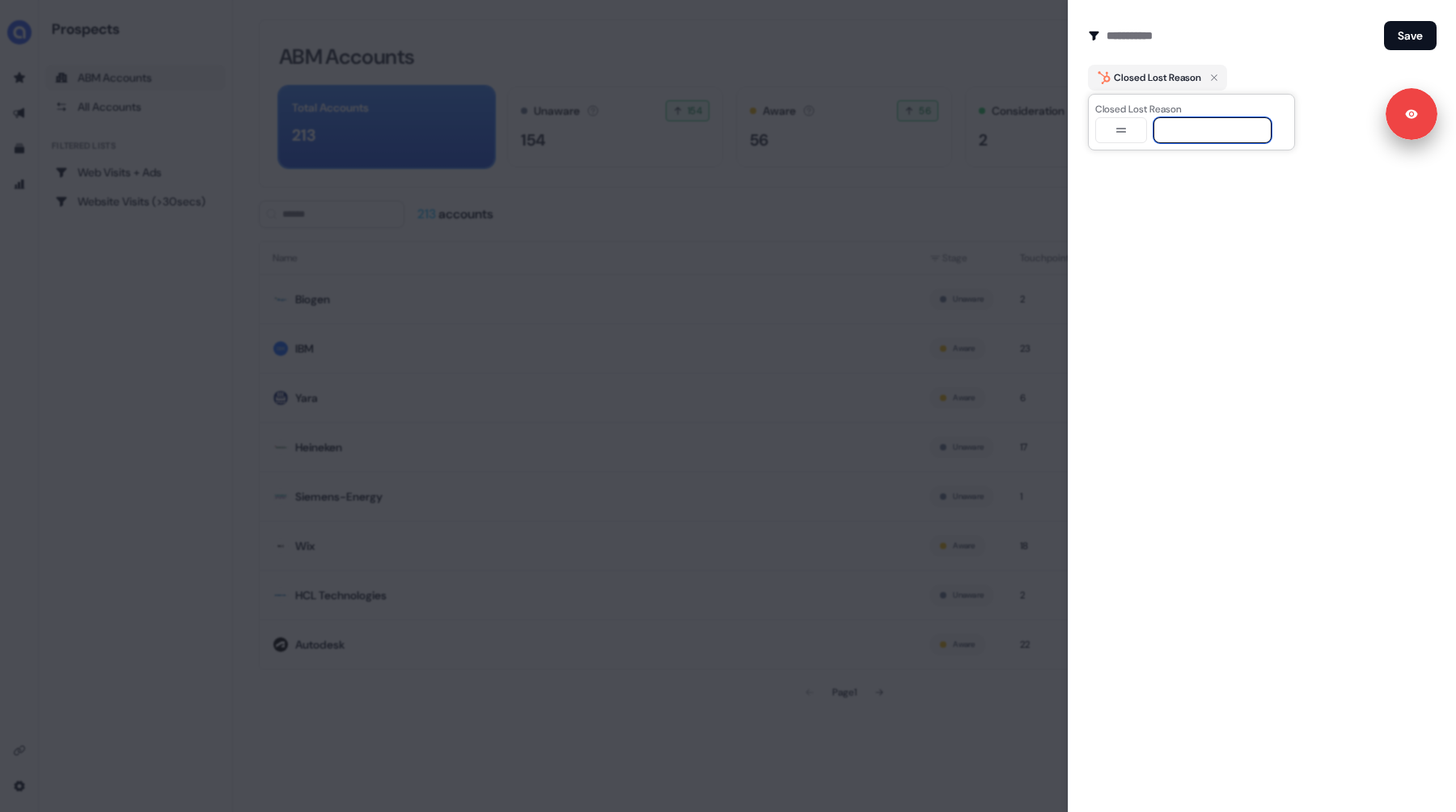
click at [1176, 132] on input at bounding box center [1212, 130] width 118 height 26
click at [1202, 130] on input at bounding box center [1212, 130] width 118 height 26
click at [1218, 76] on icon "button" at bounding box center [1214, 78] width 20 height 19
click at [1140, 97] on body "Signed in as [PERSON_NAME] Sign out For the best experience switch devices to a…" at bounding box center [728, 406] width 1456 height 812
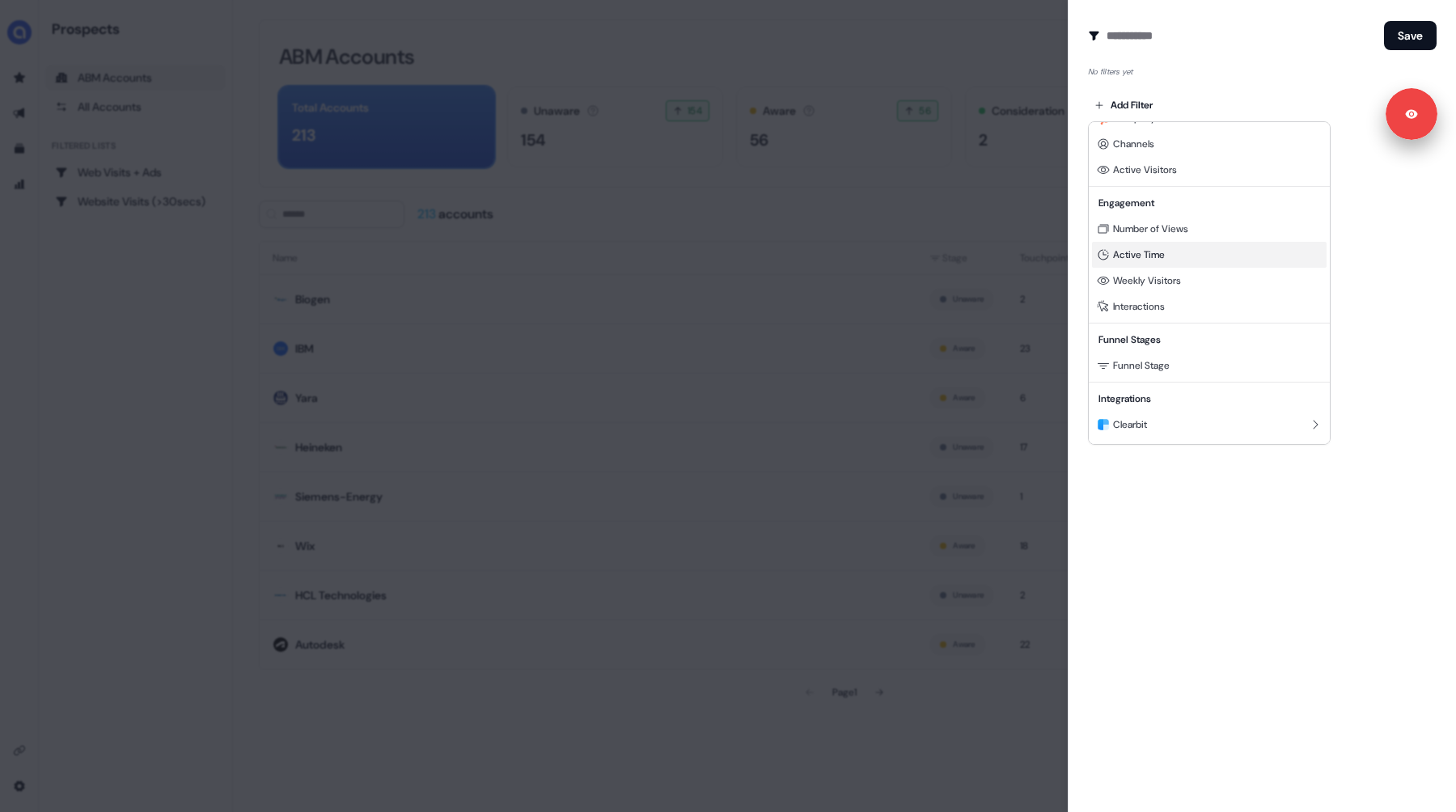
scroll to position [146, 0]
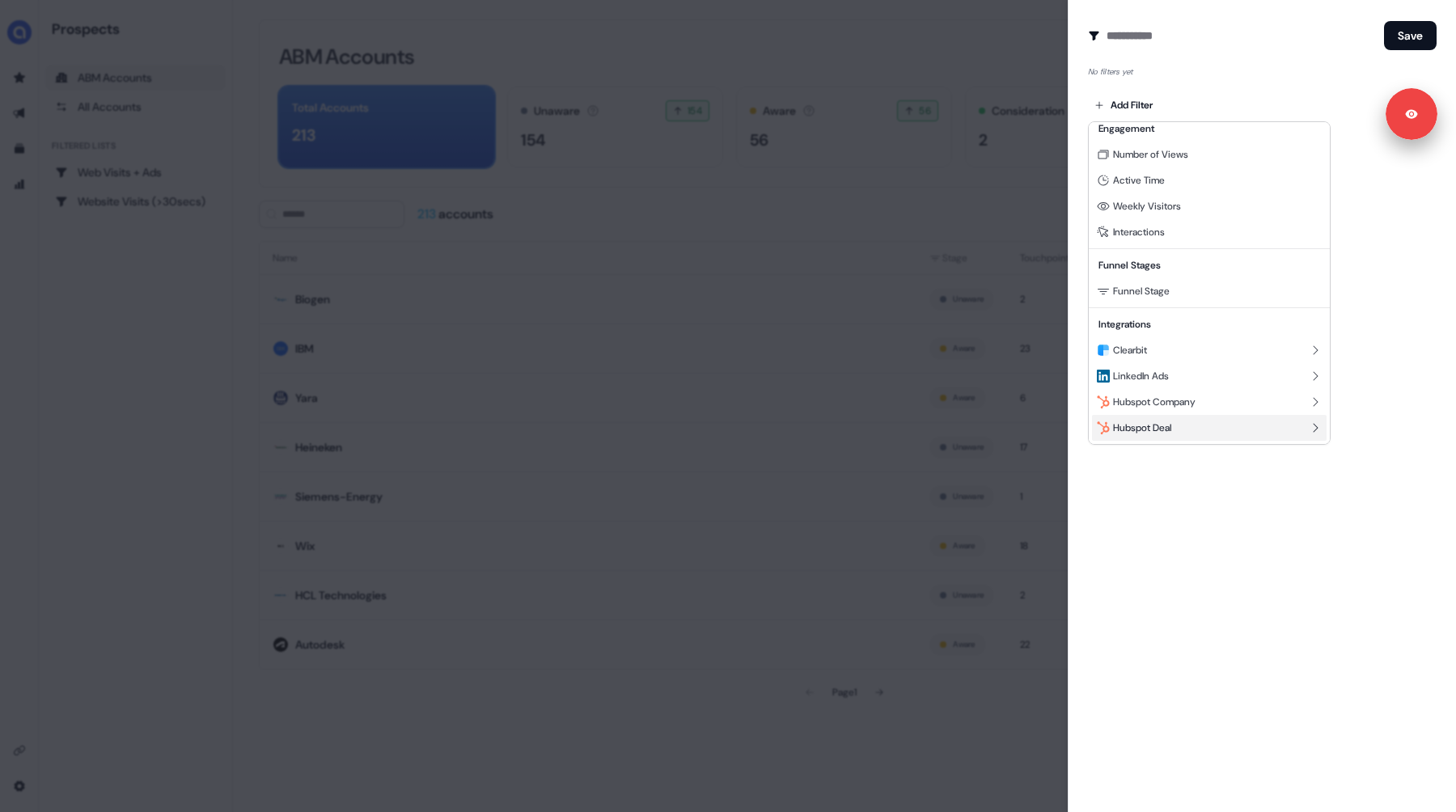
click at [1168, 419] on div "Hubspot Deal" at bounding box center [1209, 427] width 235 height 26
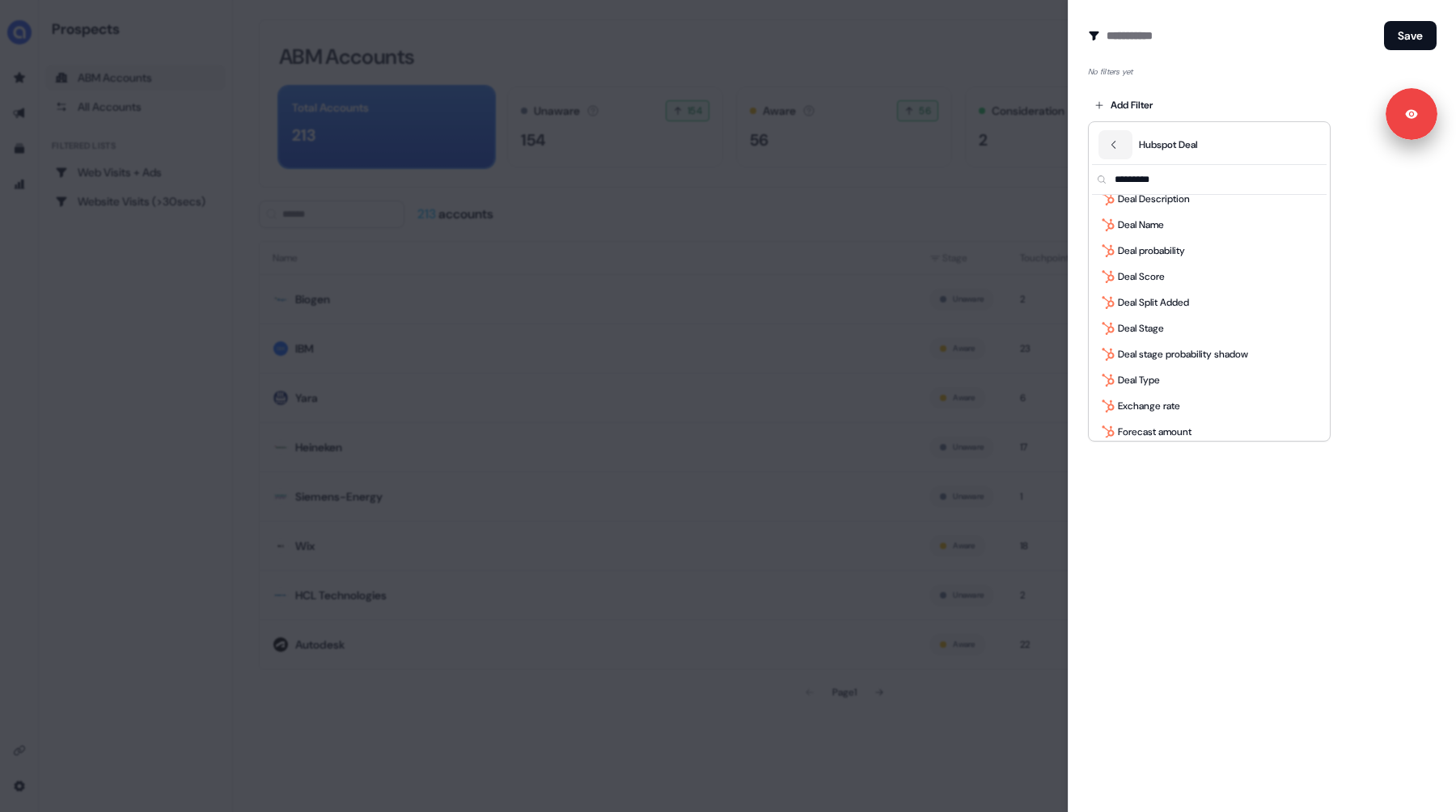
scroll to position [2367, 0]
click at [1152, 304] on span "Deal Stage" at bounding box center [1140, 304] width 46 height 17
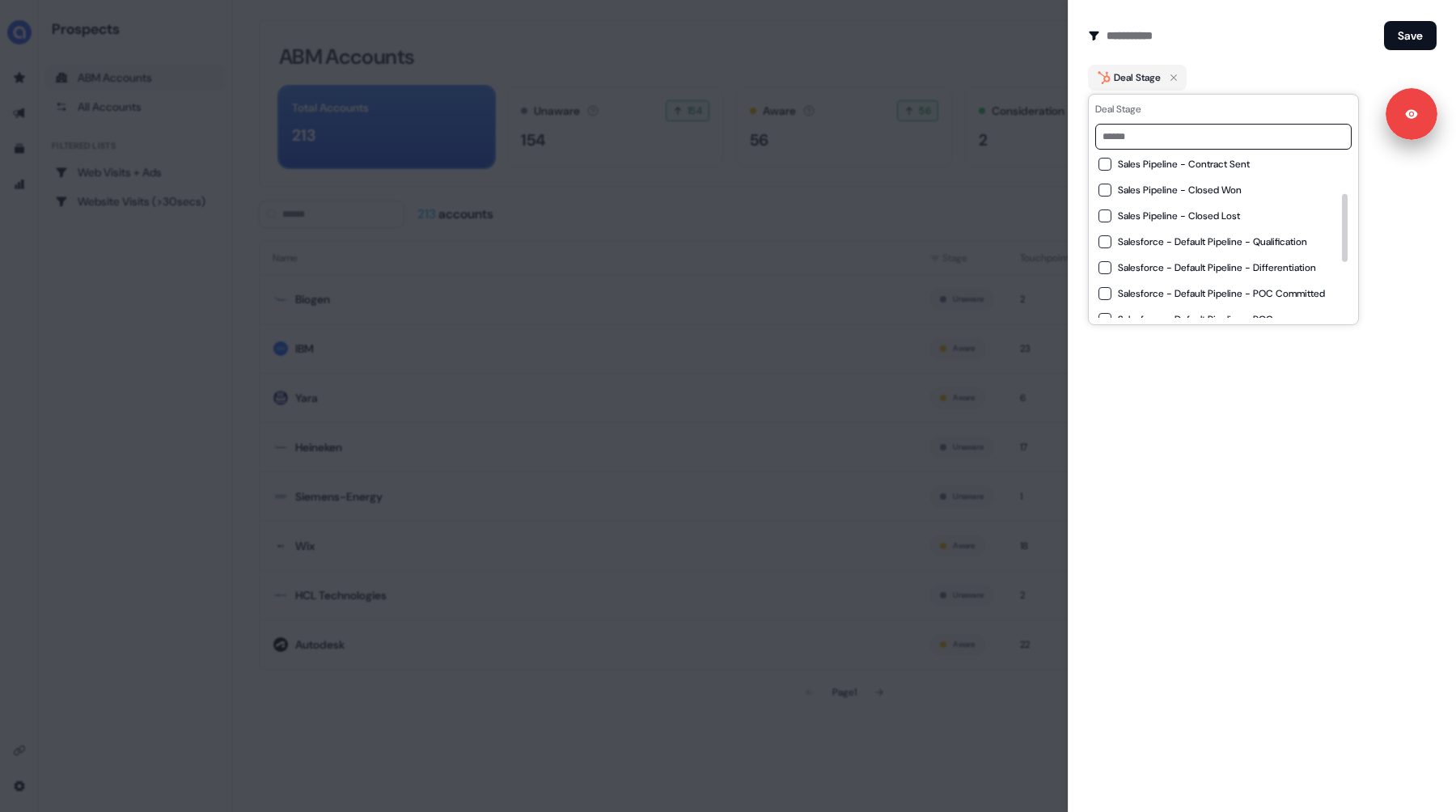
scroll to position [86, 0]
click at [1108, 235] on button "Sales Pipeline - Closed Lost" at bounding box center [1104, 235] width 13 height 13
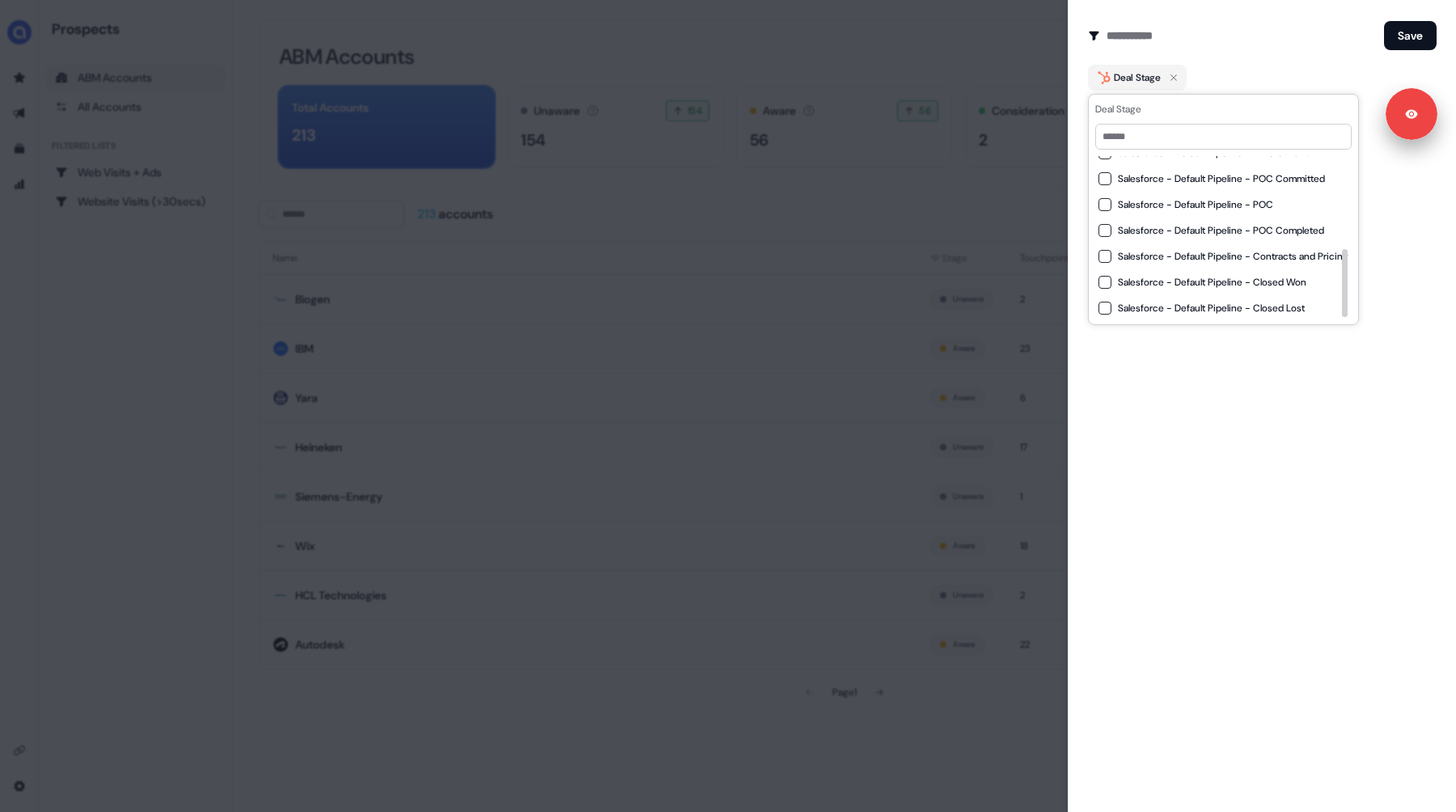
click at [1111, 308] on button "Salesforce - Default Pipeline - Closed Lost" at bounding box center [1104, 307] width 13 height 13
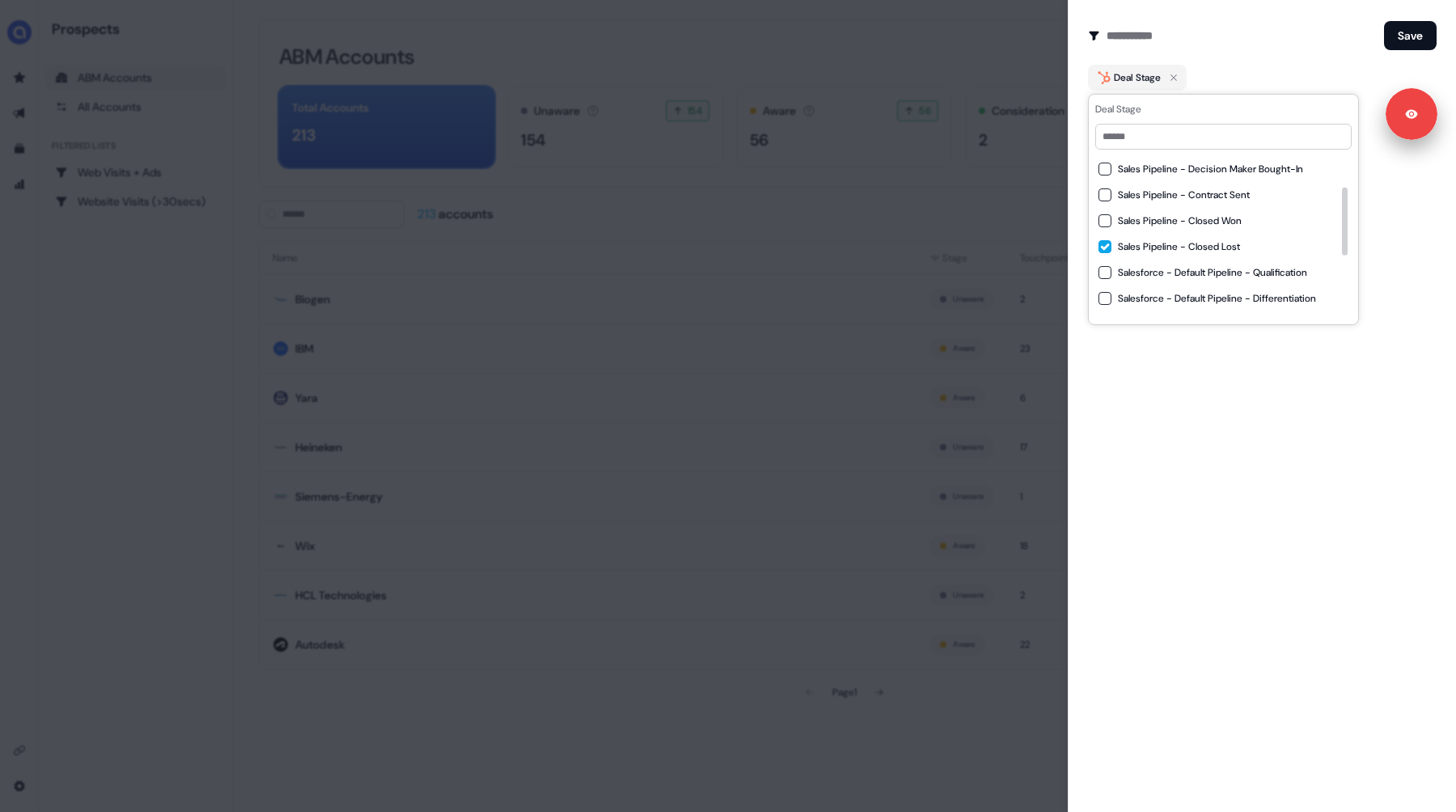
scroll to position [52, 0]
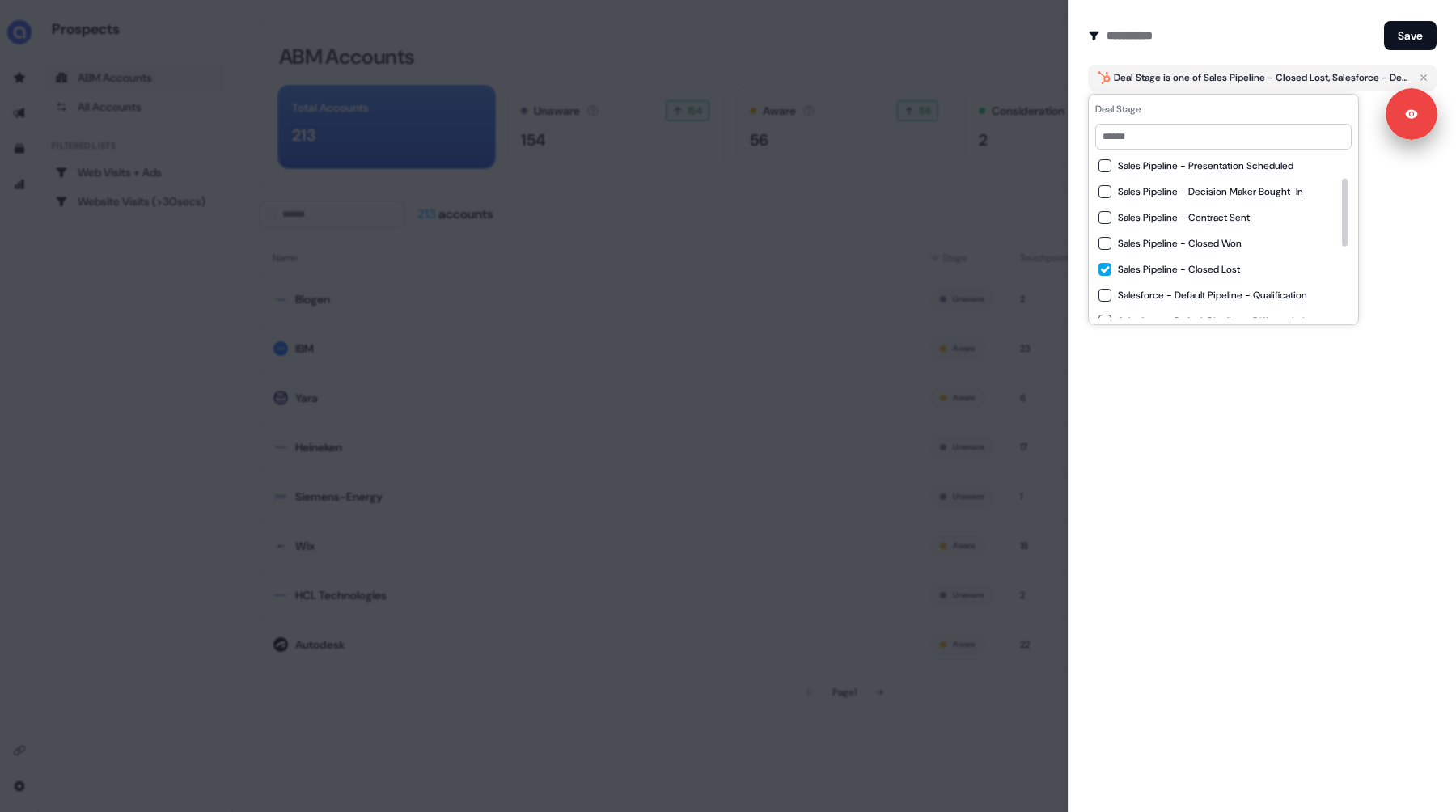
click at [1185, 357] on div "Create Audience Filter Create a new audience by setting a name and configuring …" at bounding box center [1262, 406] width 388 height 812
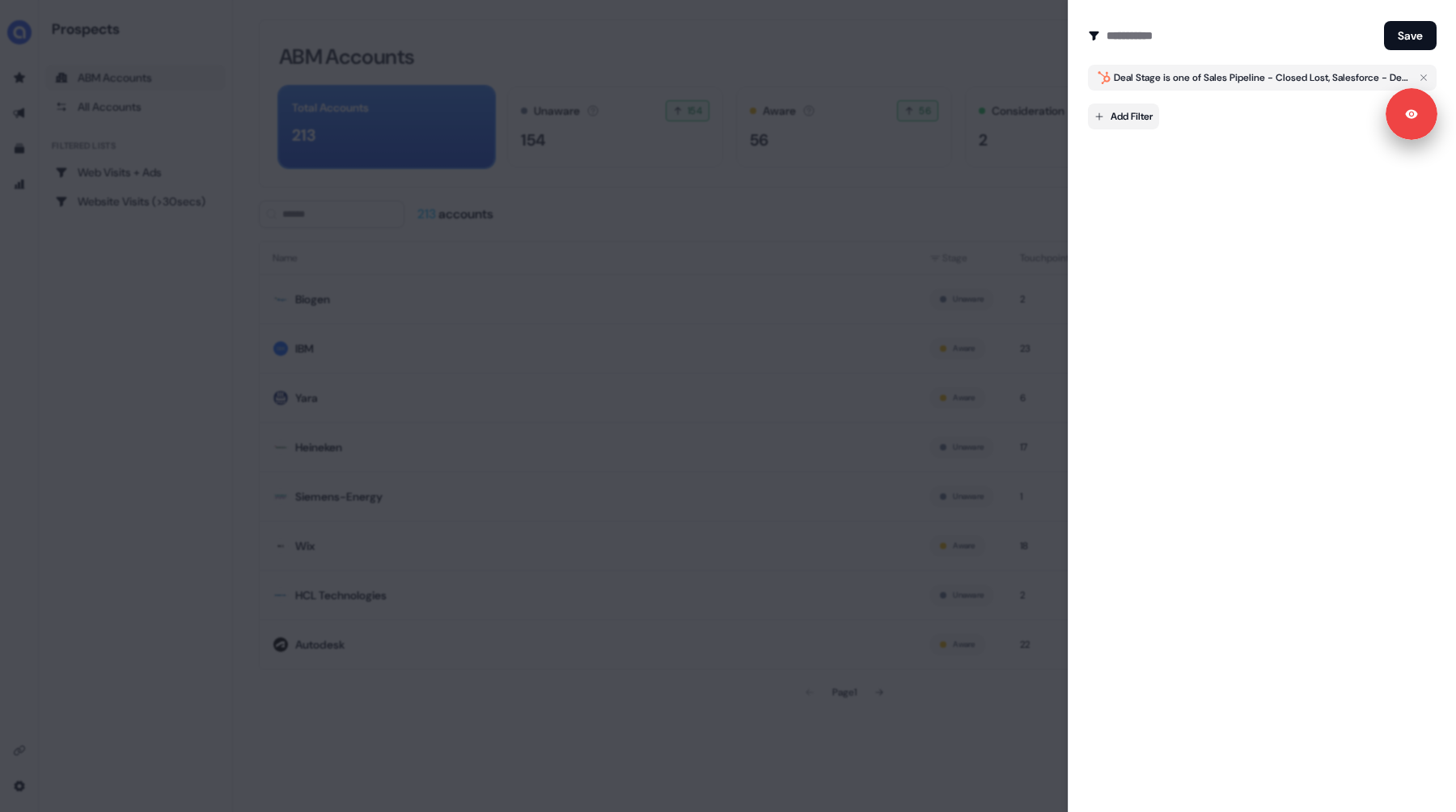
click at [1137, 113] on body "Signed in as [PERSON_NAME] Sign out For the best experience switch devices to a…" at bounding box center [728, 406] width 1456 height 812
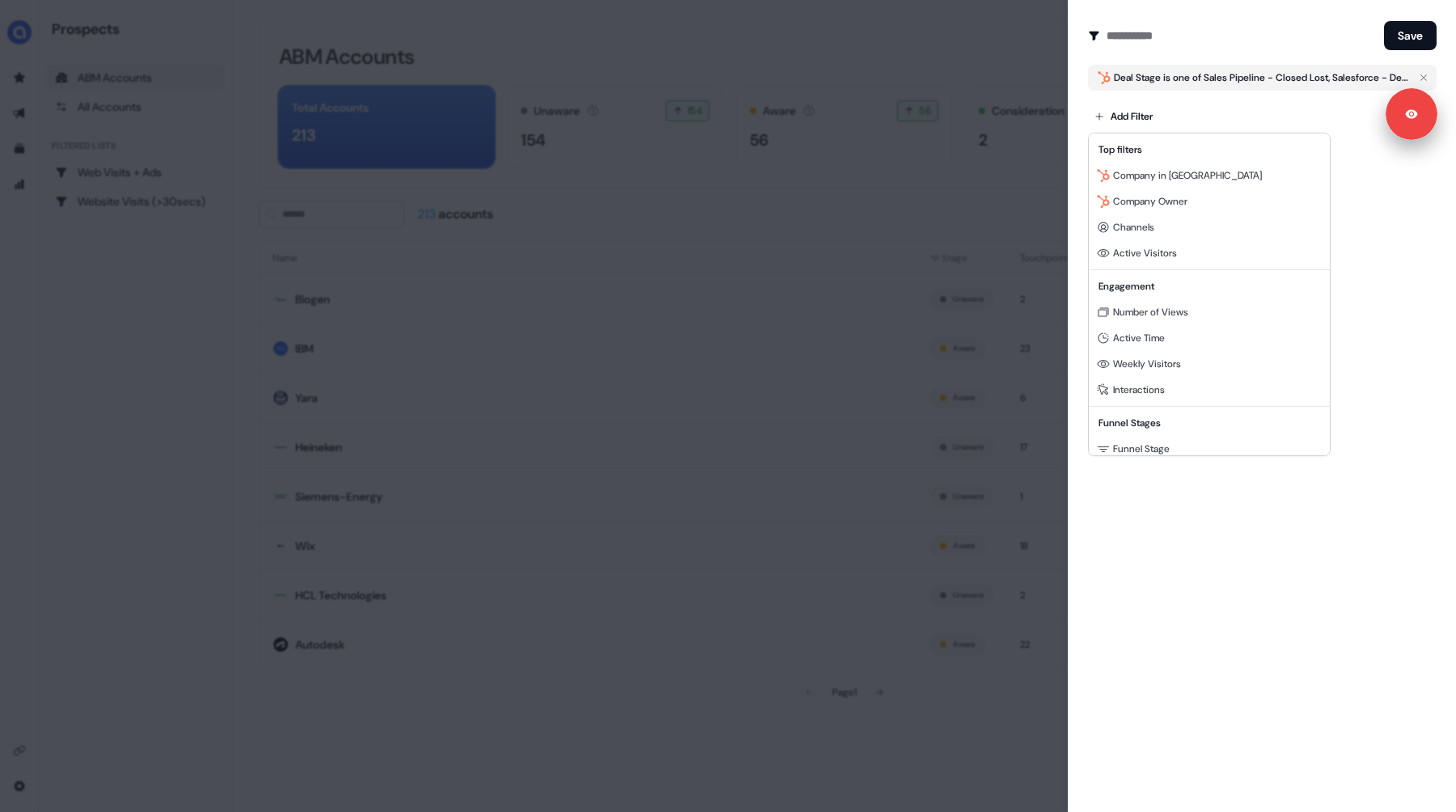
click at [1219, 492] on div at bounding box center [728, 406] width 1456 height 812
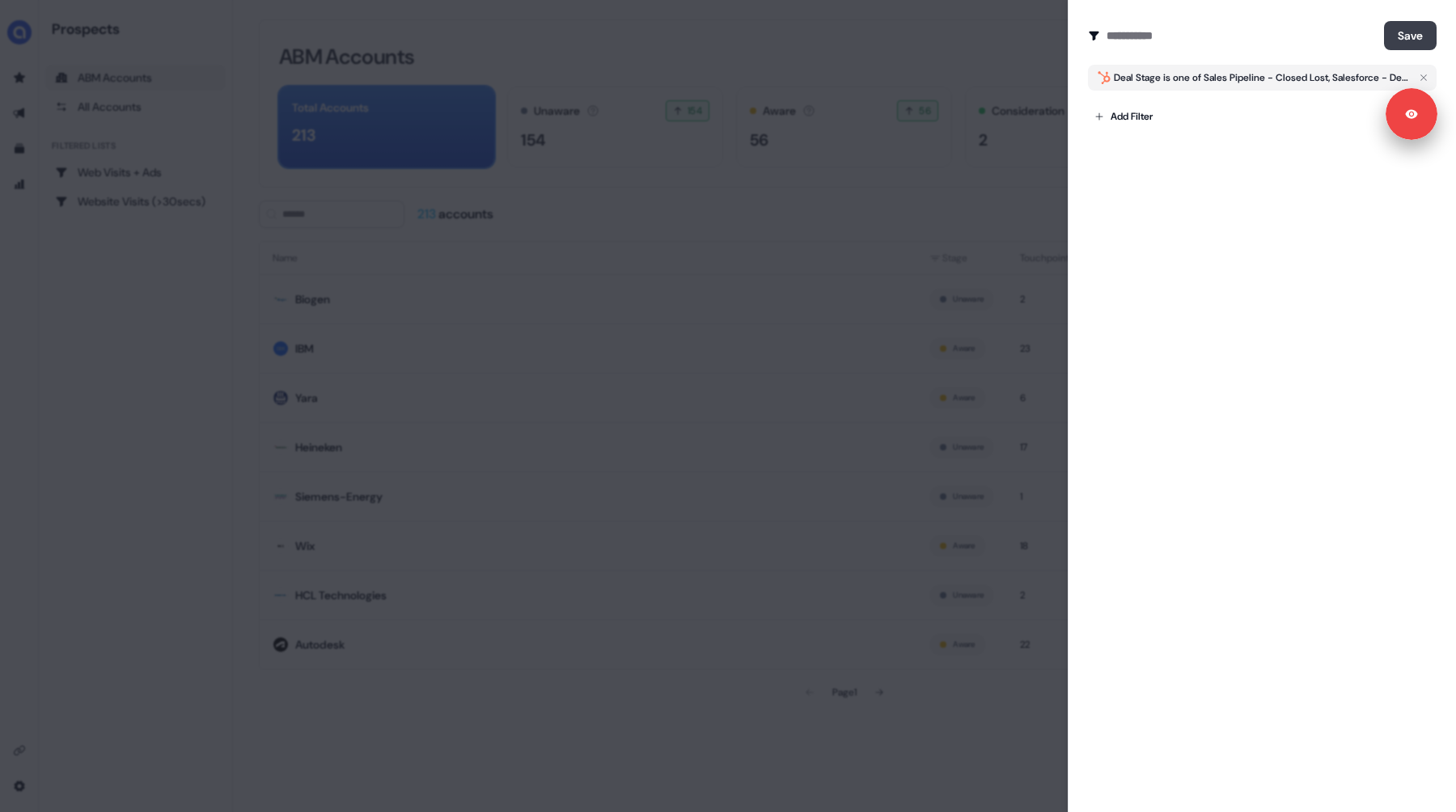
click at [1400, 40] on button "Save" at bounding box center [1410, 36] width 53 height 29
type input "**********"
click at [1411, 35] on button "Save" at bounding box center [1410, 36] width 53 height 29
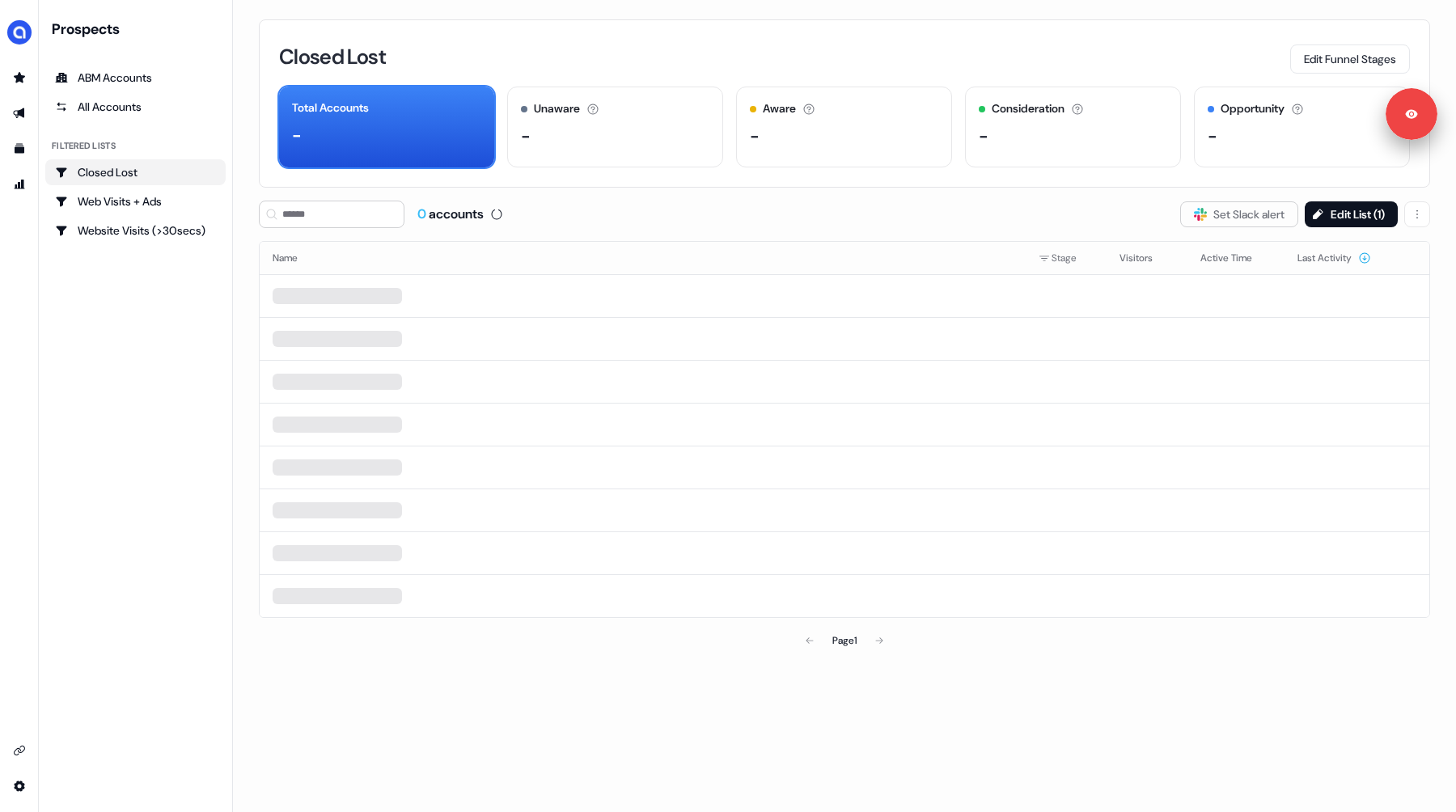
click at [108, 177] on div "Closed Lost" at bounding box center [135, 172] width 161 height 17
click at [88, 395] on div "Prospects ABM Accounts All Accounts Filtered lists Closed Lost Web Visits + Ads…" at bounding box center [135, 406] width 180 height 773
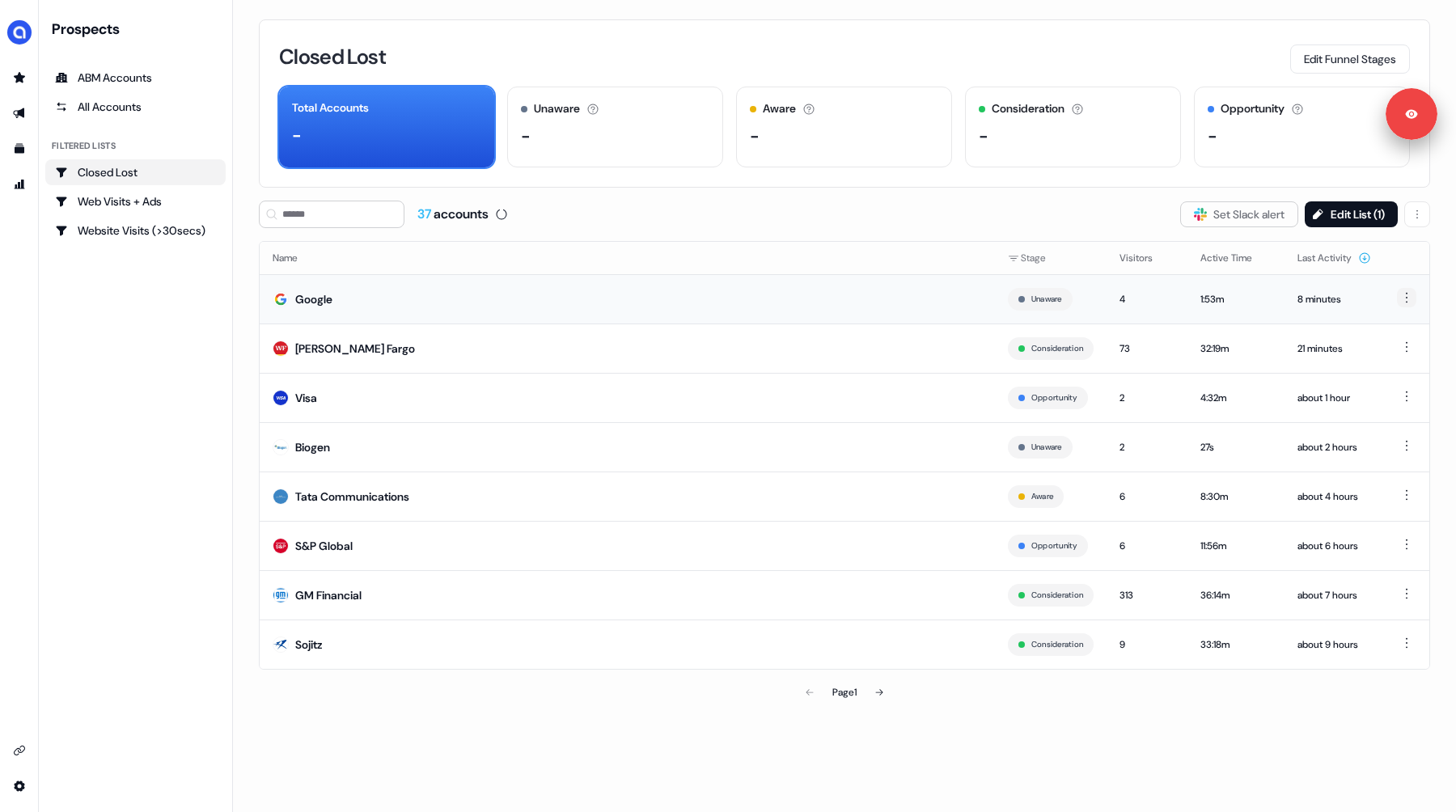
click at [1401, 299] on html "Signed in as [PERSON_NAME] Sign out For the best experience switch devices to a…" at bounding box center [728, 406] width 1456 height 812
click at [782, 230] on html "Signed in as [PERSON_NAME] Sign out For the best experience switch devices to a…" at bounding box center [728, 406] width 1456 height 812
click at [1405, 303] on html "Signed in as [PERSON_NAME] Sign out For the best experience switch devices to a…" at bounding box center [728, 406] width 1456 height 812
click at [788, 220] on html "Signed in as [PERSON_NAME] Sign out For the best experience switch devices to a…" at bounding box center [728, 406] width 1456 height 812
click at [766, 208] on div "51 accounts Slack Logo SVG Set Slack alert Edit List ( 1 )" at bounding box center [844, 214] width 1171 height 27
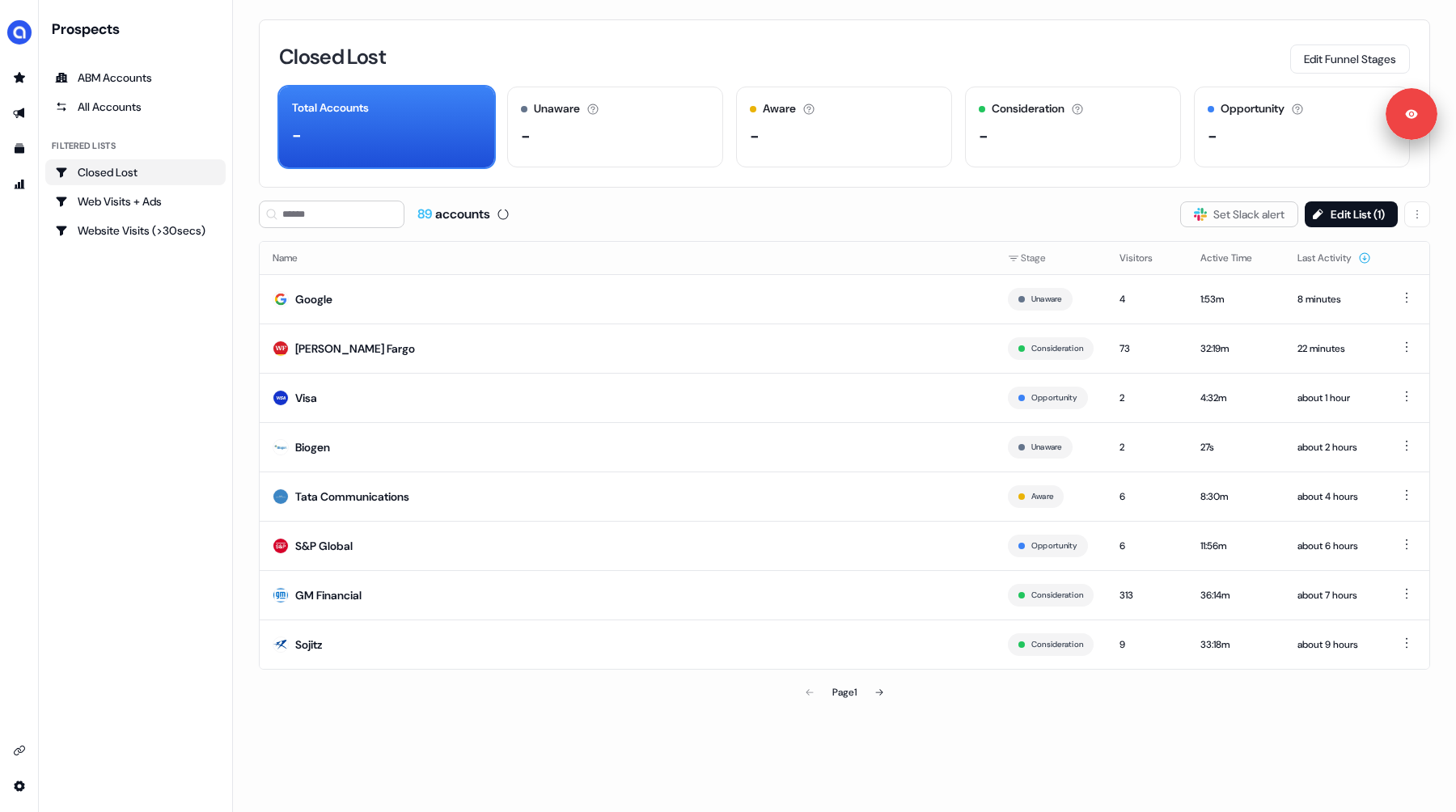
click at [805, 202] on div "89 accounts Slack Logo SVG Set Slack alert Edit List ( 1 )" at bounding box center [844, 214] width 1171 height 27
click at [1329, 216] on button "Edit List ( 1 )" at bounding box center [1351, 214] width 93 height 26
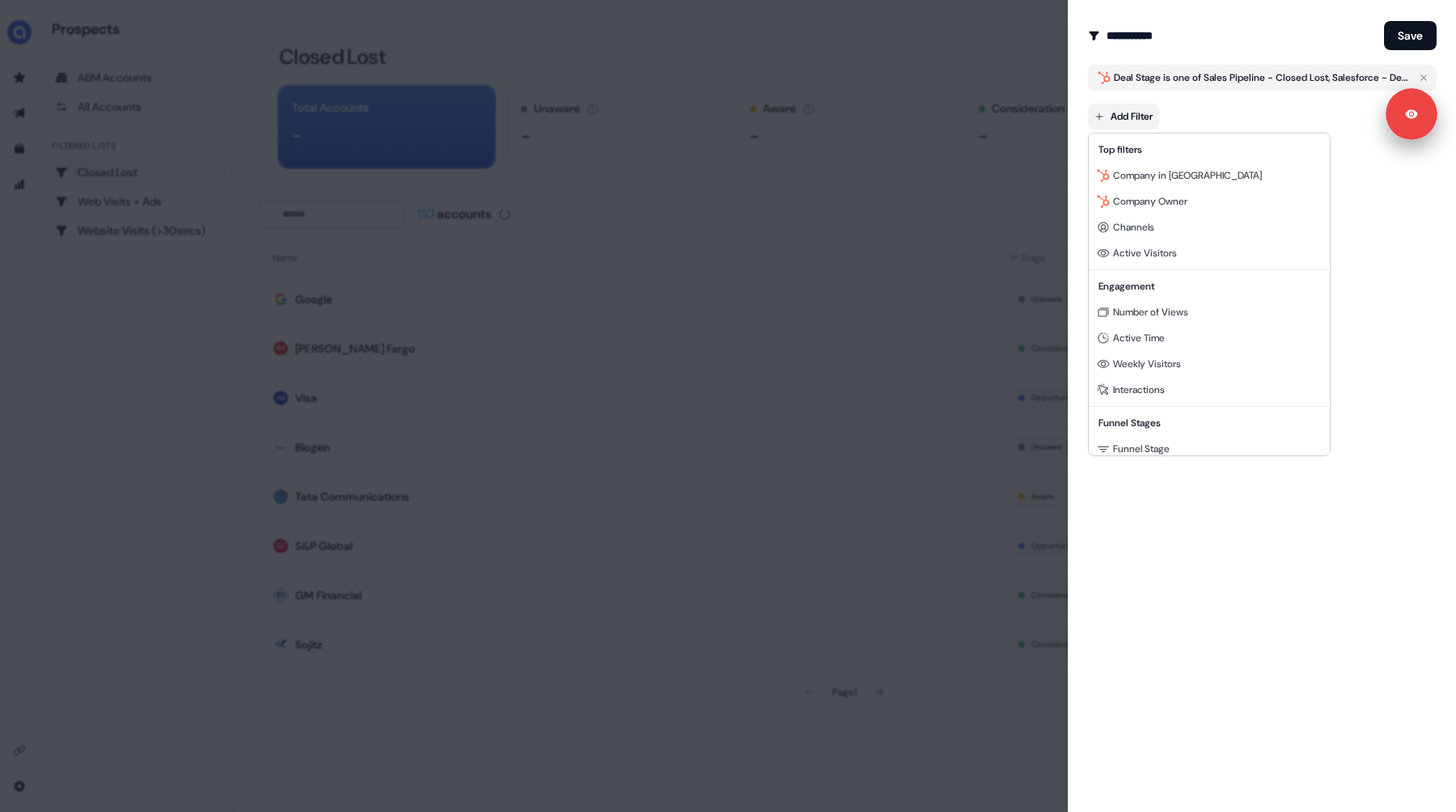
click at [1138, 111] on body "Signed in as [PERSON_NAME] Sign out For the best experience switch devices to a…" at bounding box center [728, 406] width 1456 height 812
click at [890, 297] on div at bounding box center [728, 406] width 1456 height 812
click at [1133, 128] on body "Signed in as [PERSON_NAME] Sign out For the best experience switch devices to a…" at bounding box center [728, 406] width 1456 height 812
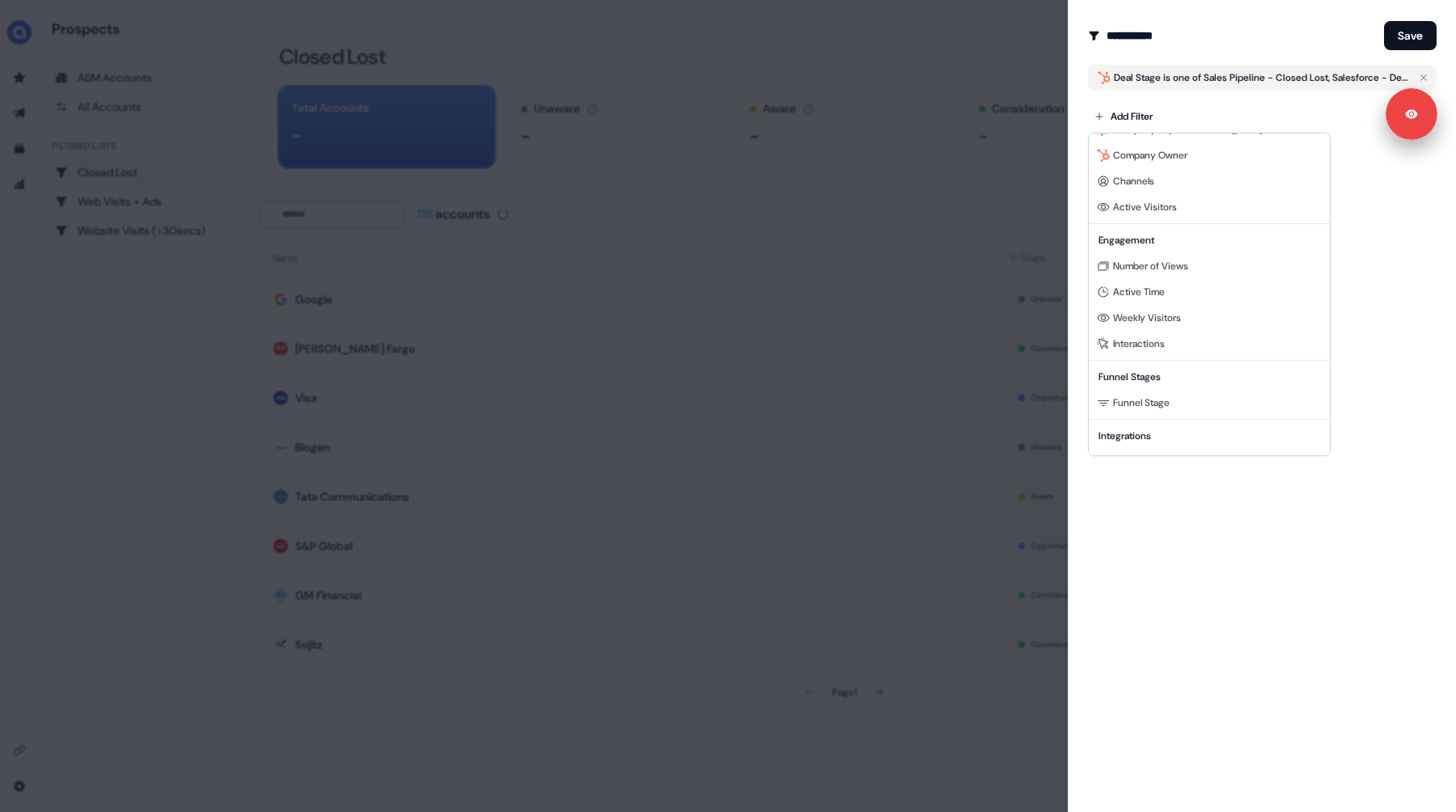
click at [1308, 507] on div at bounding box center [728, 406] width 1456 height 812
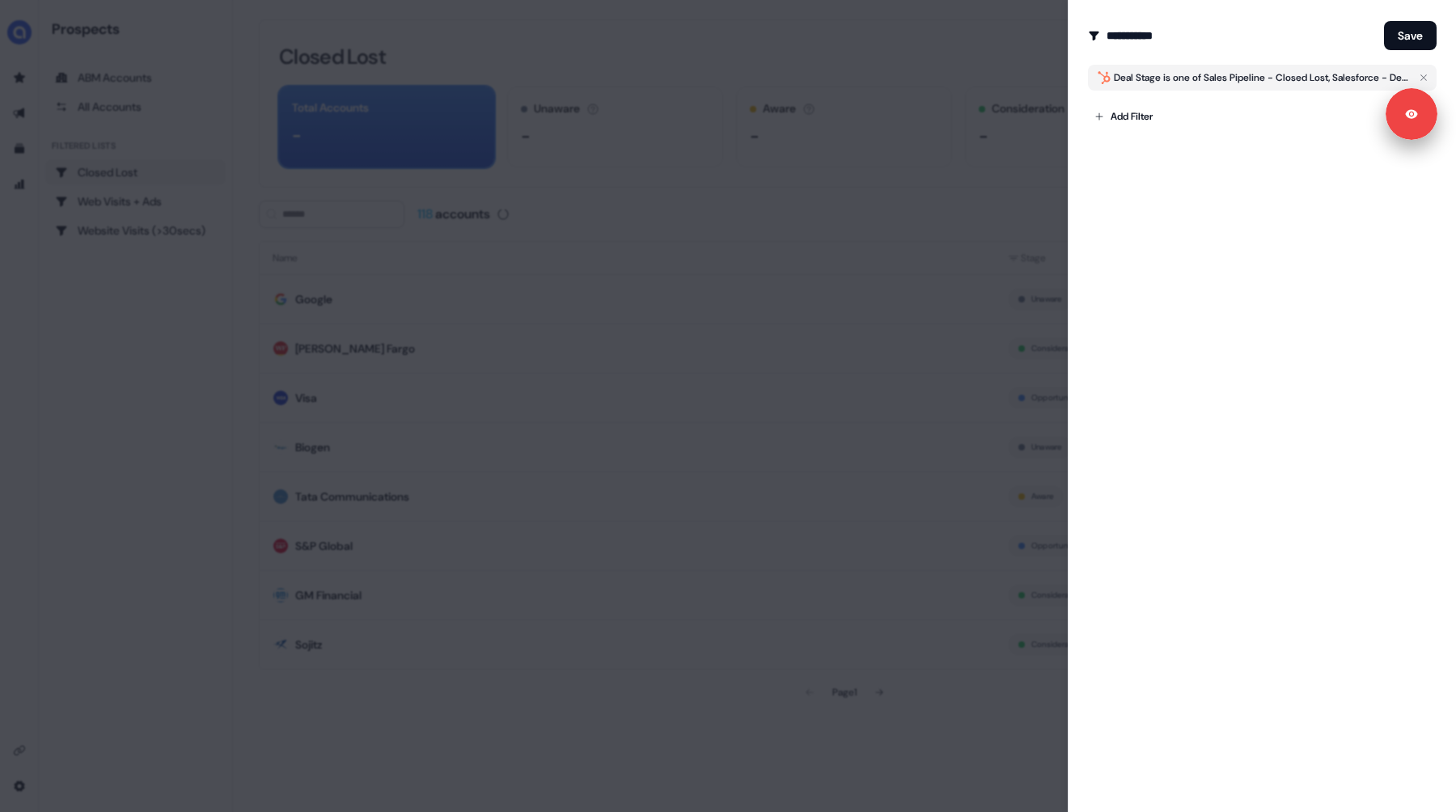
click at [755, 218] on div at bounding box center [728, 406] width 1456 height 812
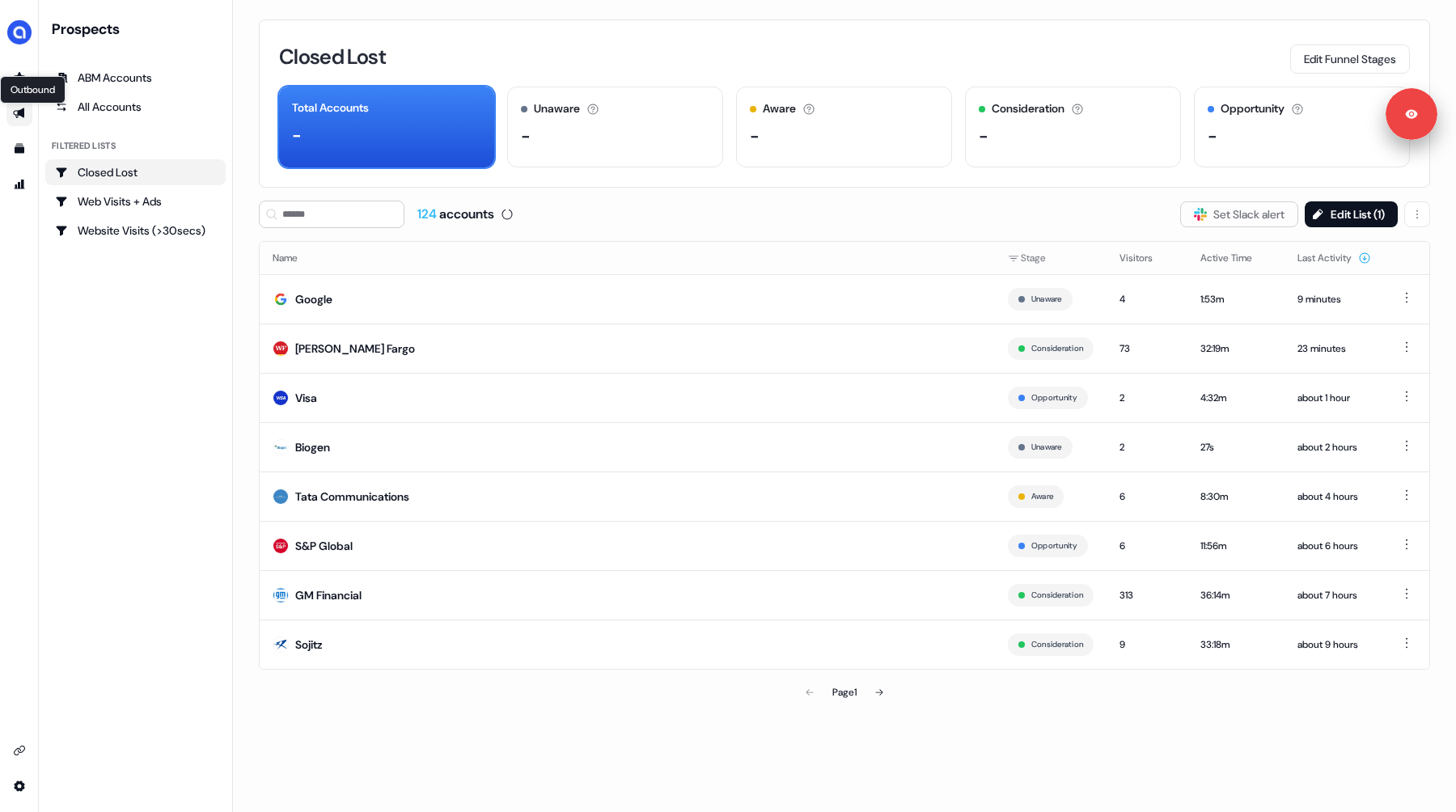
click at [23, 111] on icon "Go to outbound experience" at bounding box center [19, 113] width 12 height 11
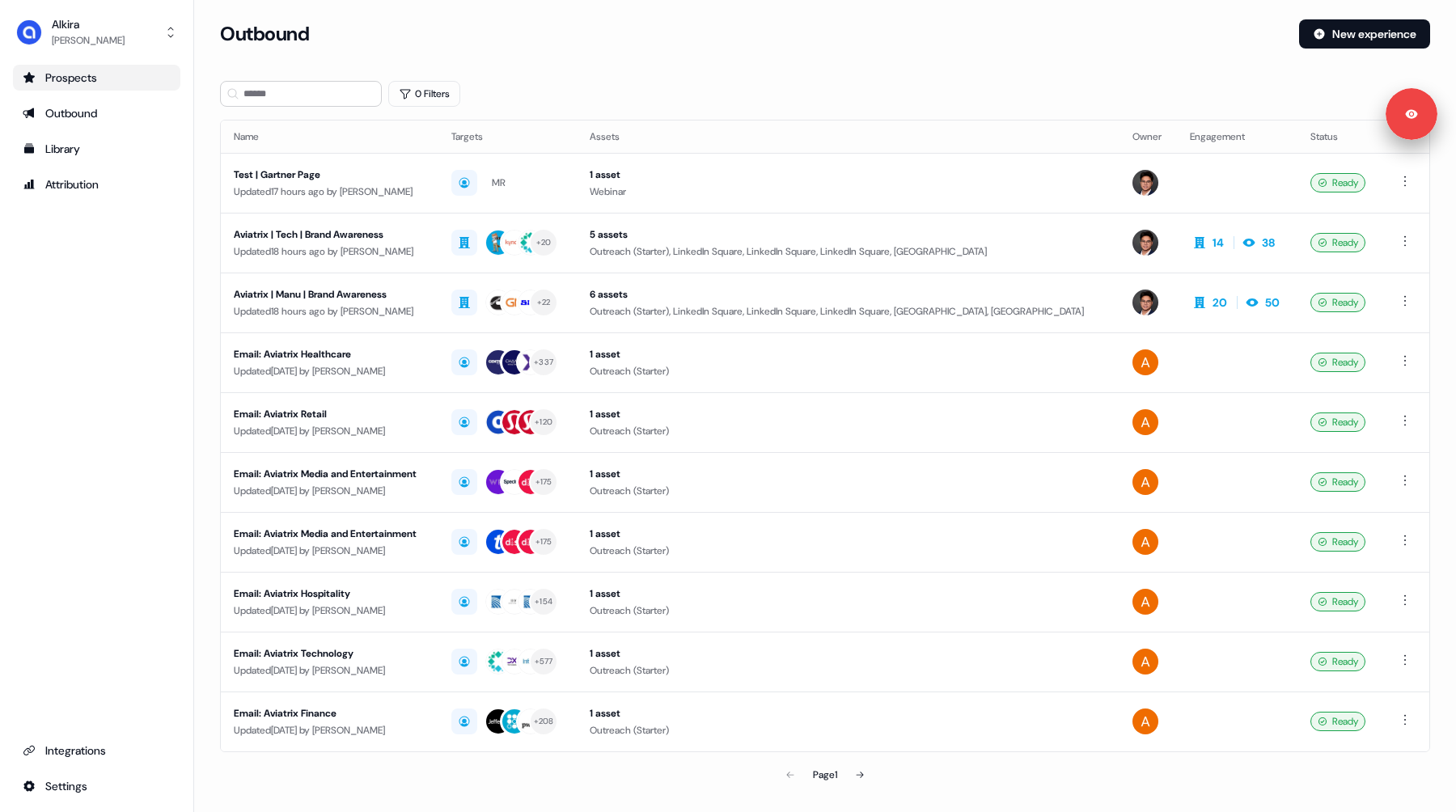
click at [79, 84] on div "Prospects" at bounding box center [97, 77] width 148 height 17
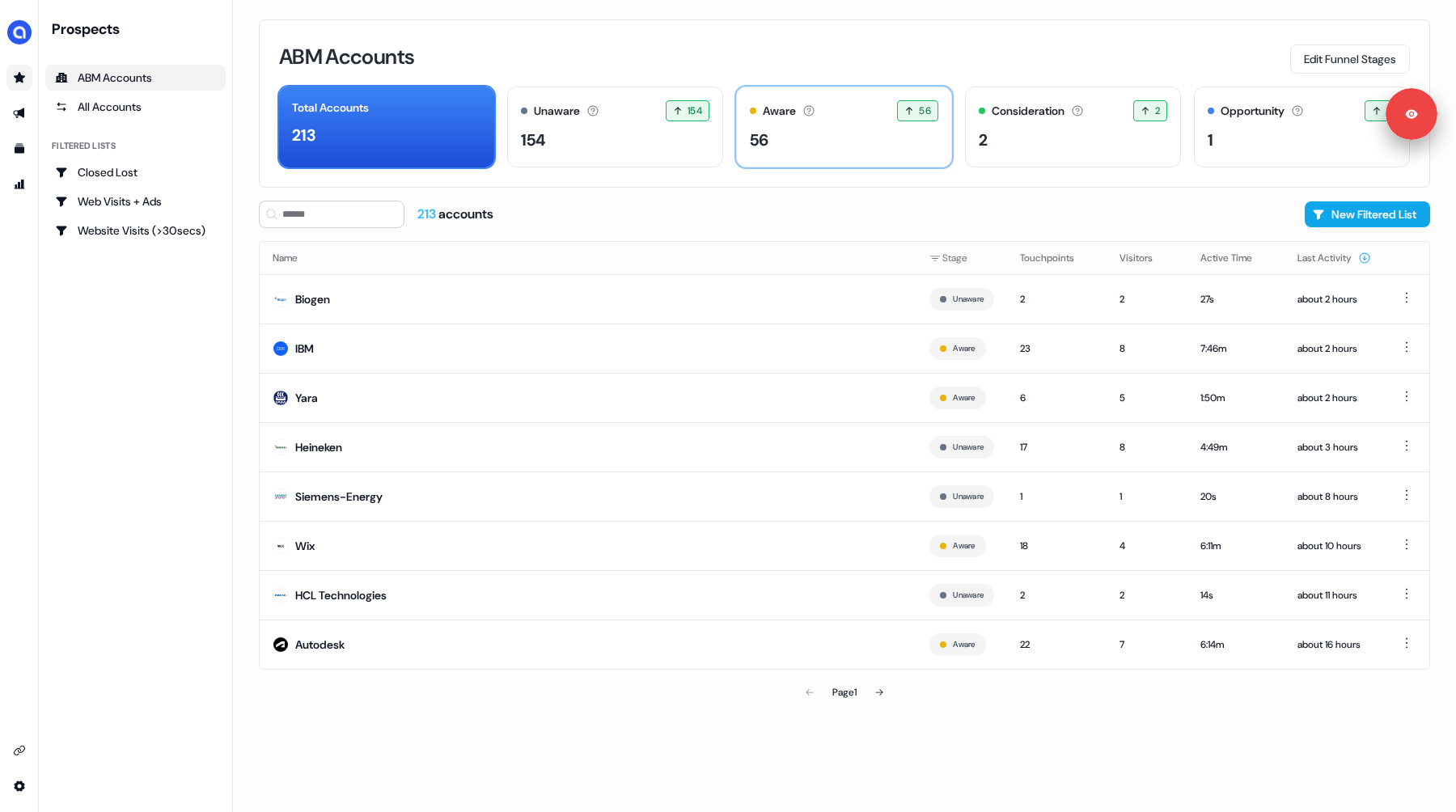
click at [812, 150] on div "56" at bounding box center [844, 139] width 188 height 24
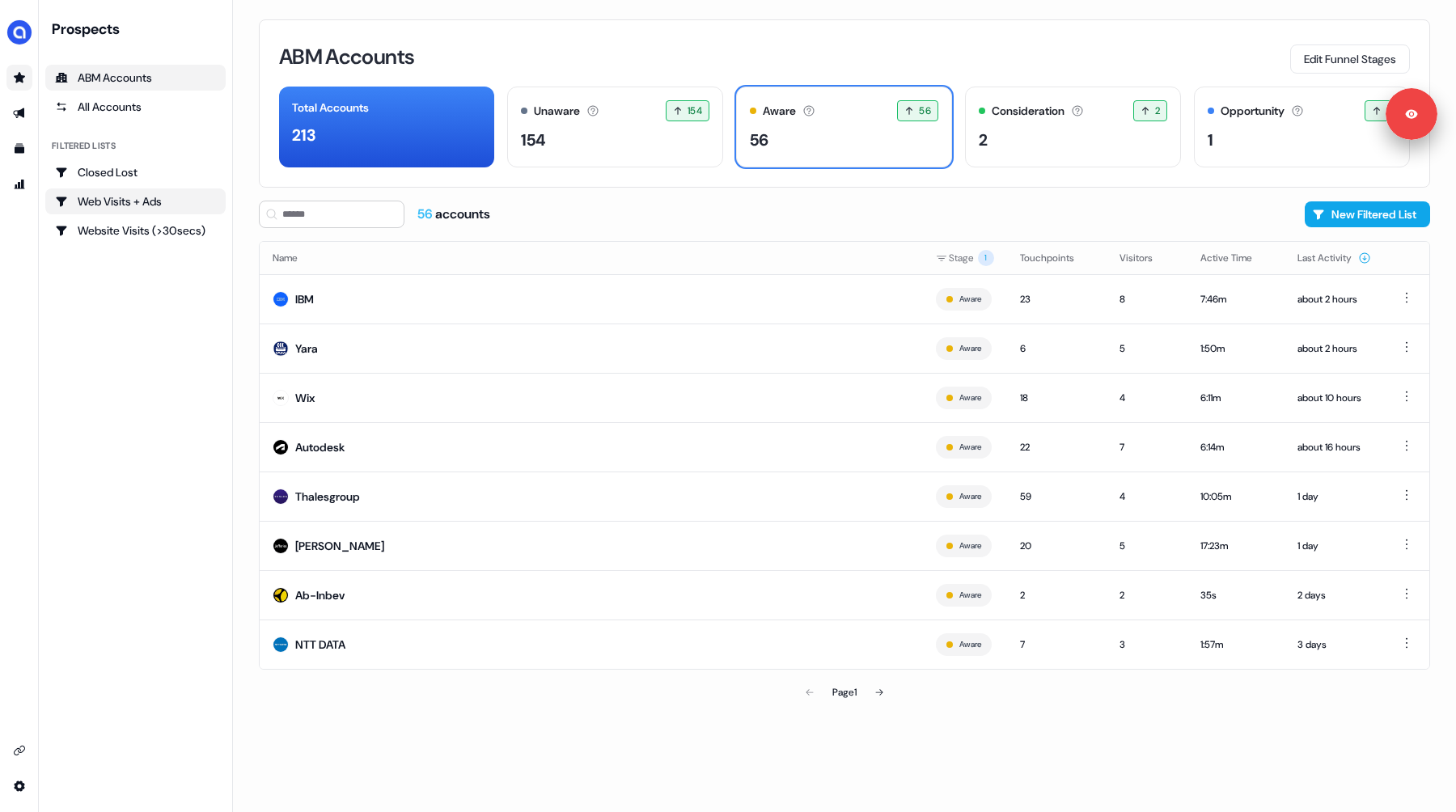
click at [123, 209] on div "Web Visits + Ads" at bounding box center [135, 201] width 161 height 17
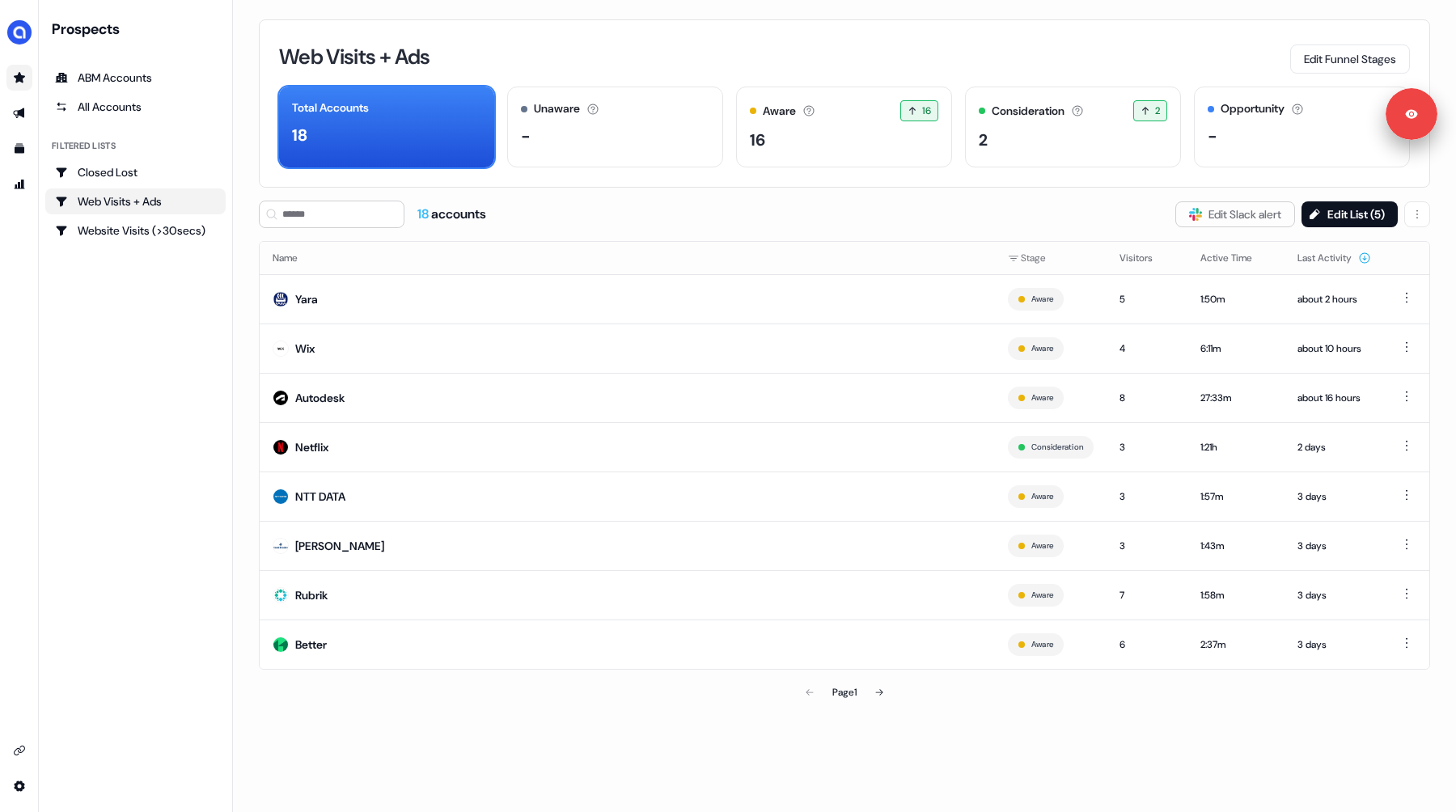
click at [133, 329] on div "Prospects ABM Accounts All Accounts Filtered lists Closed Lost Web Visits + Ads…" at bounding box center [135, 406] width 180 height 773
click at [20, 147] on icon "Go to templates" at bounding box center [20, 149] width 10 height 10
